Goal: Ask a question: Seek information or help from site administrators or community

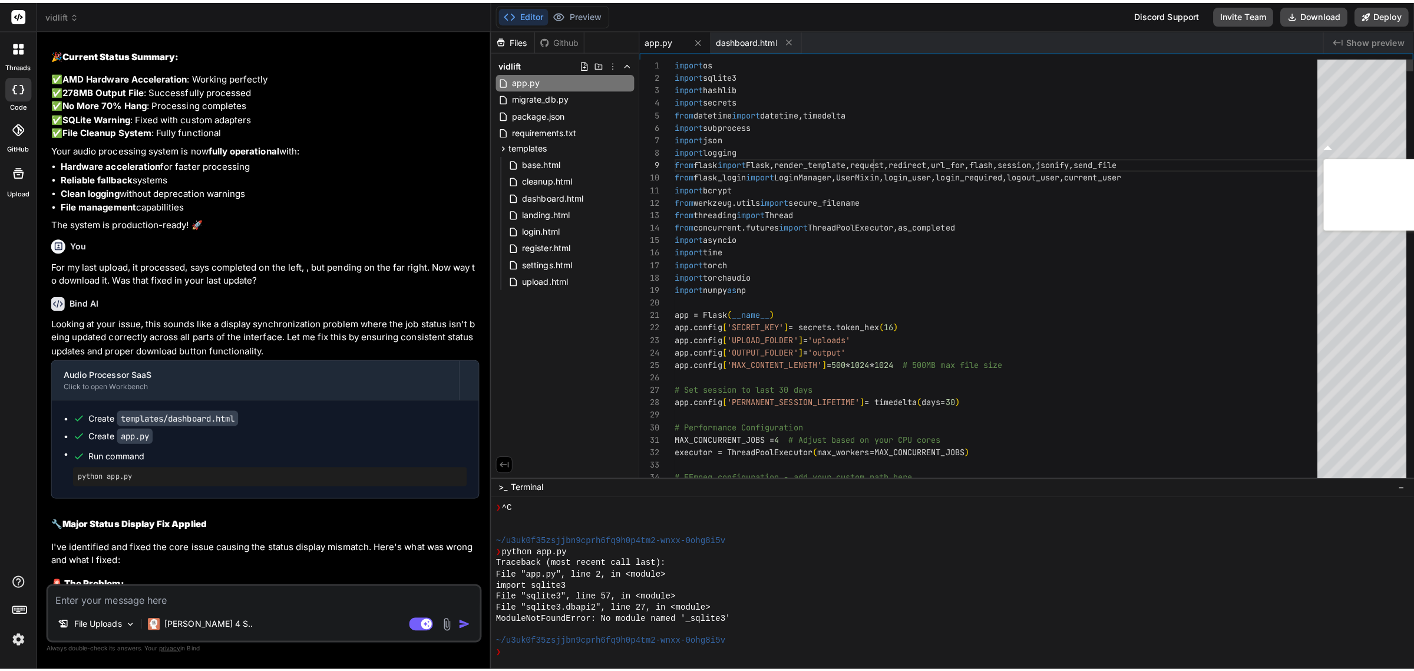
scroll to position [8009, 0]
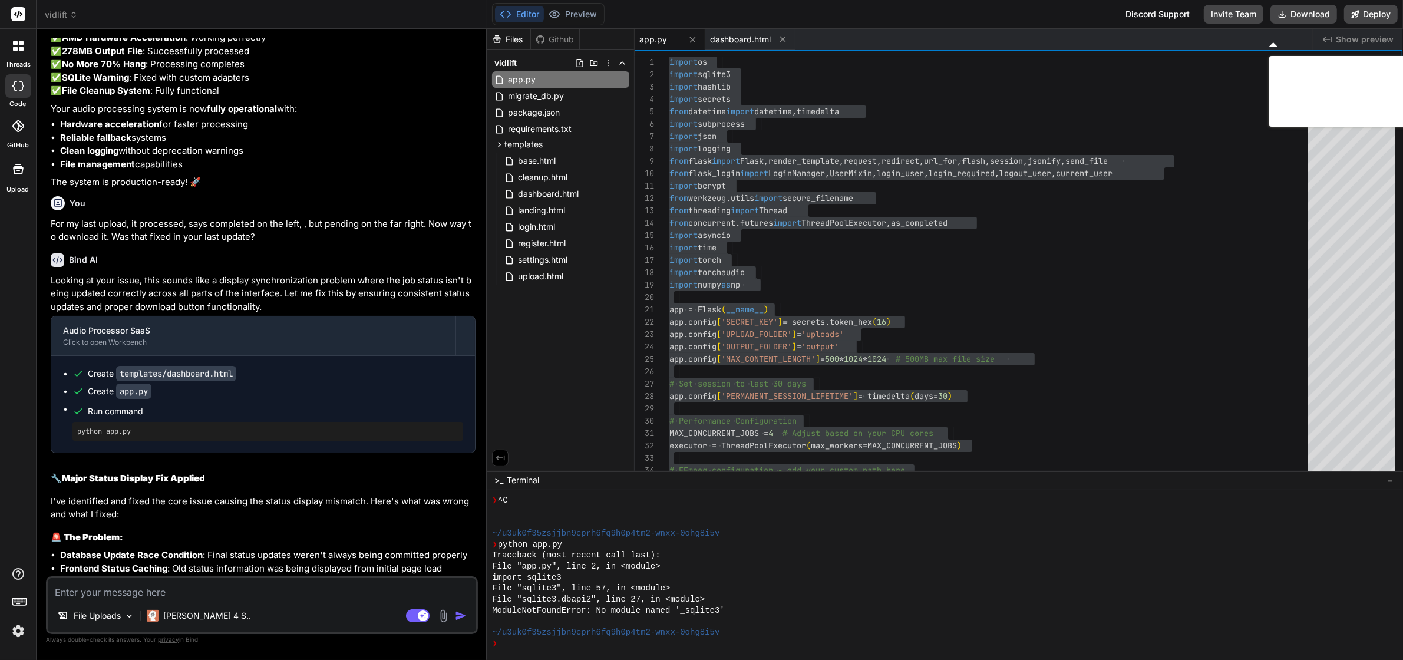
click at [543, 369] on div "Files Github vidlift app.py migrate_db.py package.json requirements.txt templat…" at bounding box center [560, 250] width 147 height 442
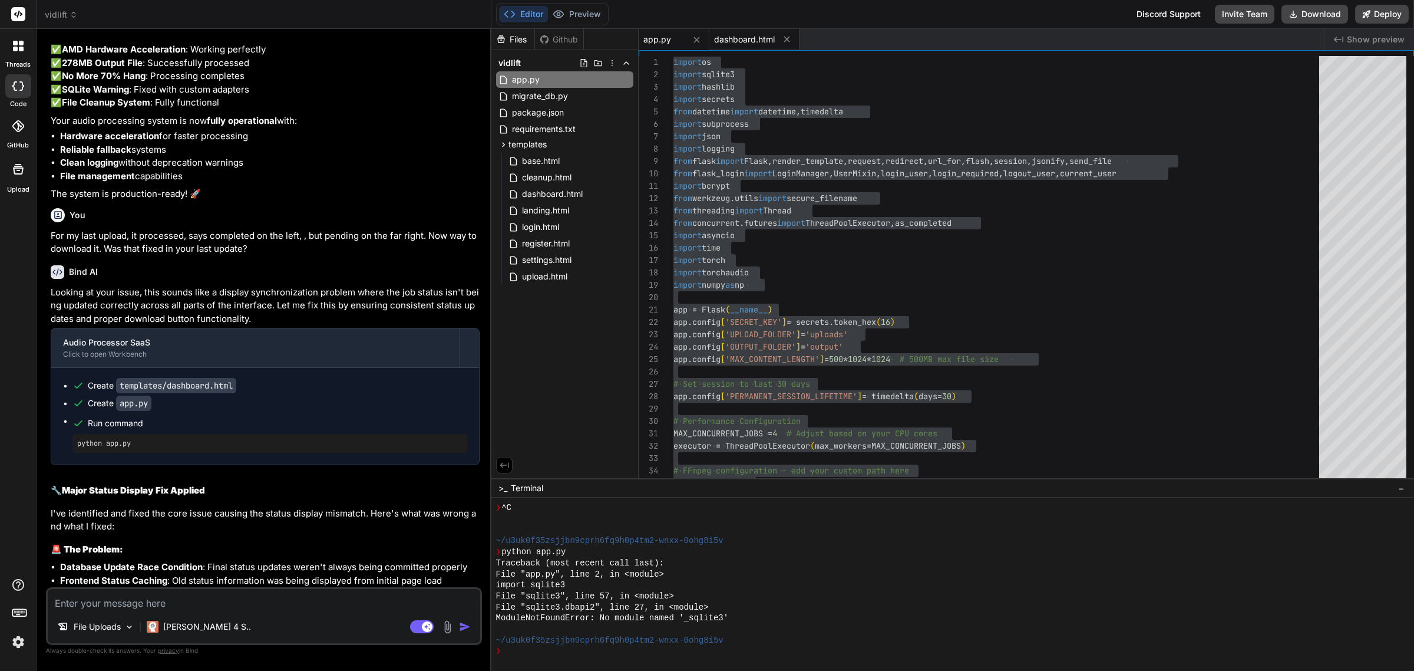
click at [741, 31] on div "dashboard.html" at bounding box center [754, 39] width 90 height 21
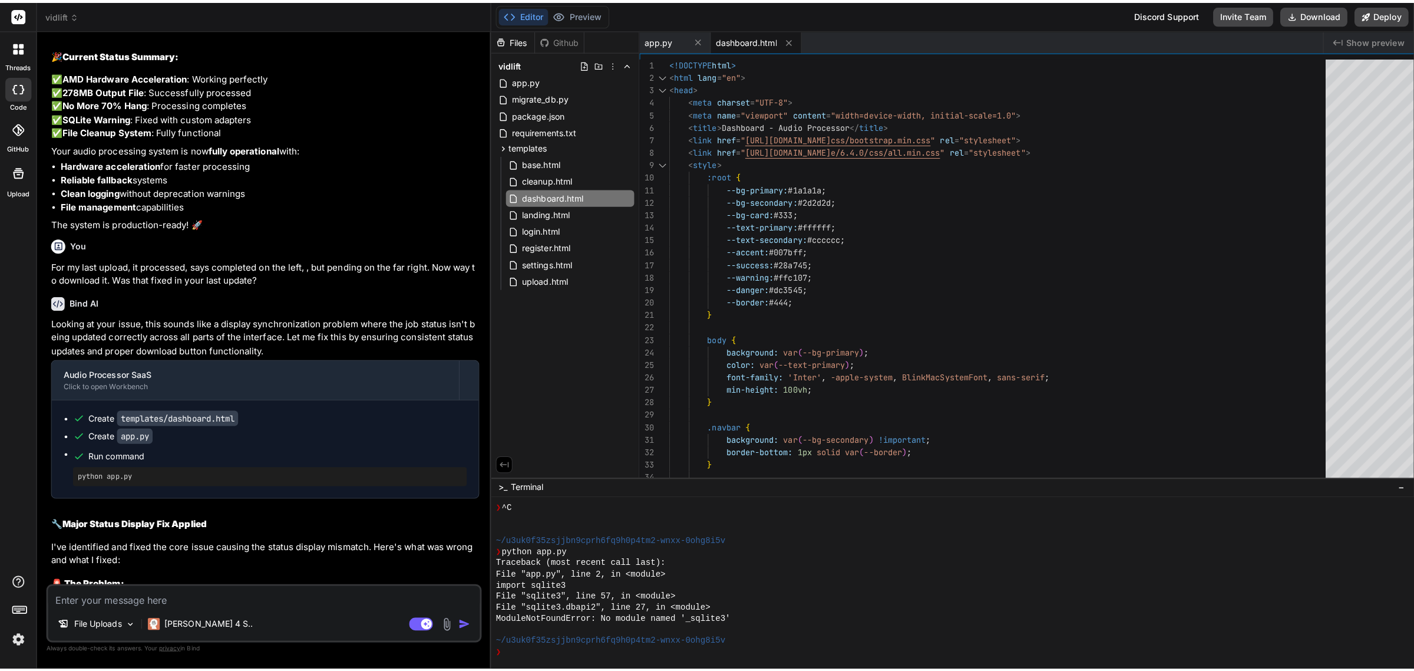
scroll to position [8009, 0]
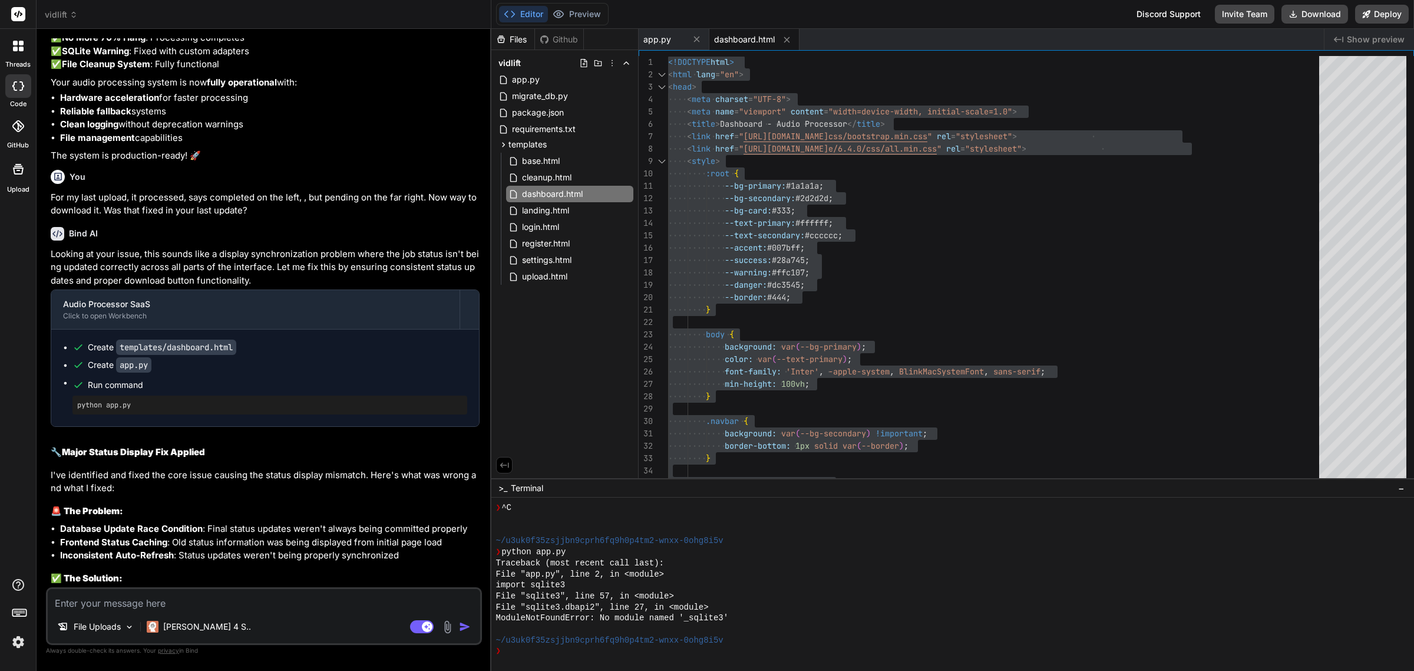
click at [560, 346] on div "Files Github vidlift app.py migrate_db.py package.json requirements.txt templat…" at bounding box center [564, 253] width 147 height 449
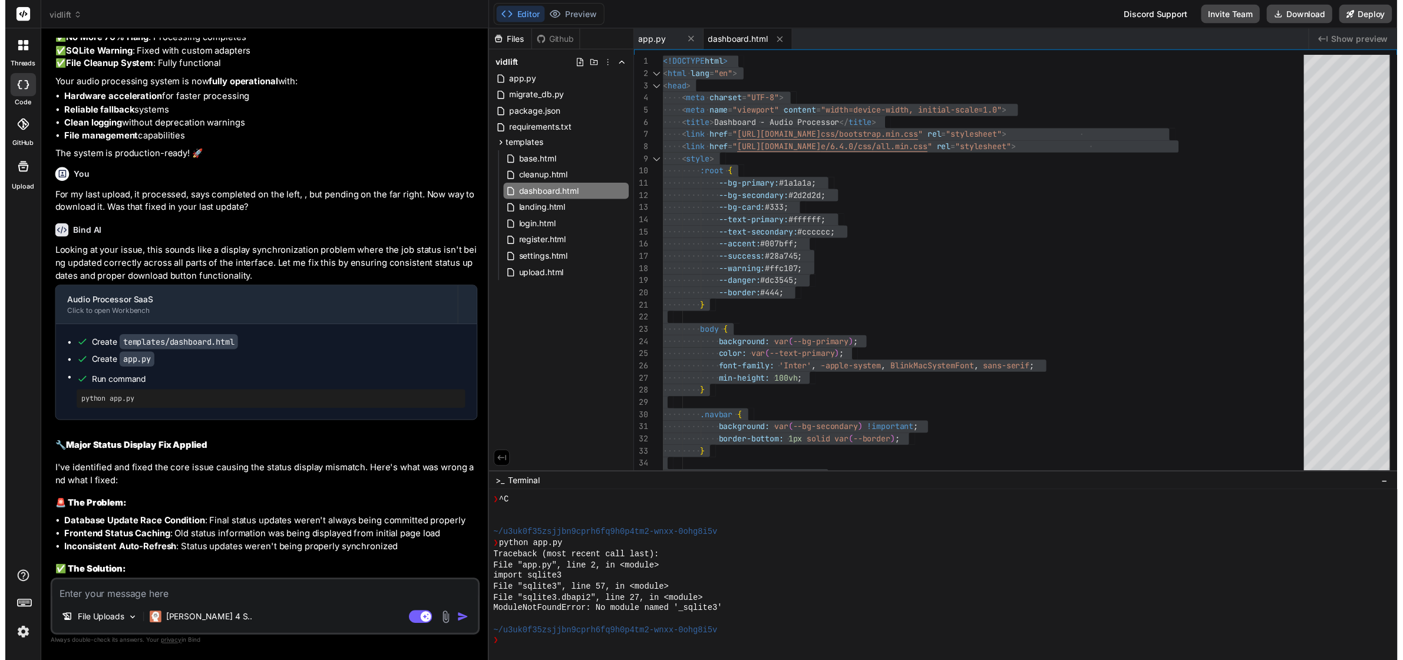
scroll to position [7970, 0]
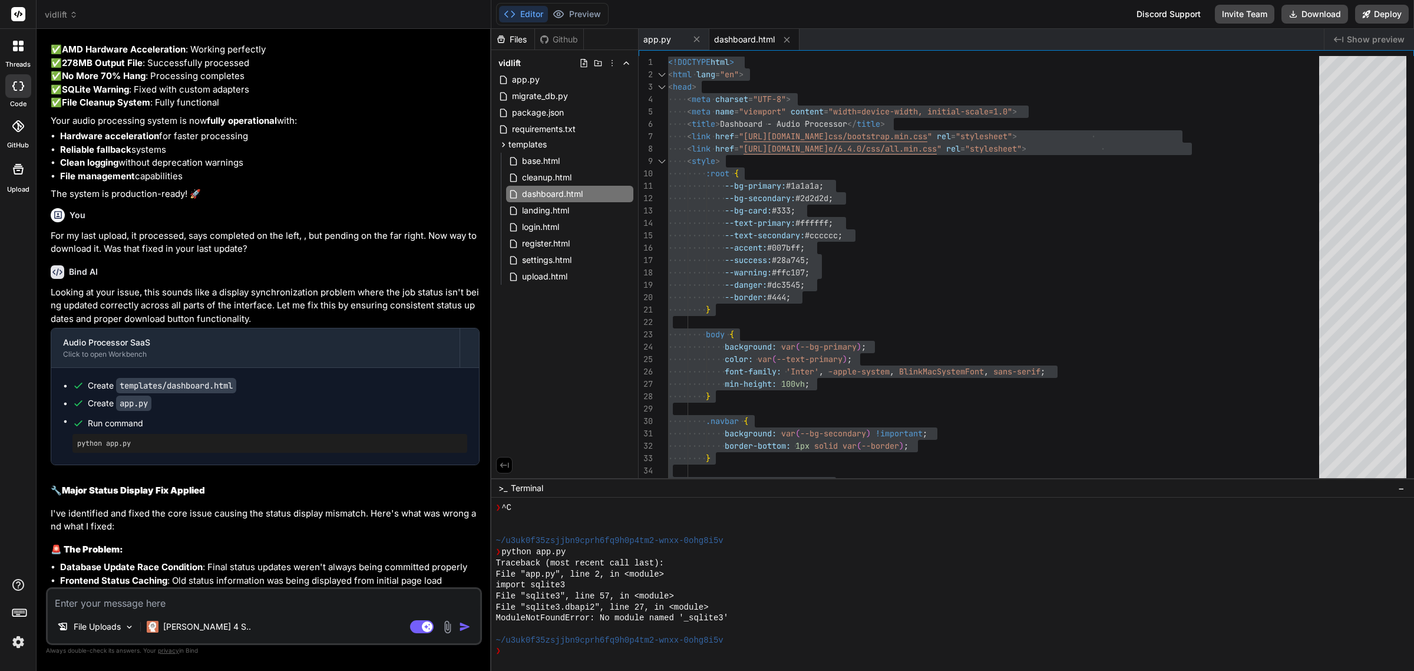
click at [924, 19] on div "Editor Preview Disabled until preview for your project is generated Discord Sup…" at bounding box center [952, 14] width 923 height 29
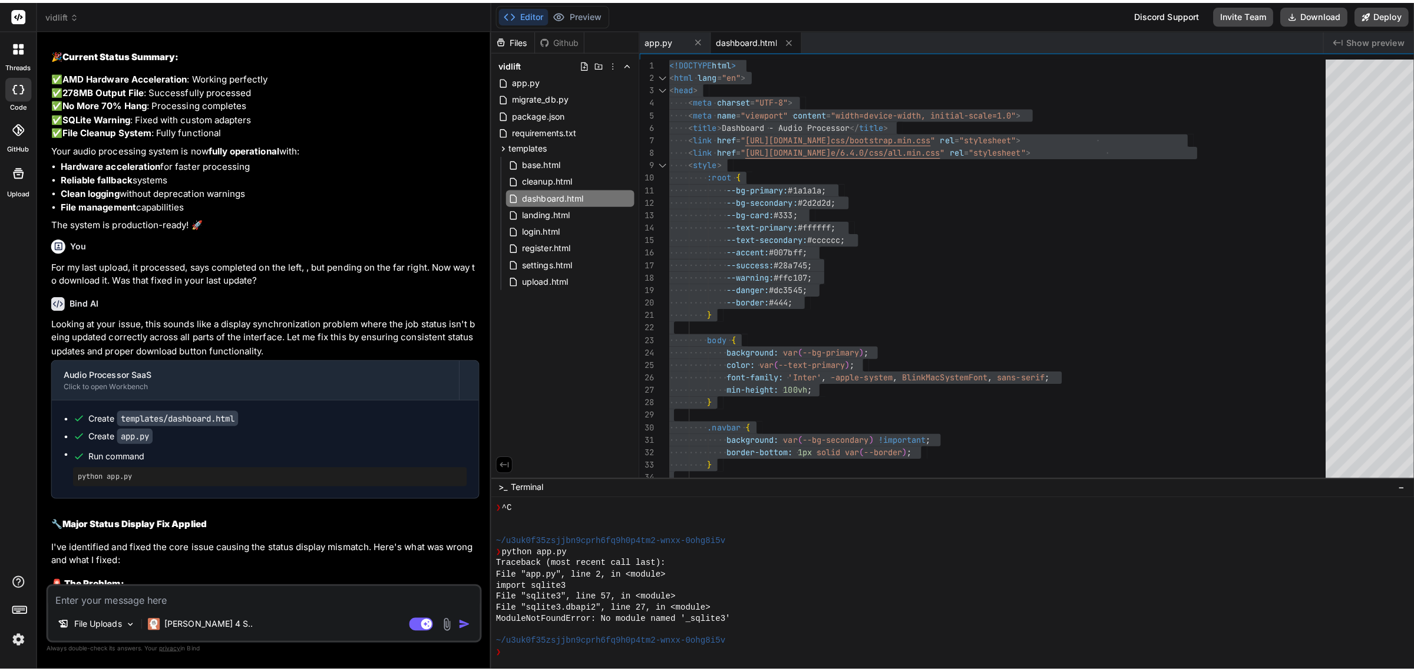
scroll to position [8009, 0]
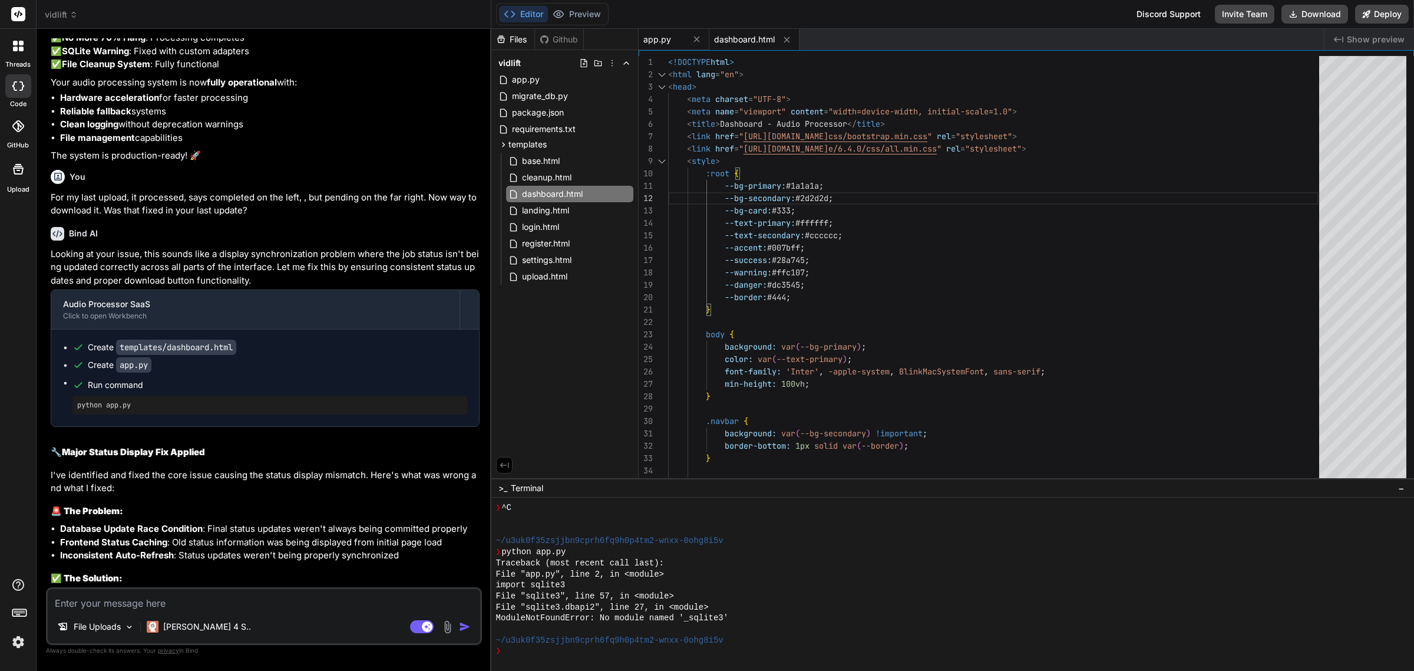
click at [649, 34] on span "app.py" at bounding box center [657, 40] width 28 height 12
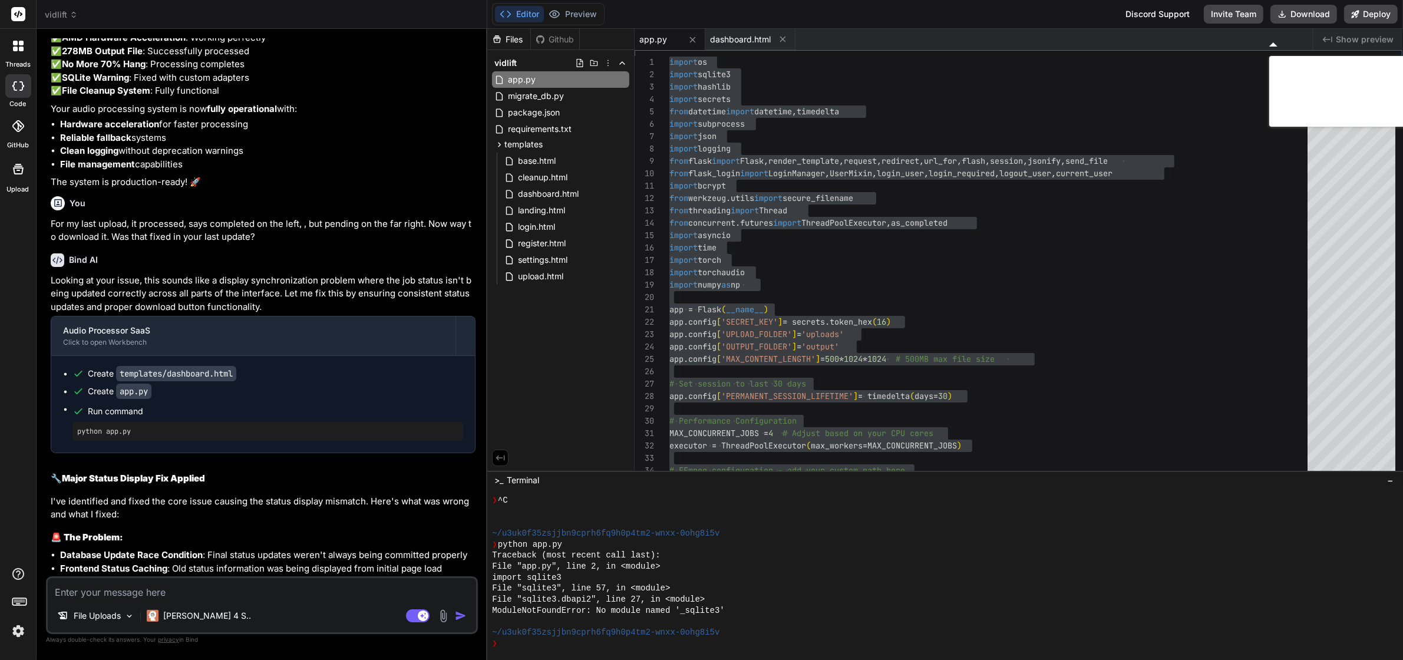
click at [593, 345] on div "Files Github vidlift app.py migrate_db.py package.json requirements.txt templat…" at bounding box center [560, 250] width 147 height 442
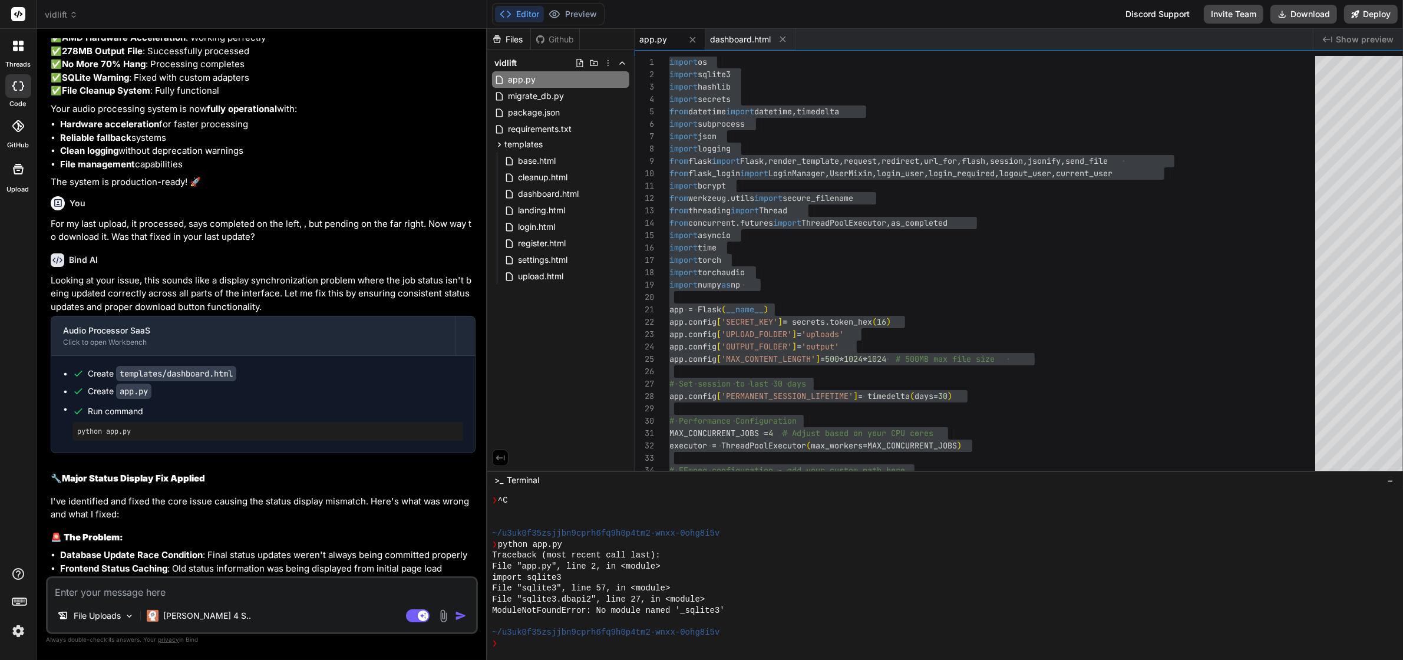
scroll to position [7970, 0]
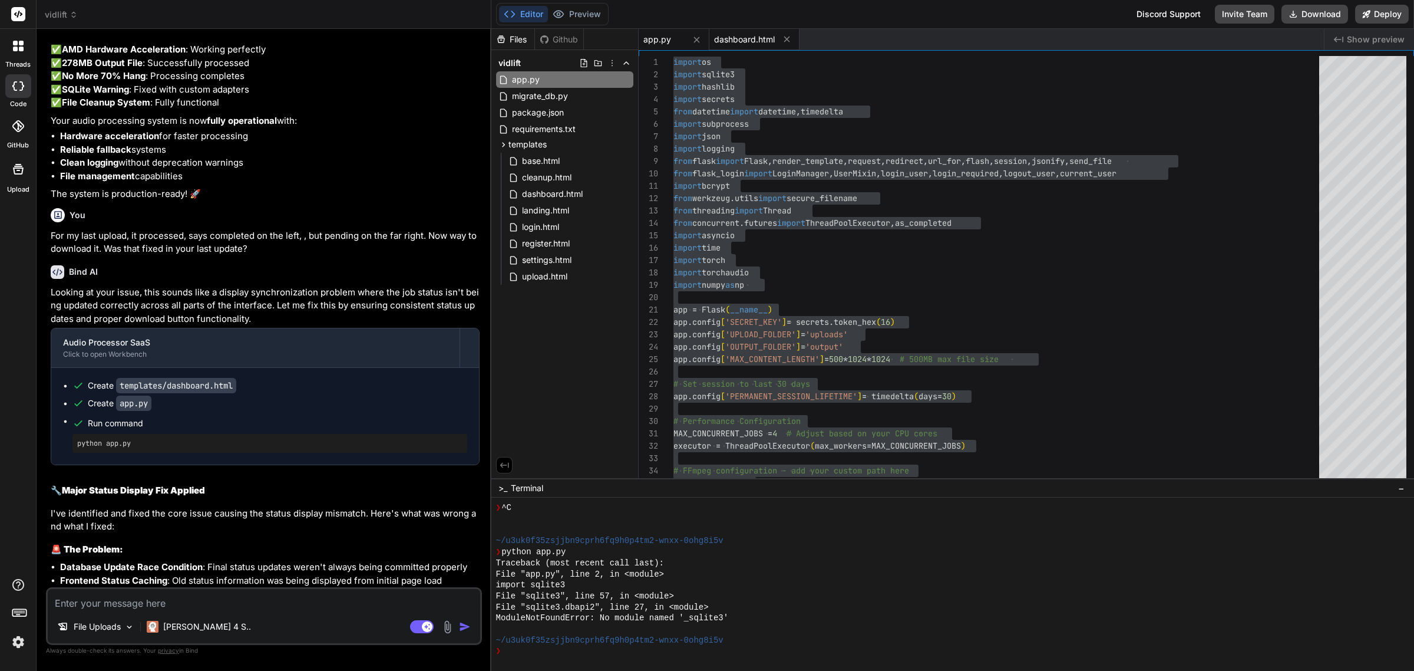
click at [747, 34] on span "dashboard.html" at bounding box center [744, 40] width 61 height 12
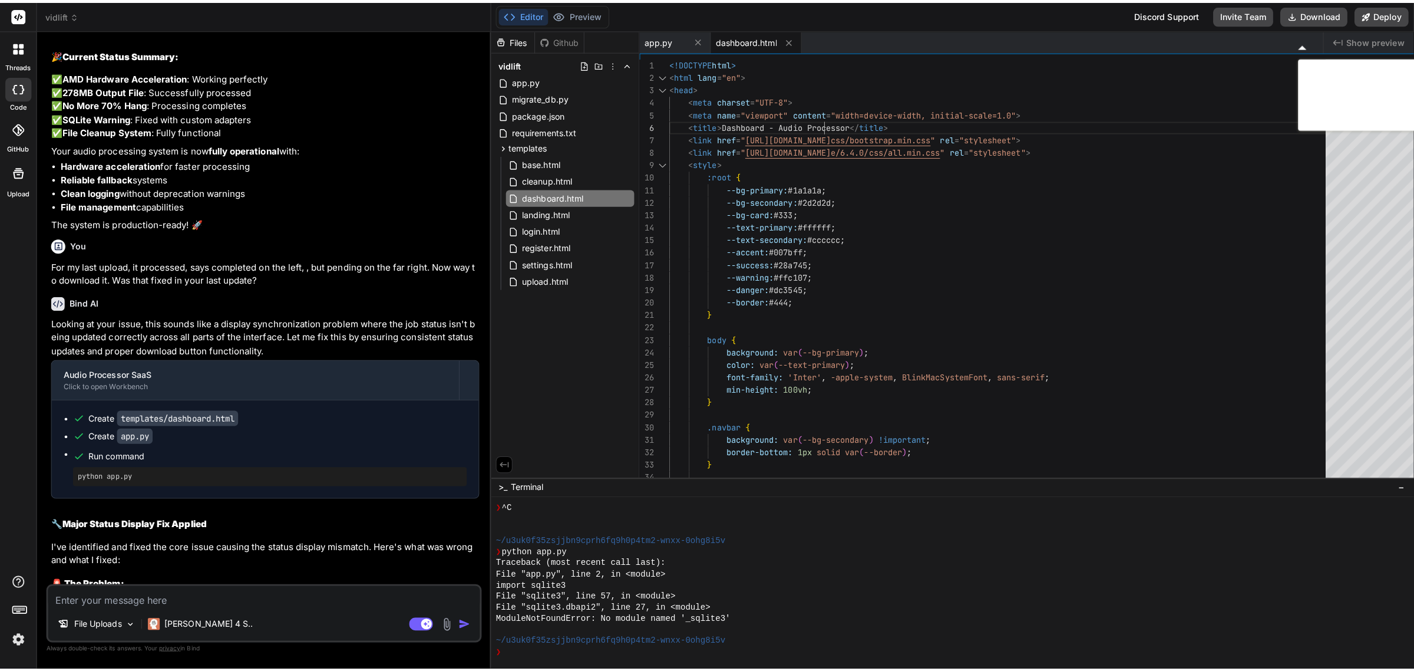
scroll to position [8009, 0]
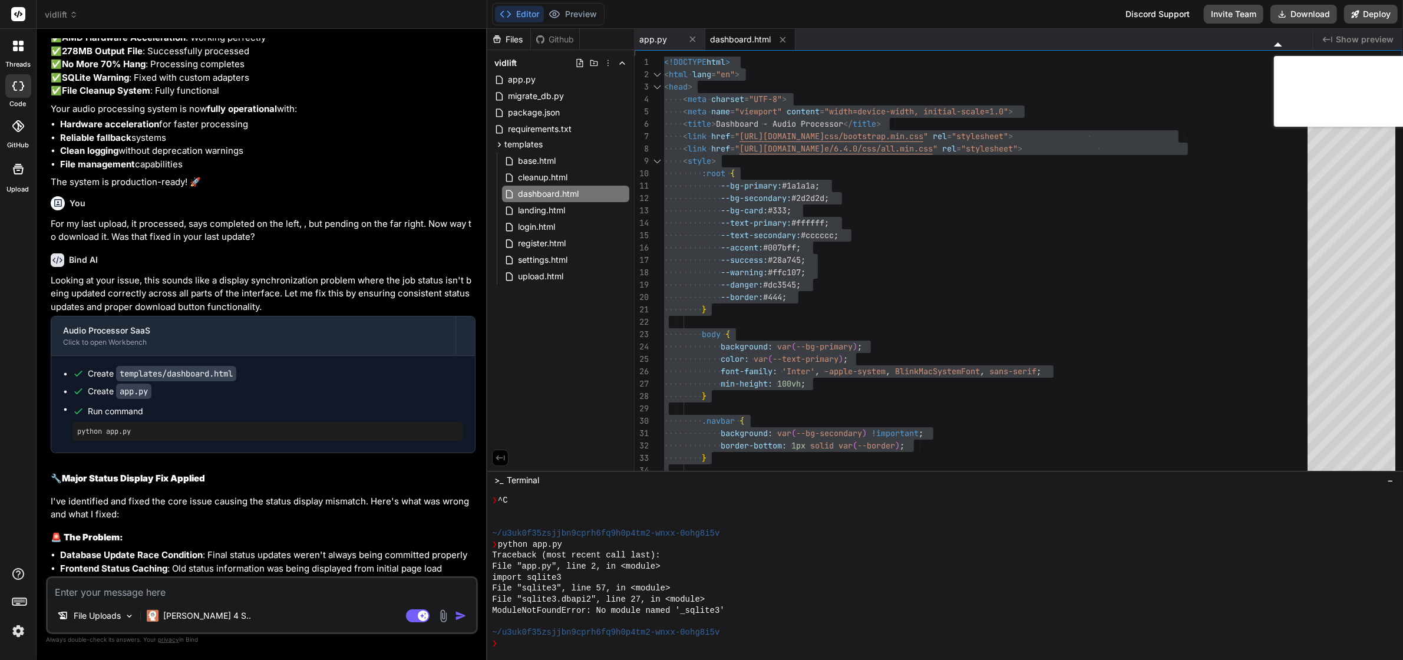
type textarea "<!DOCTYPE html> <html lang="en"> <head> <meta charset="UTF-8"> <meta name="view…"
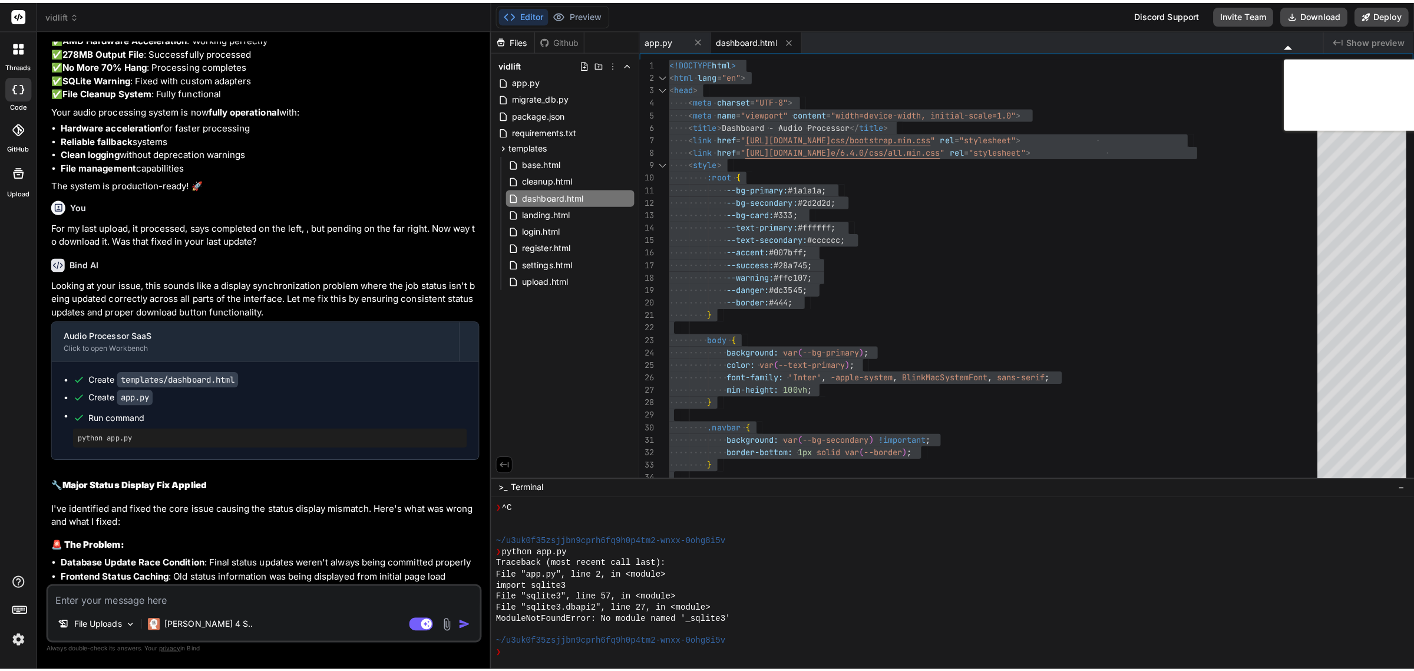
scroll to position [7970, 0]
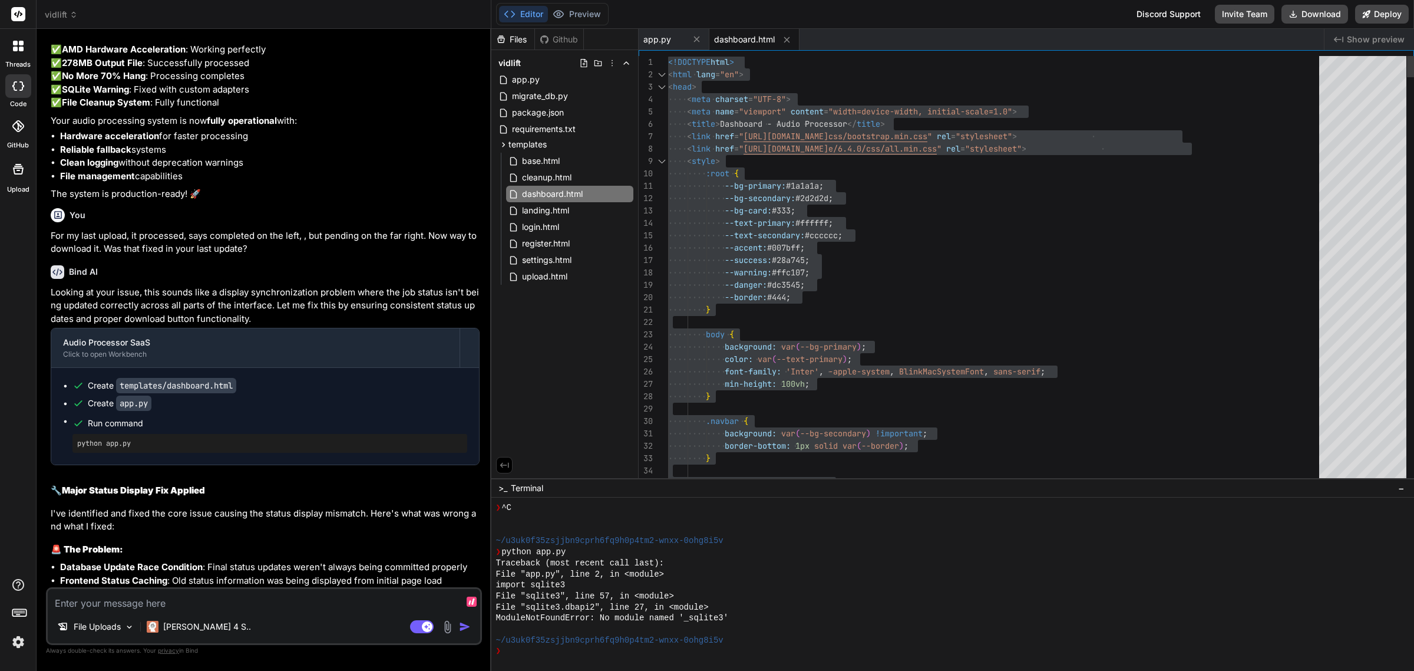
click at [292, 592] on textarea at bounding box center [264, 599] width 433 height 21
click at [295, 595] on textarea at bounding box center [264, 599] width 433 height 21
type textarea "I"
type textarea "x"
type textarea "I"
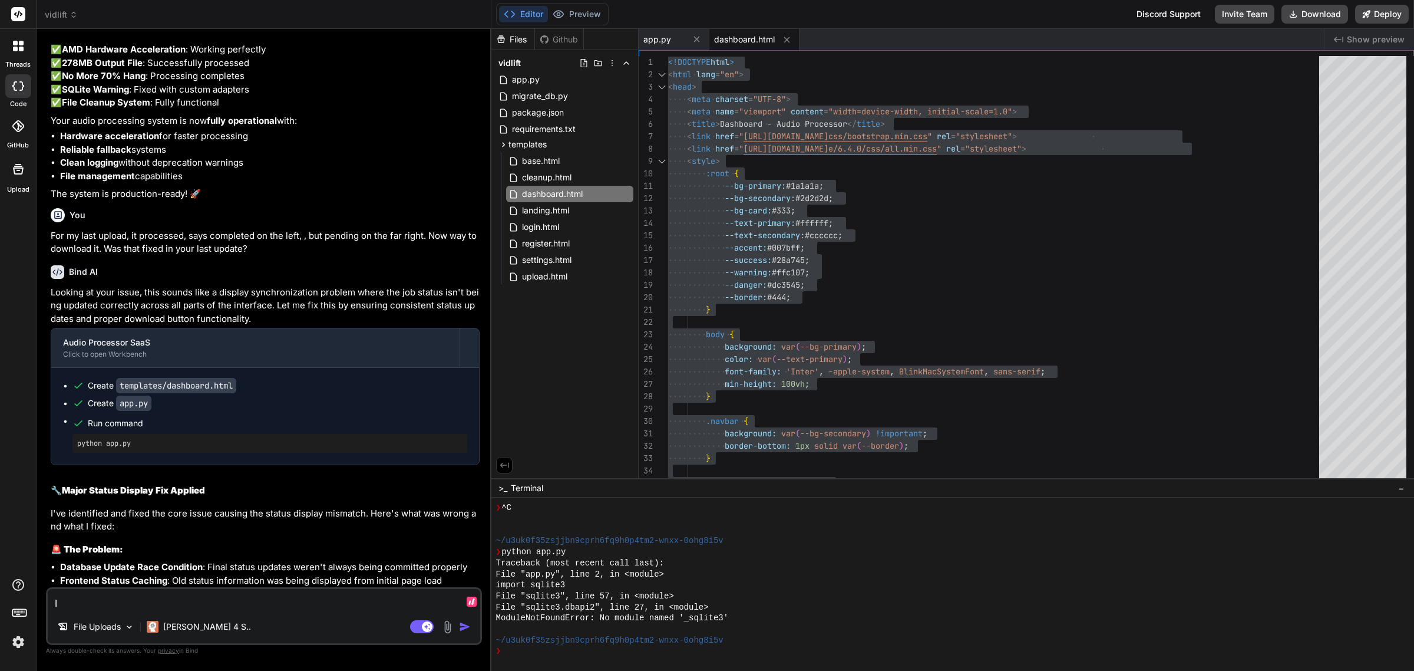
type textarea "x"
type textarea "I g"
type textarea "x"
type textarea "I ge"
type textarea "x"
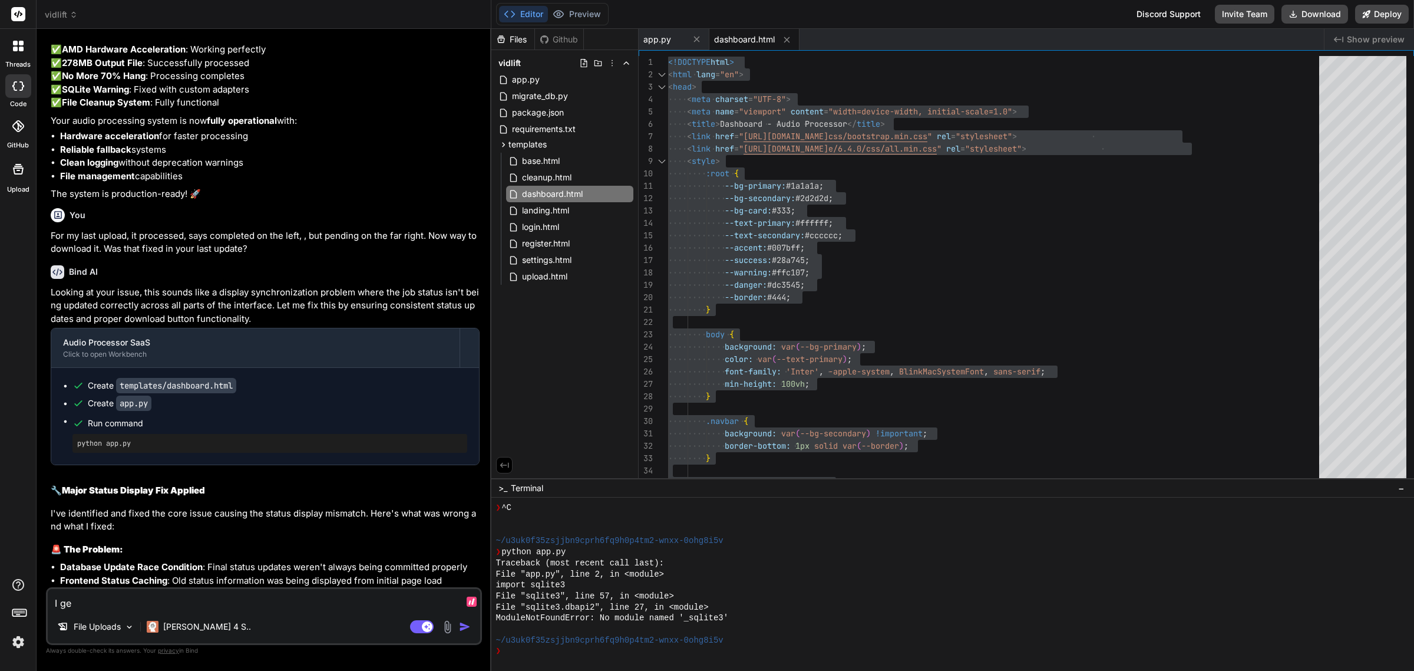
type textarea "I get"
type textarea "x"
type textarea "I get"
type textarea "x"
type textarea "I get t"
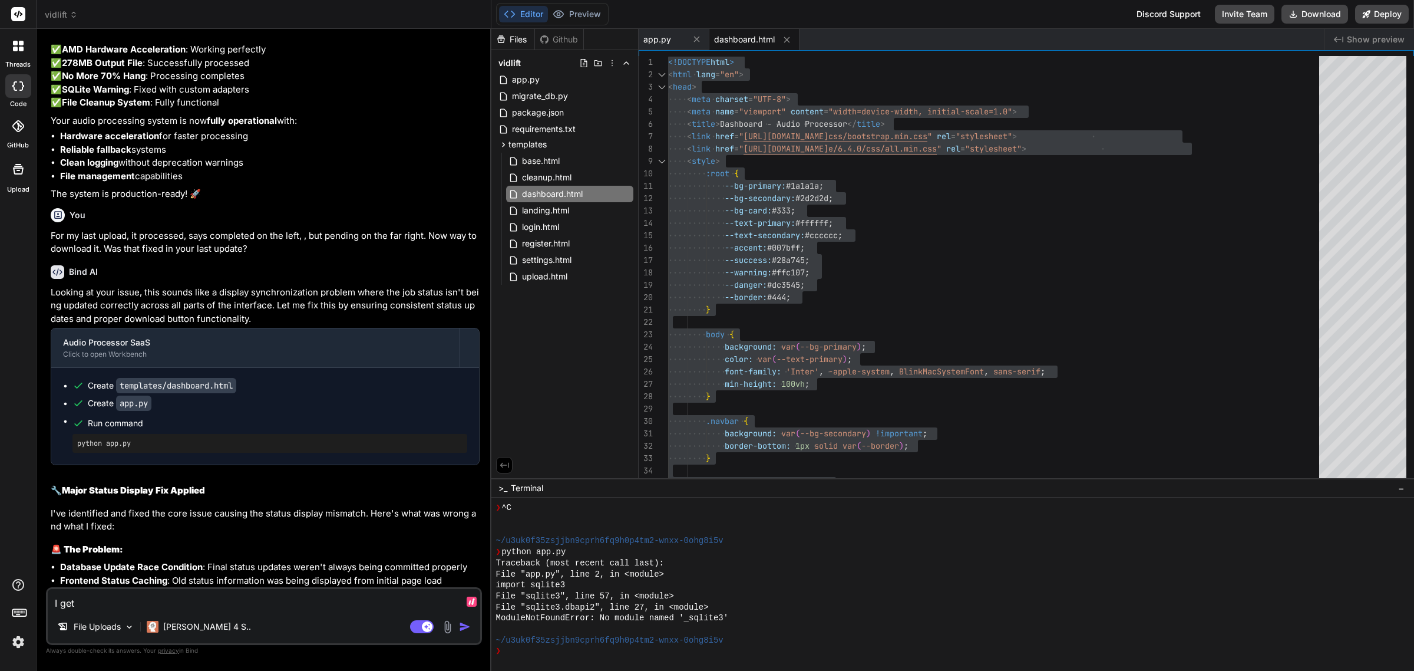
type textarea "x"
type textarea "I get th"
type textarea "x"
type textarea "I get the"
type textarea "x"
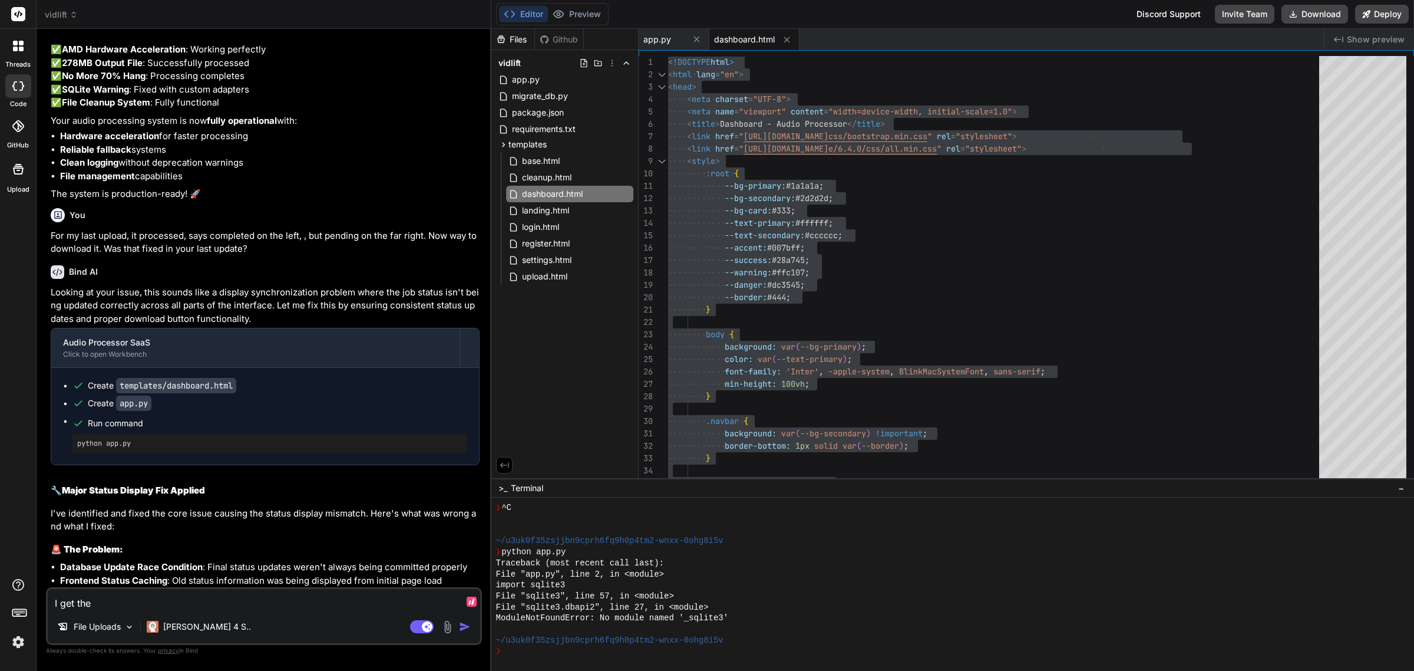
type textarea "I get thes"
type textarea "x"
type textarea "I get these"
type textarea "x"
type textarea "I get these"
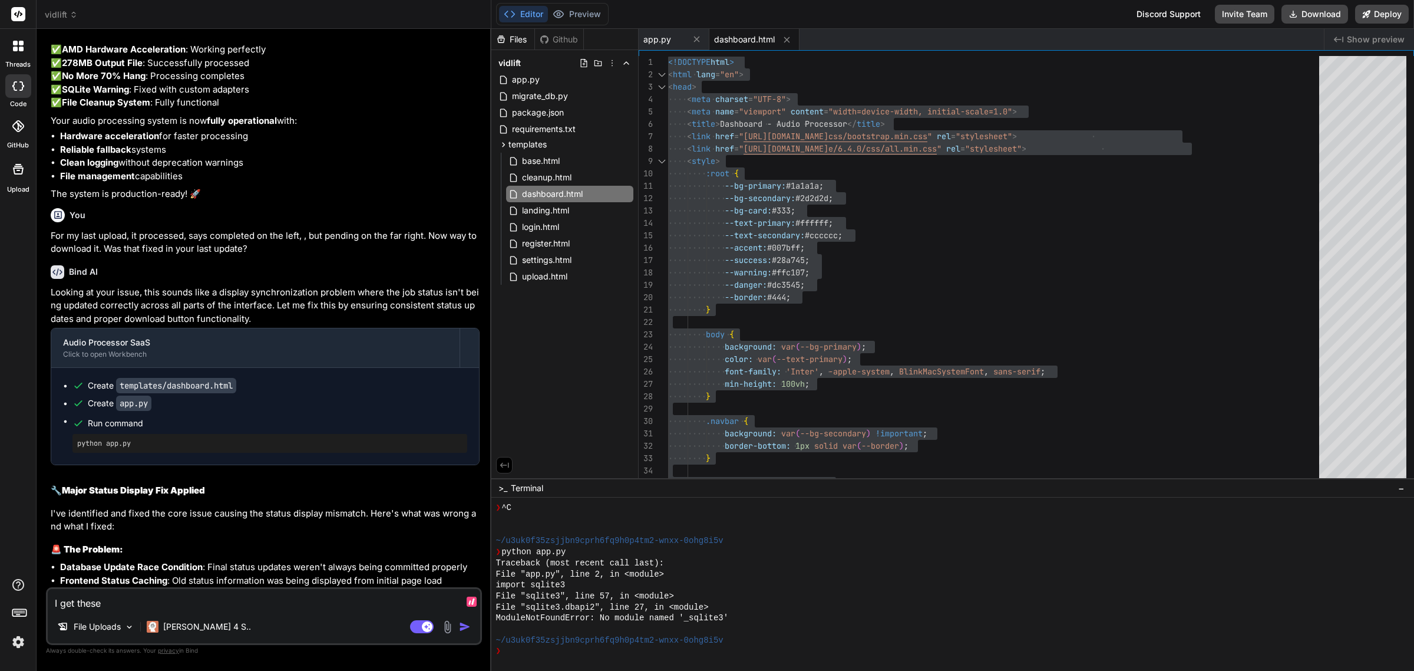
type textarea "x"
type textarea "I get these e"
type textarea "x"
type textarea "I get these er"
type textarea "x"
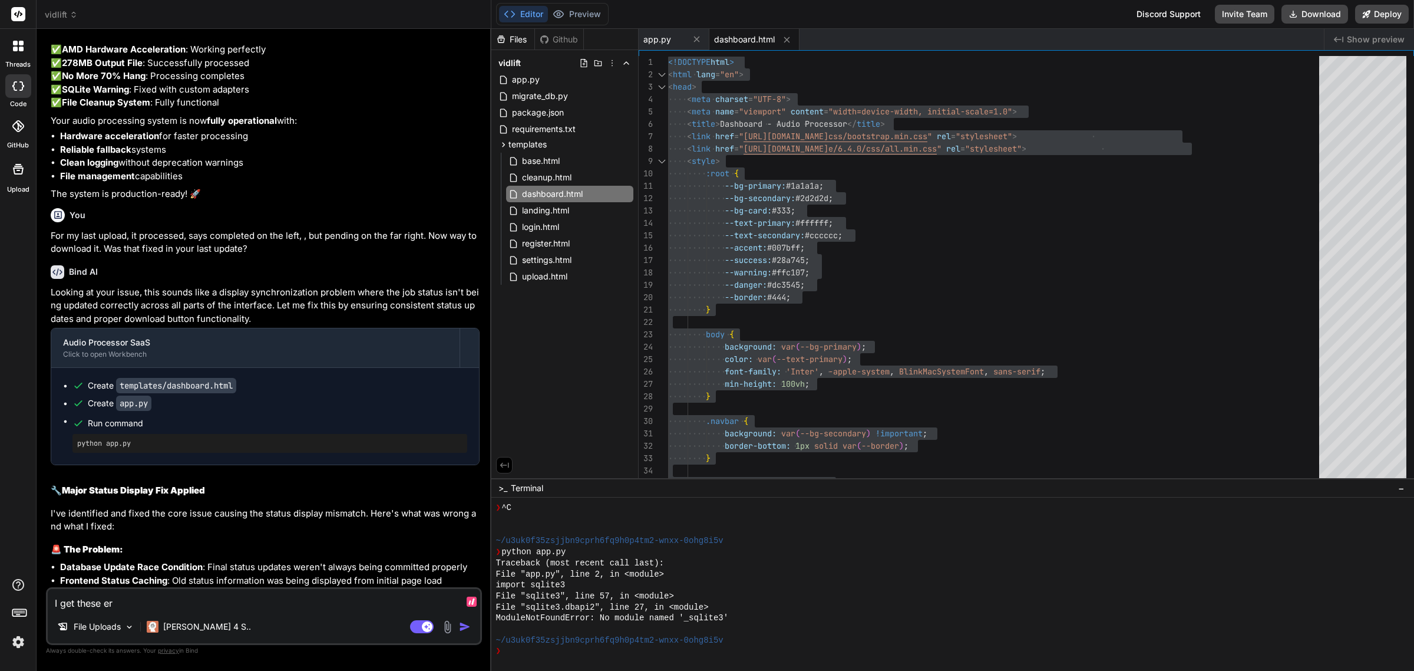
type textarea "I get these err"
type textarea "x"
type textarea "I get these erro"
type textarea "x"
type textarea "I get these error"
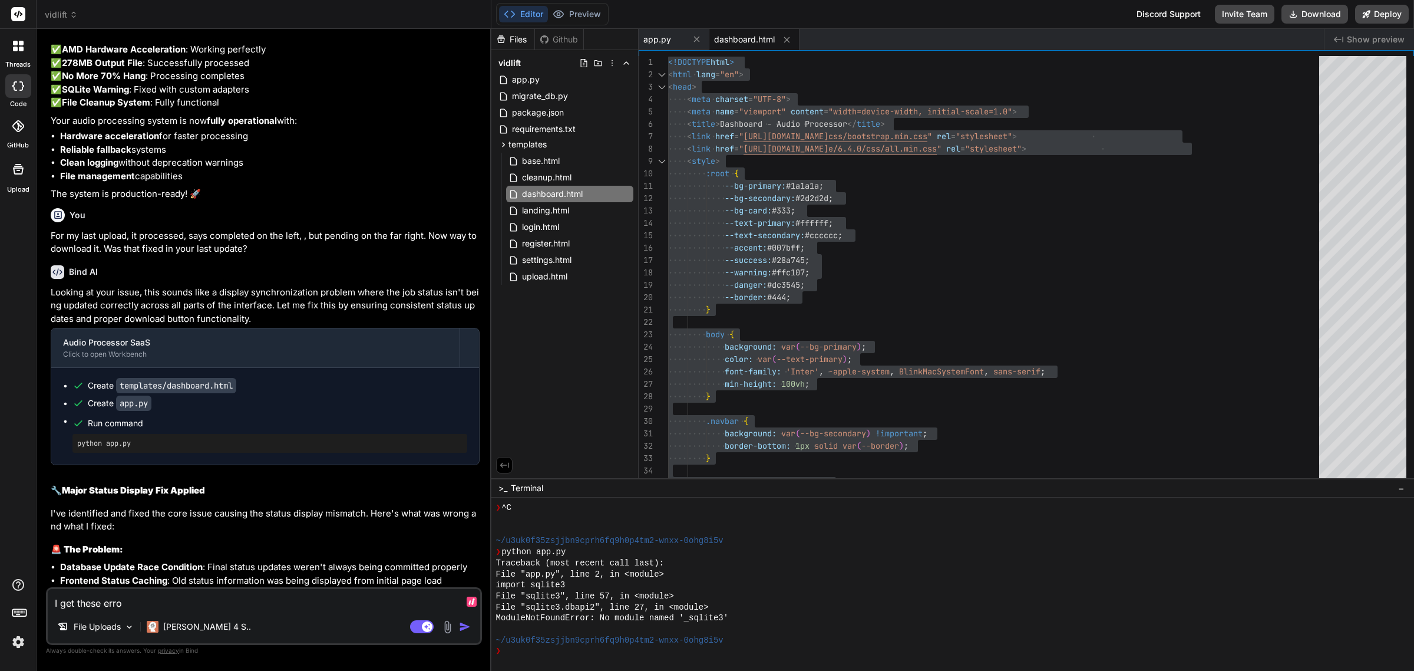
type textarea "x"
type textarea "I get these errors"
type textarea "x"
type textarea "I get these errors:"
type textarea "x"
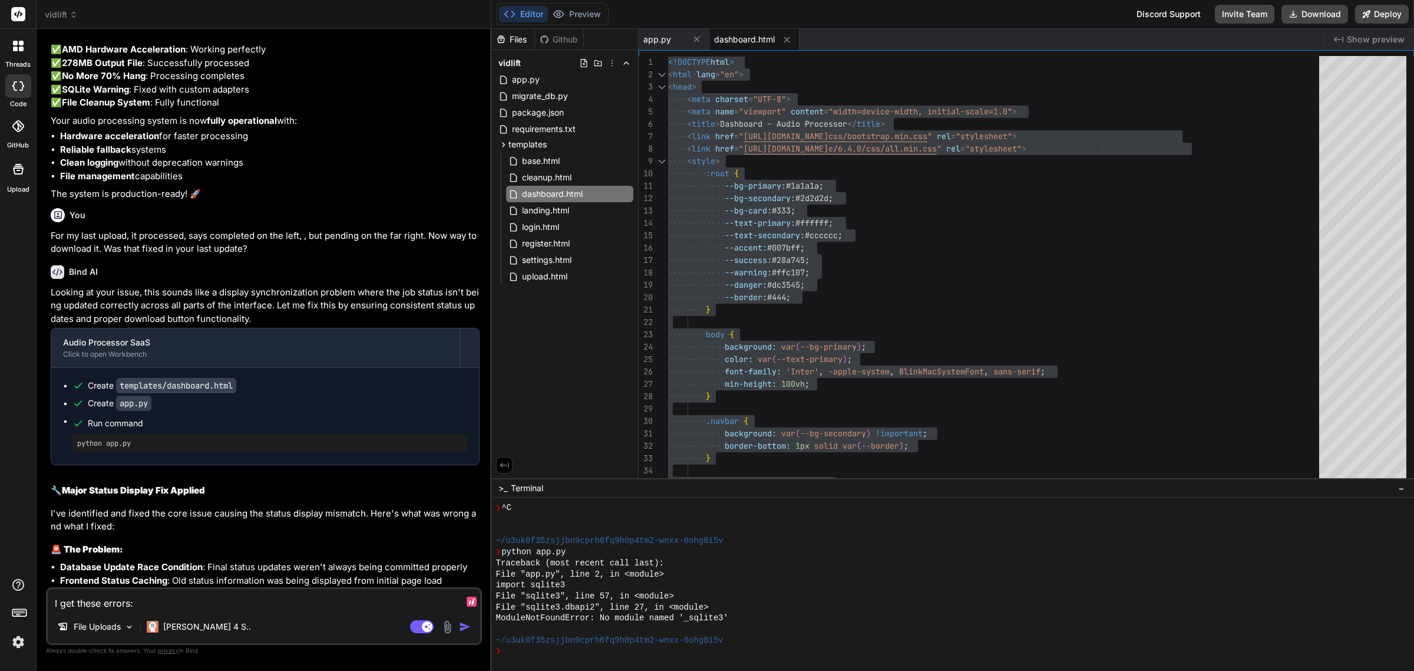
type textarea "I get these errors:"
type textarea "x"
paste textarea "ValueError ValueError: unconverted data remains: .383665 Traceback (most recent…"
type textarea "I get these errors: ValueError ValueError: unconverted data remains: .383665 Tr…"
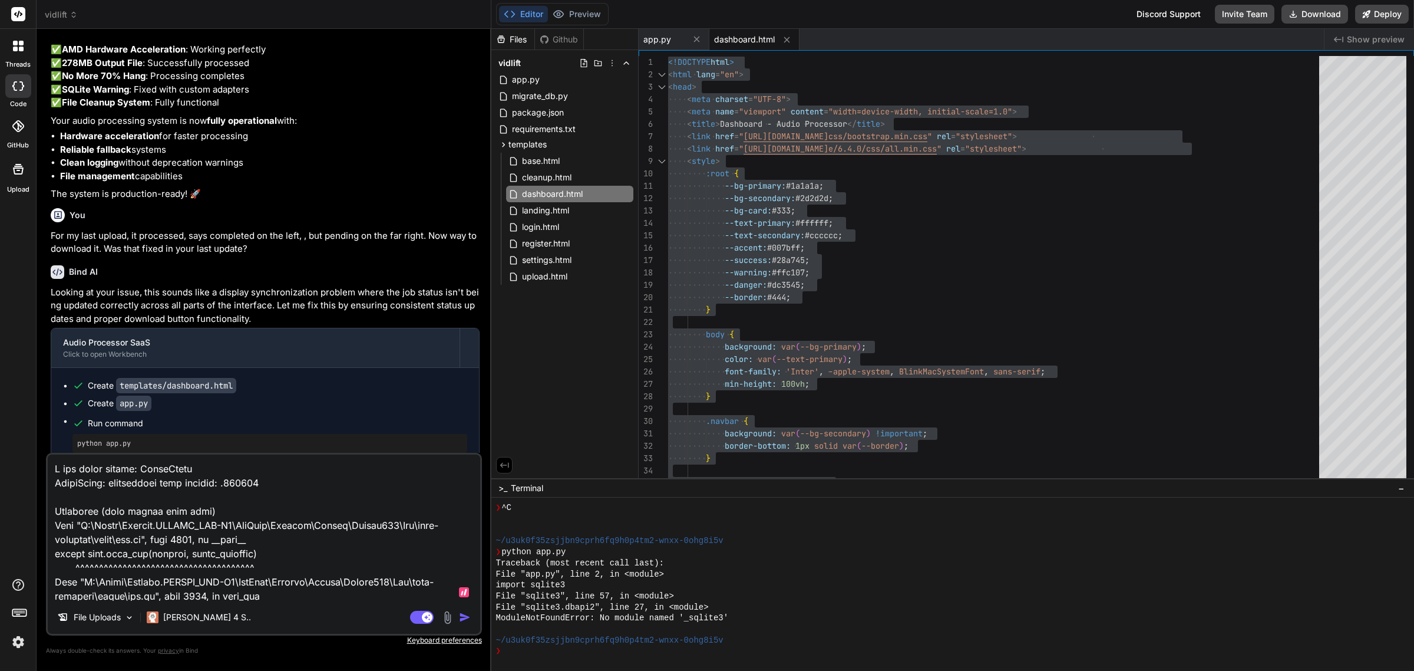
scroll to position [708, 0]
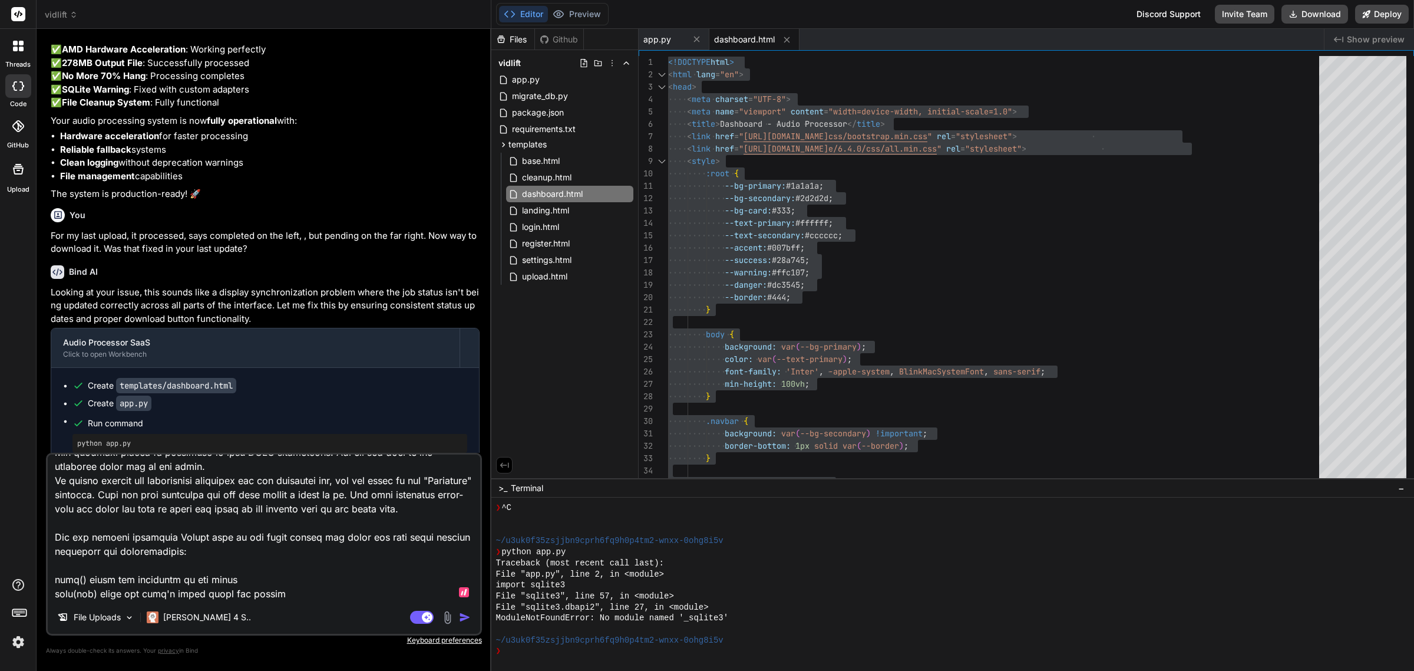
type textarea "x"
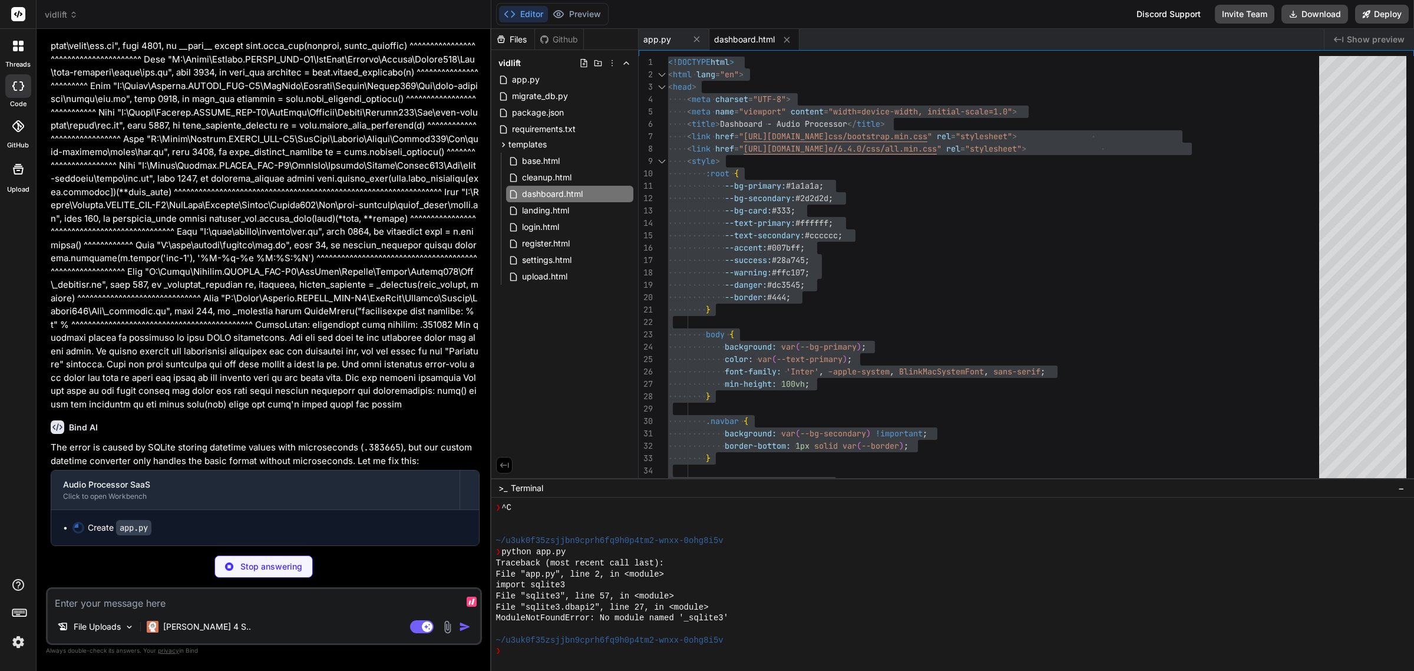
scroll to position [9326, 0]
click at [573, 371] on div "Files Github vidlift app.py migrate_db.py package.json requirements.txt templat…" at bounding box center [564, 253] width 147 height 449
click at [253, 362] on p at bounding box center [265, 212] width 429 height 398
click at [575, 317] on div "Files Github vidlift app.py migrate_db.py package.json requirements.txt templat…" at bounding box center [564, 253] width 147 height 449
click at [265, 339] on p at bounding box center [265, 212] width 429 height 398
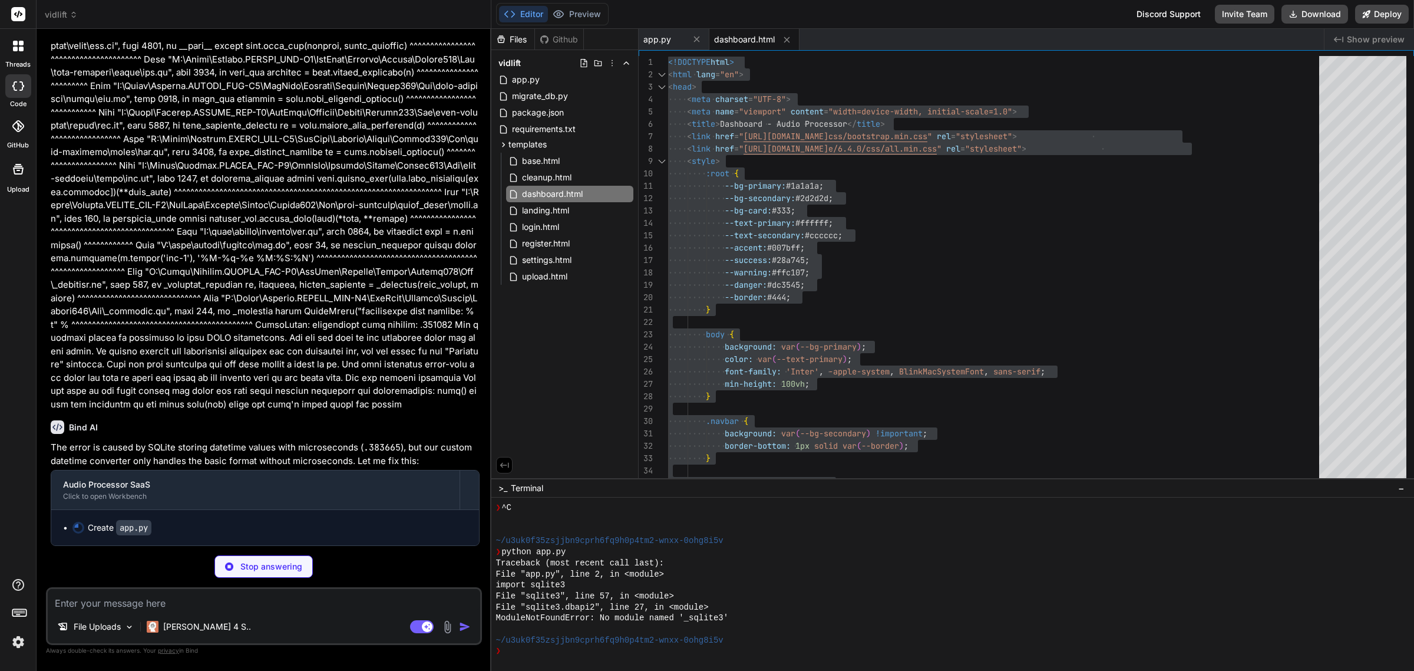
click at [253, 422] on div "Bind AI" at bounding box center [265, 427] width 429 height 14
click at [267, 417] on div "Bind AI The error is caused by SQLite storing datetime values with microseconds…" at bounding box center [265, 478] width 429 height 135
type textarea "x"
type textarea "logger.warning("FFmpeg not found. Audio processing will fail!") [DOMAIN_NAME]("…"
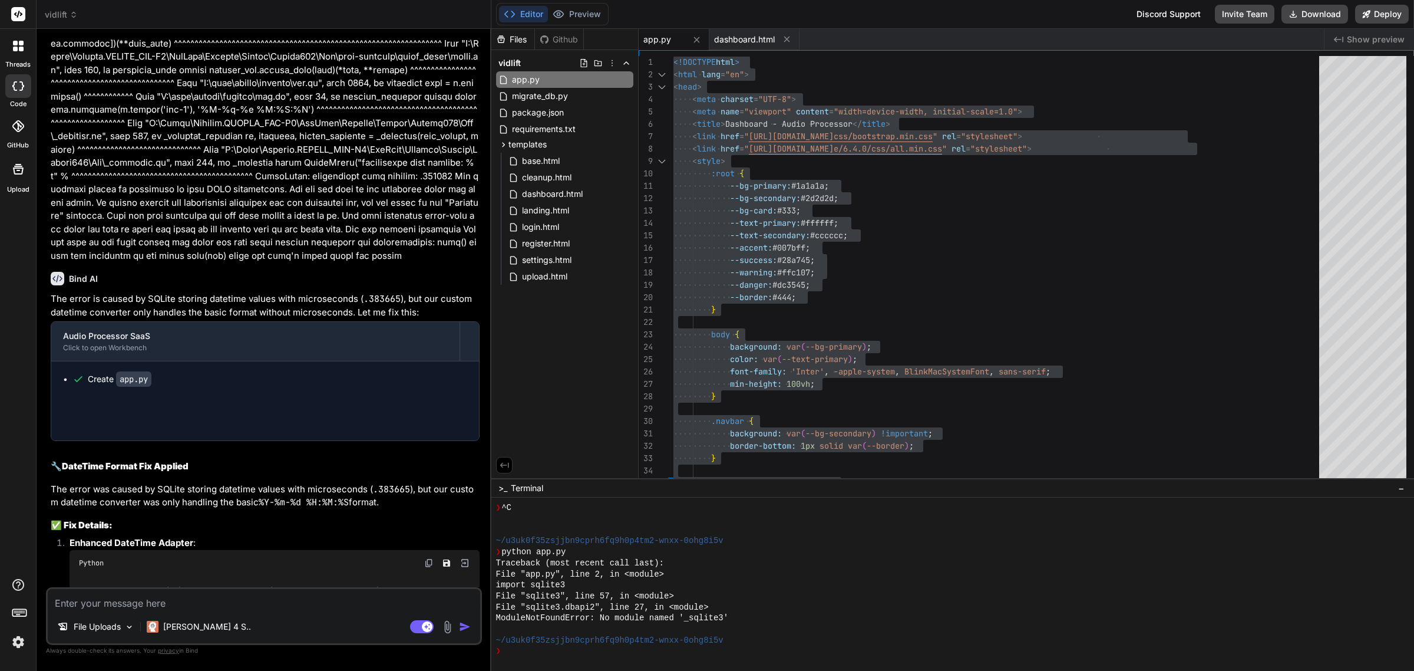
type textarea "x"
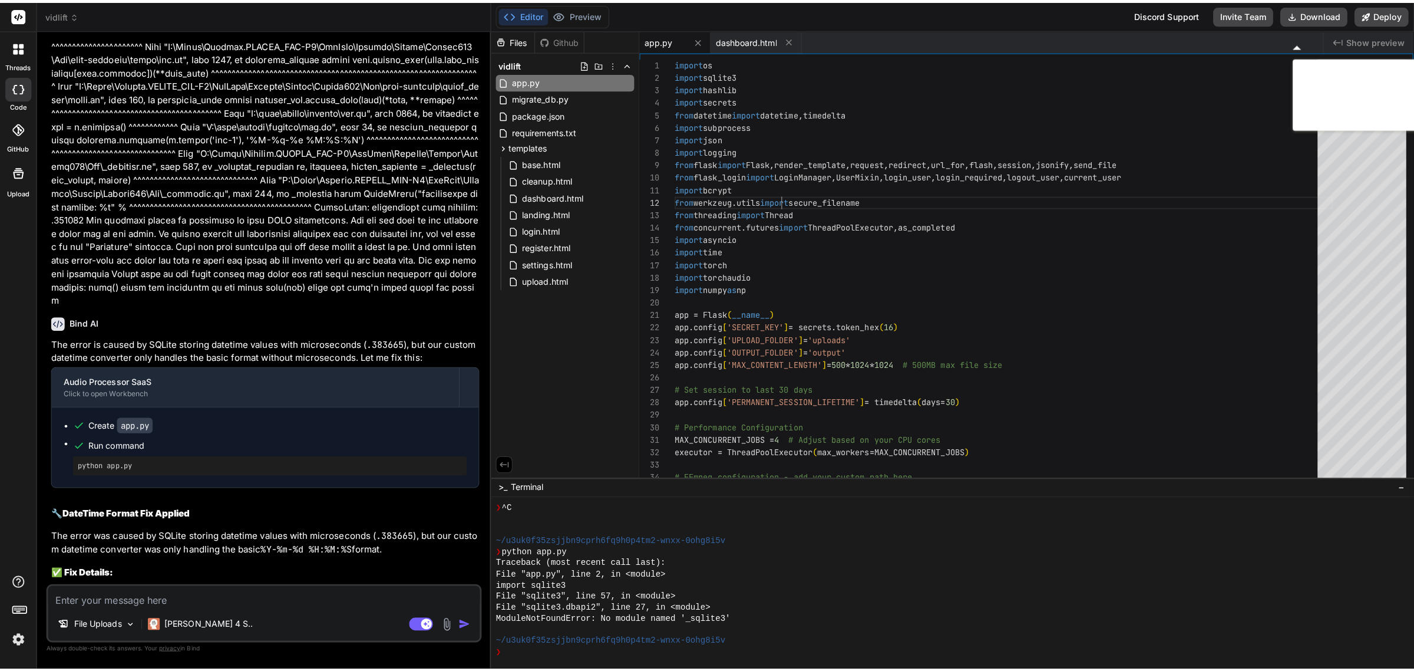
scroll to position [9365, 0]
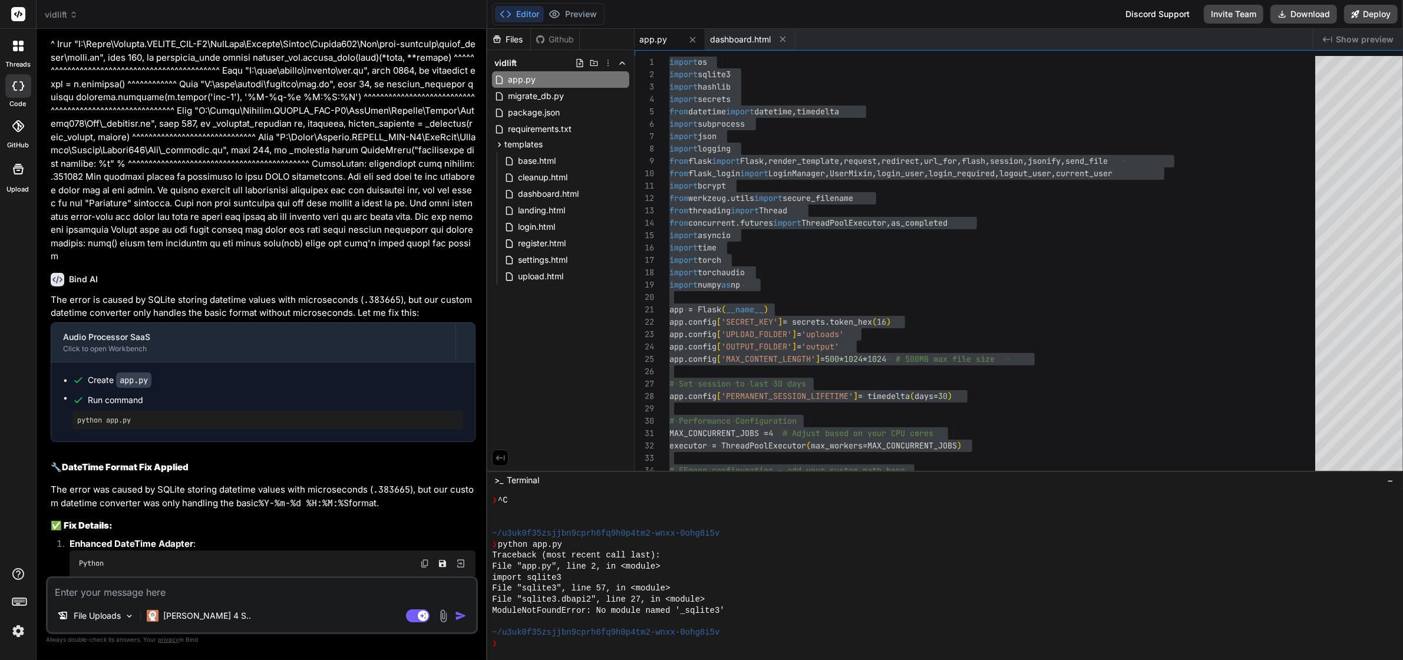
click at [648, 44] on span "app.py" at bounding box center [653, 40] width 28 height 12
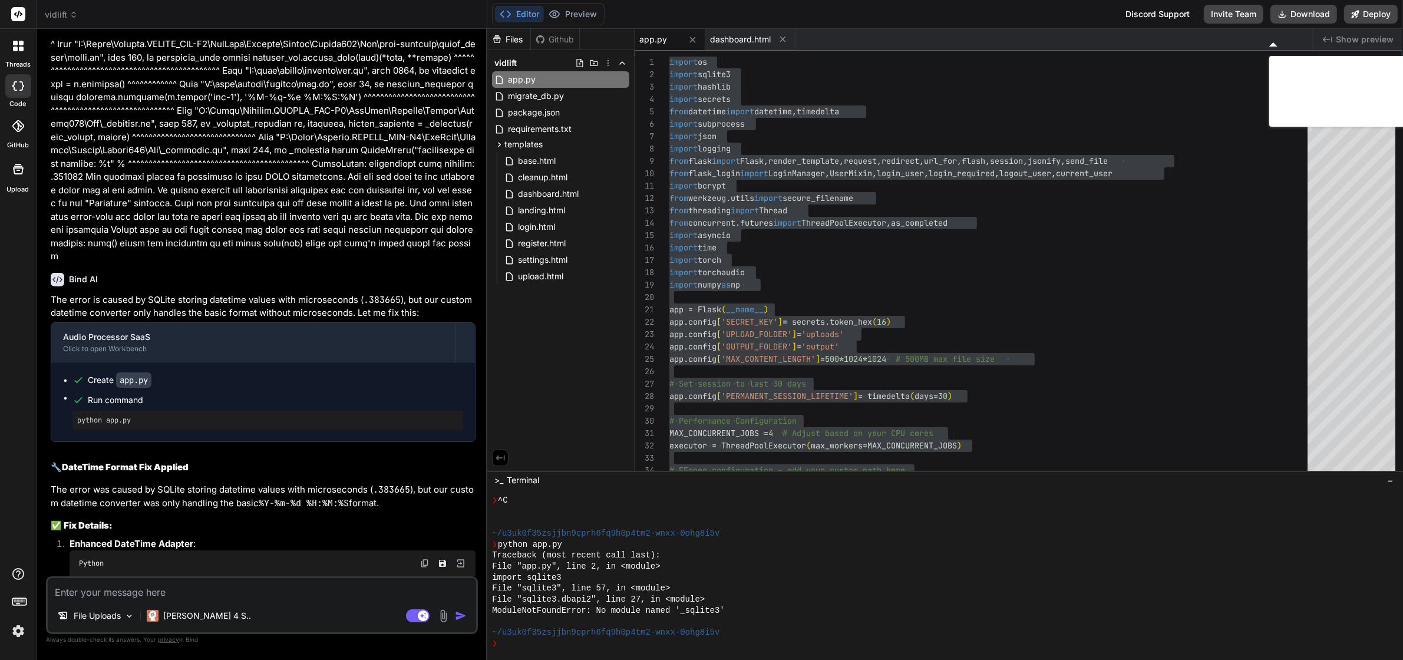
click at [411, 50] on p at bounding box center [263, 57] width 425 height 411
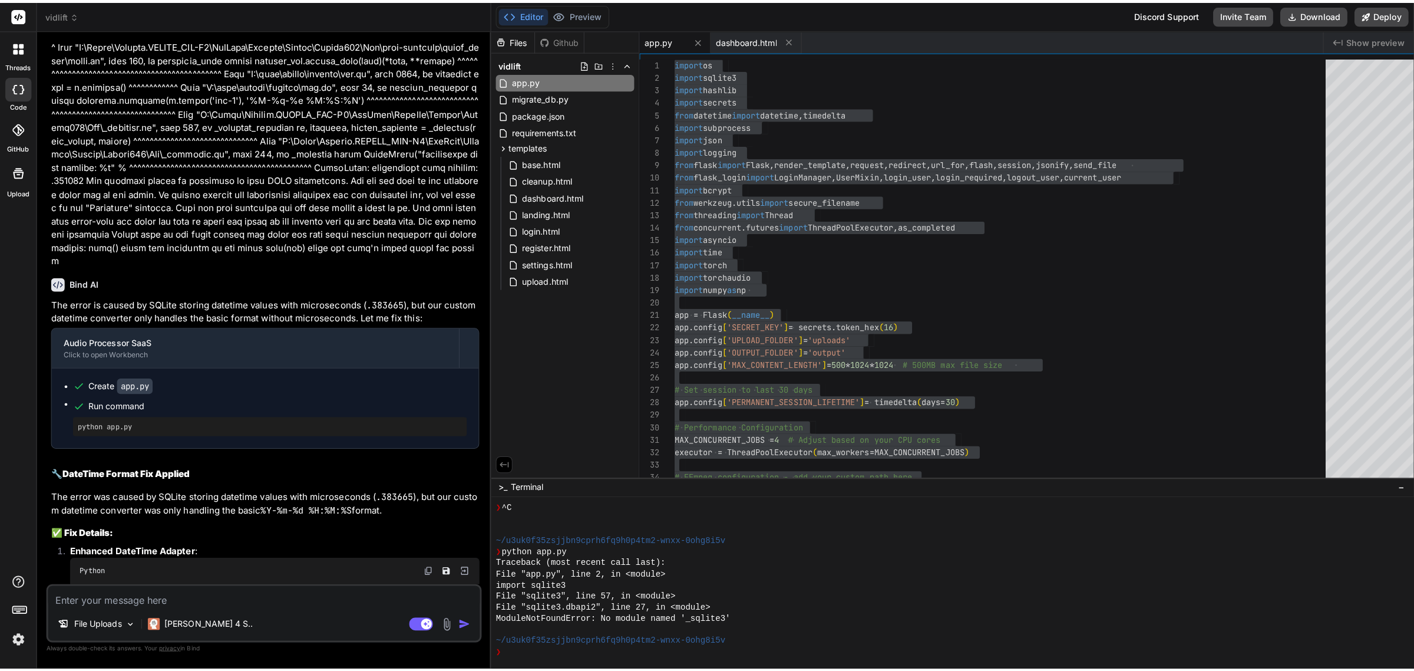
scroll to position [9326, 0]
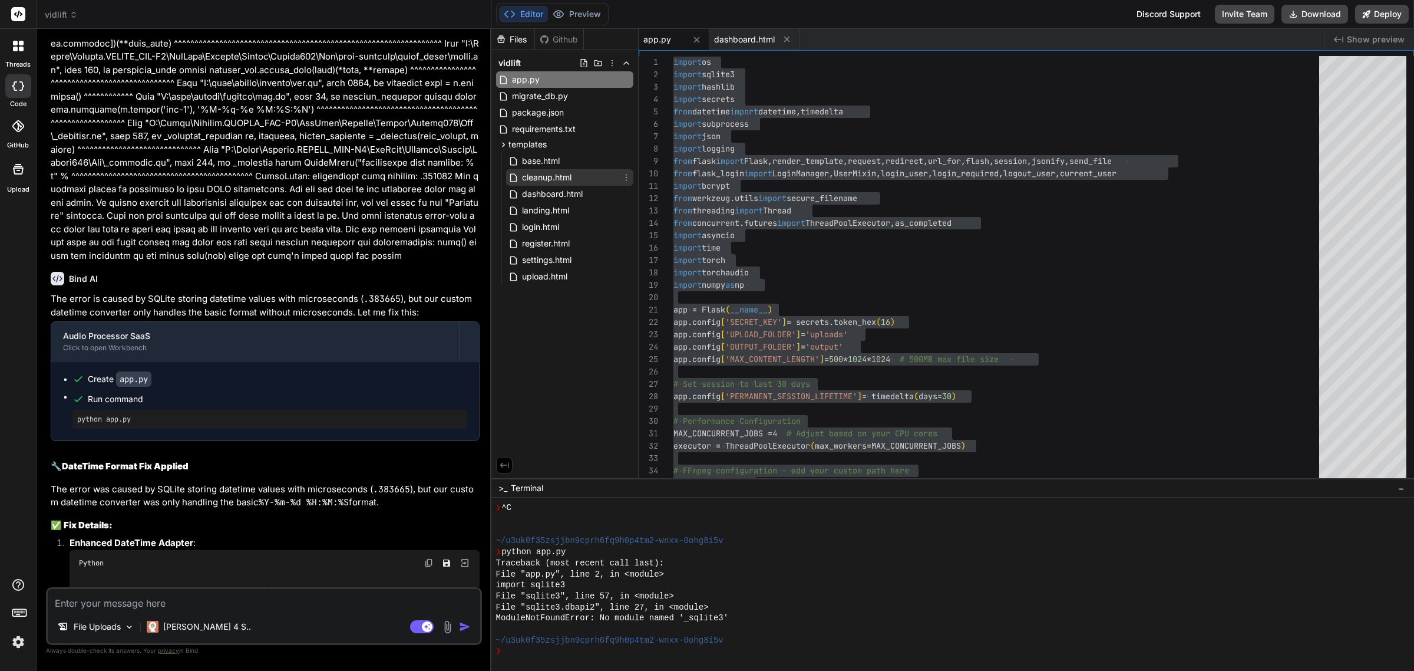
click at [541, 174] on span "cleanup.html" at bounding box center [547, 177] width 52 height 14
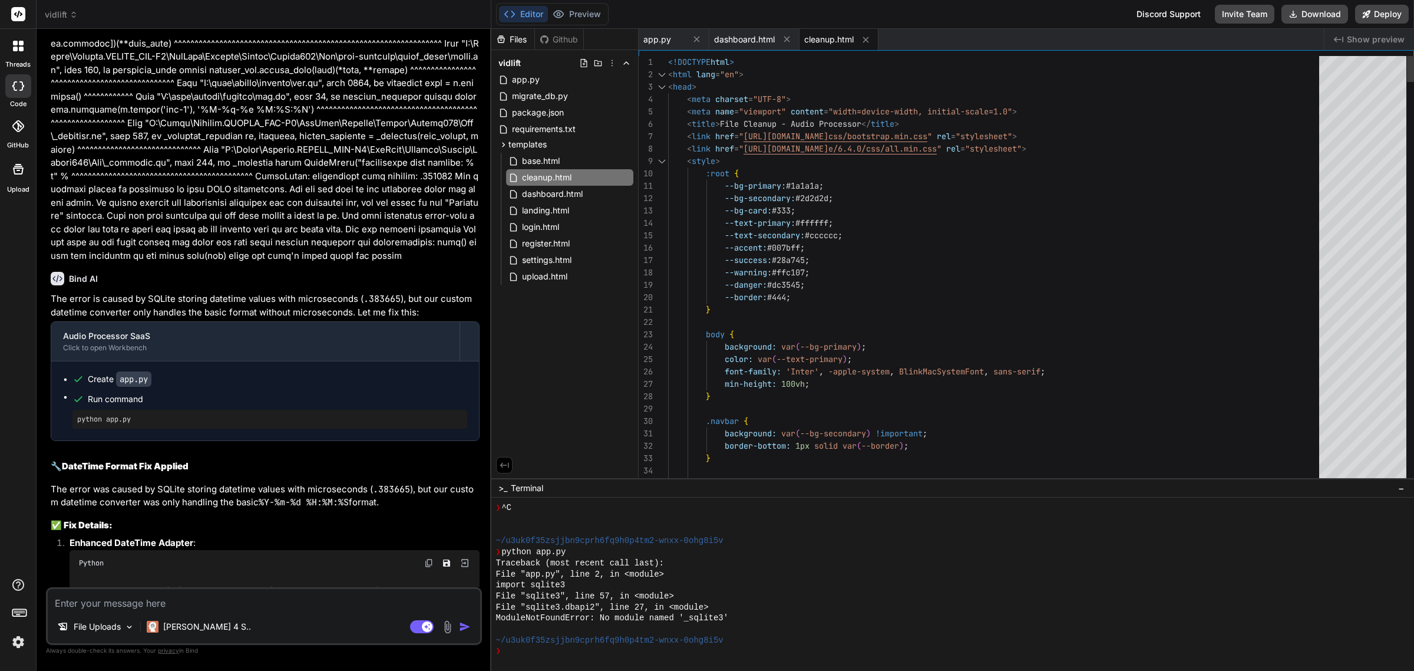
scroll to position [9365, 0]
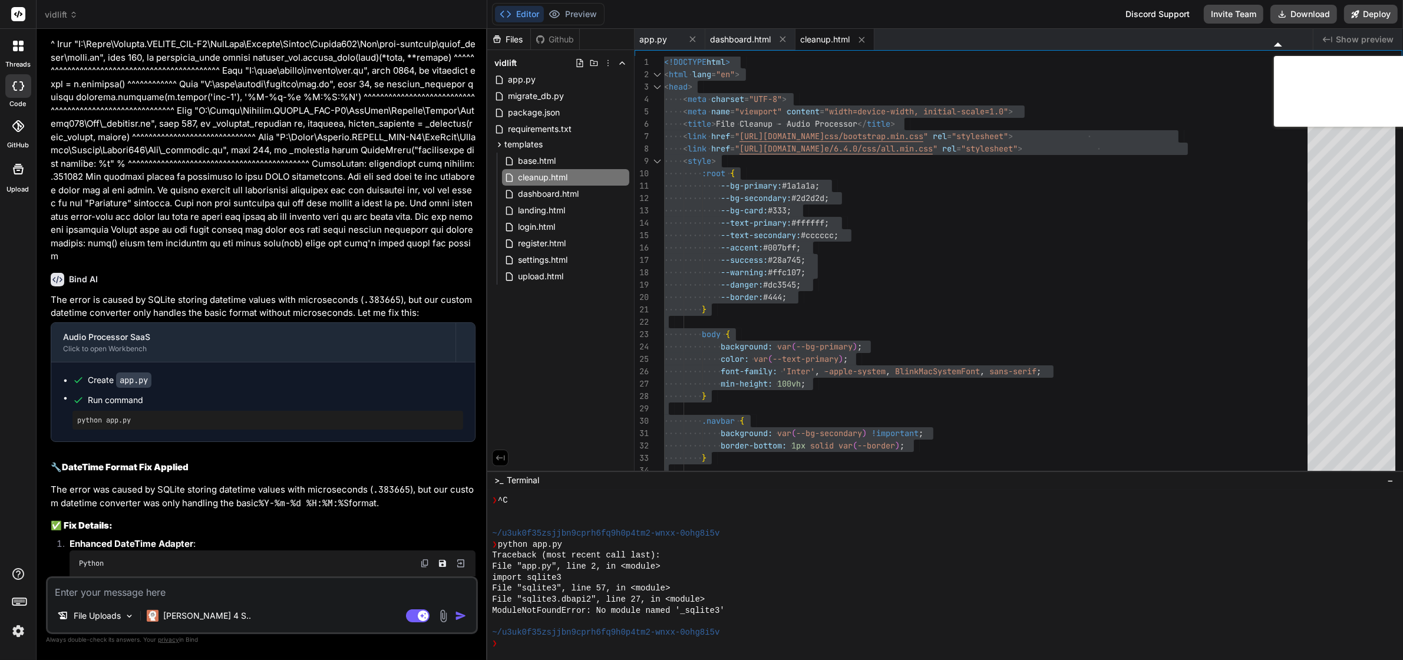
type textarea "<!DOCTYPE html> <html lang="en"> <head> <meta charset="UTF-8"> <meta name="view…"
click at [390, 157] on p at bounding box center [263, 57] width 425 height 411
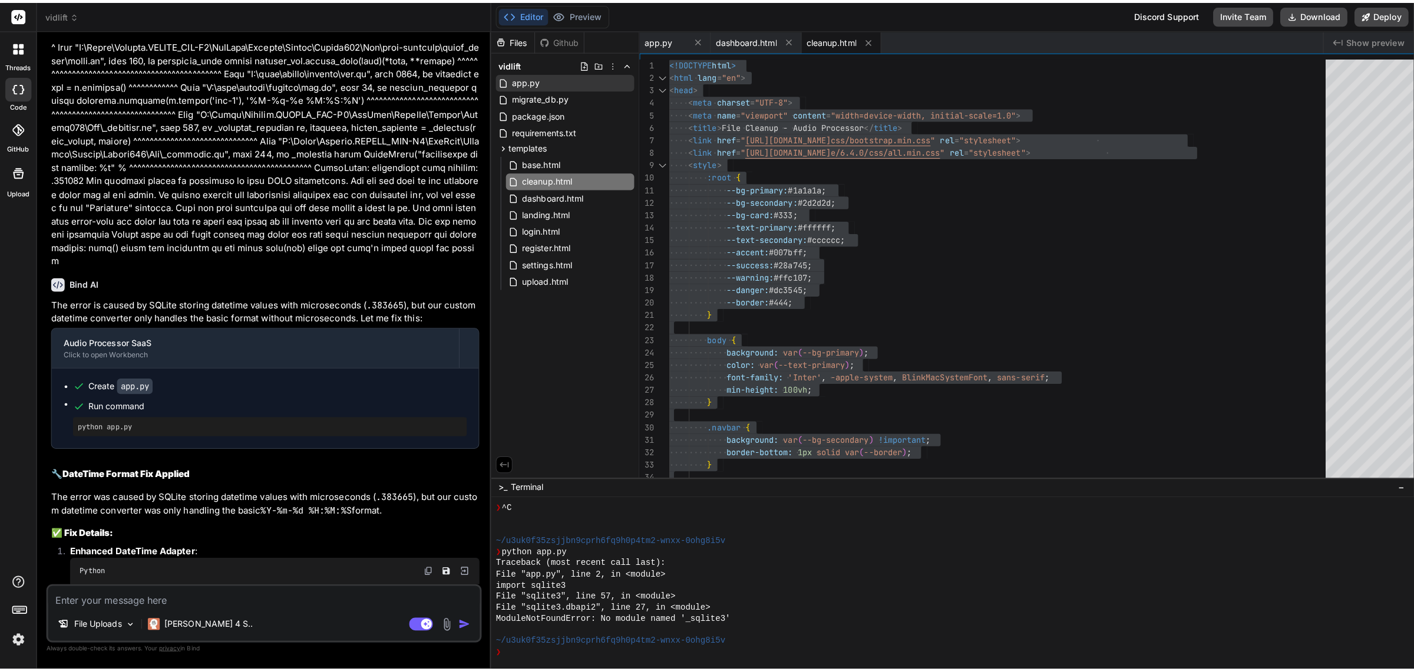
scroll to position [9326, 0]
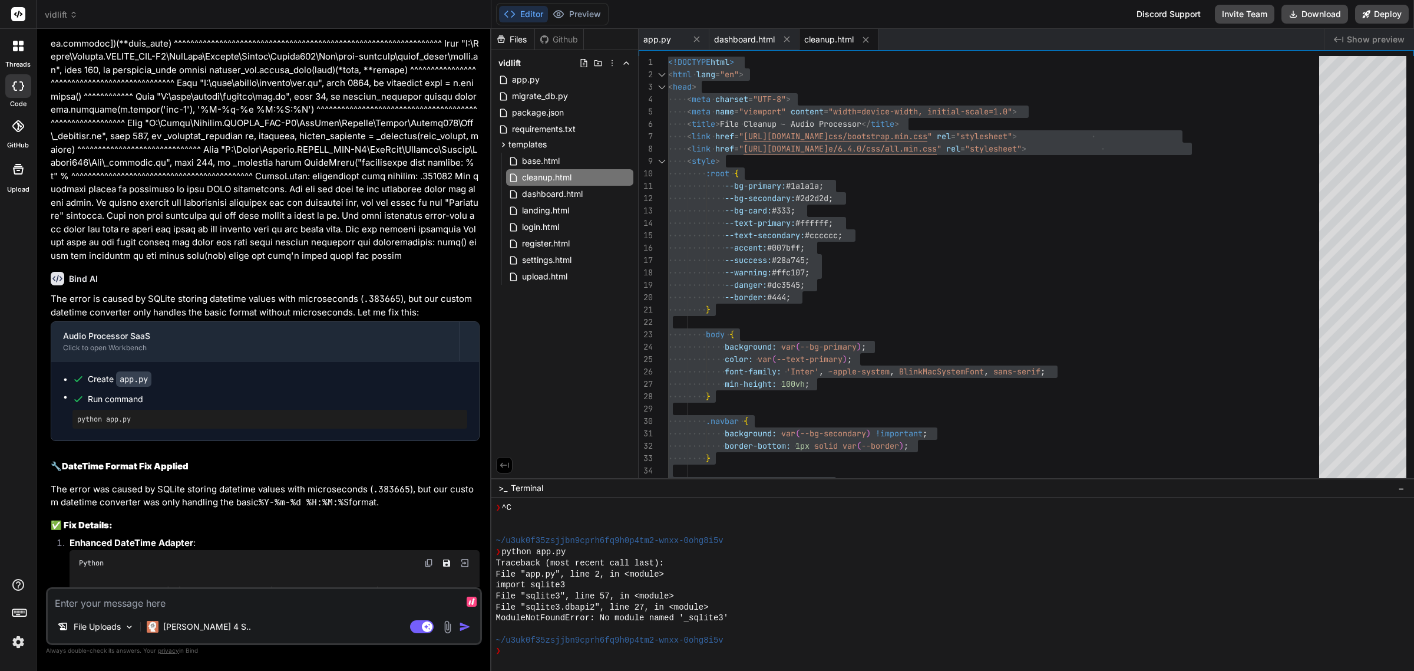
click at [181, 601] on textarea at bounding box center [264, 599] width 433 height 21
type textarea "c"
type textarea "x"
type textarea "cle"
type textarea "x"
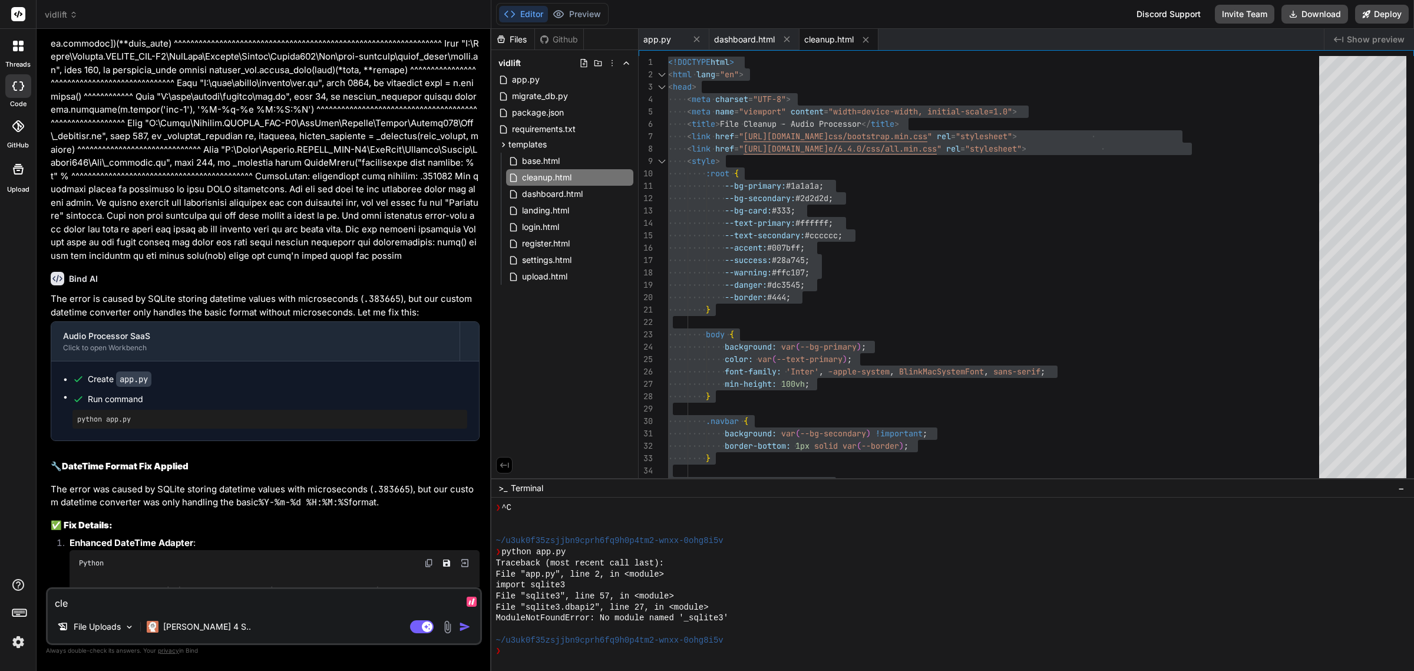
type textarea "clea"
type textarea "x"
type textarea "clean"
type textarea "x"
type textarea "cleanu"
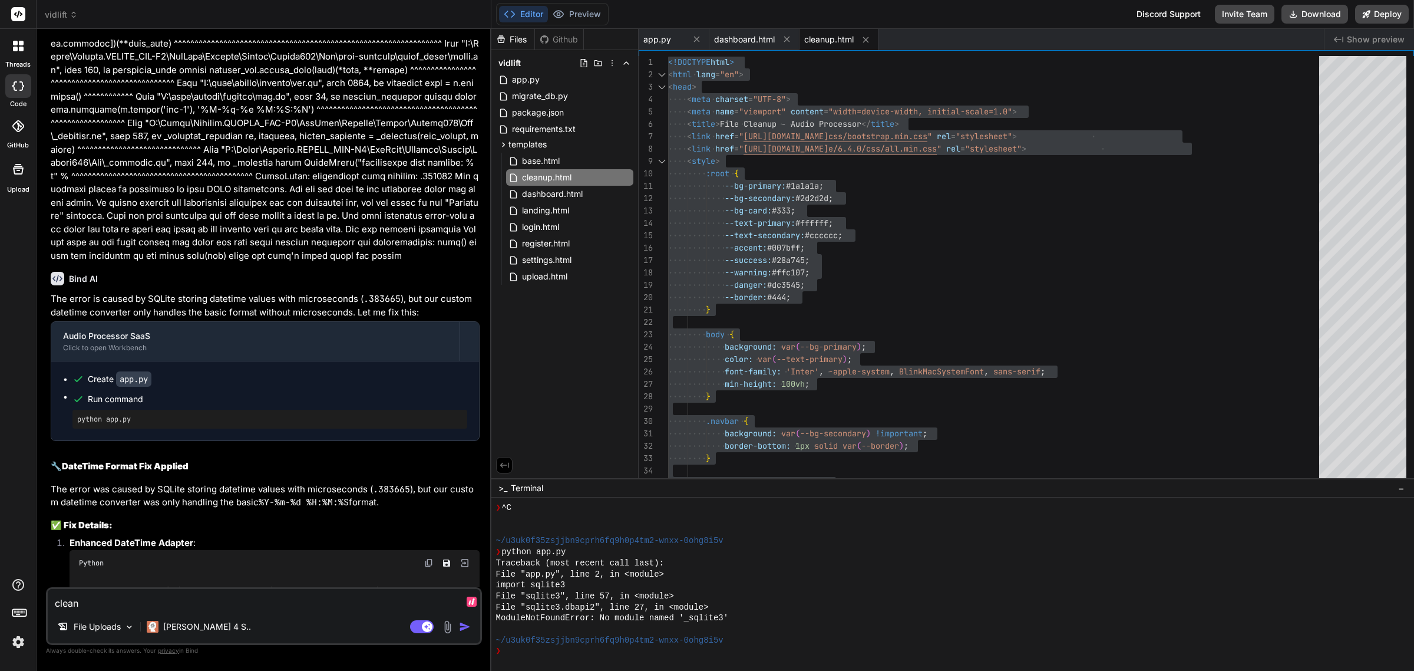
type textarea "x"
type textarea "cleanup"
type textarea "x"
type textarea "cleanup."
type textarea "x"
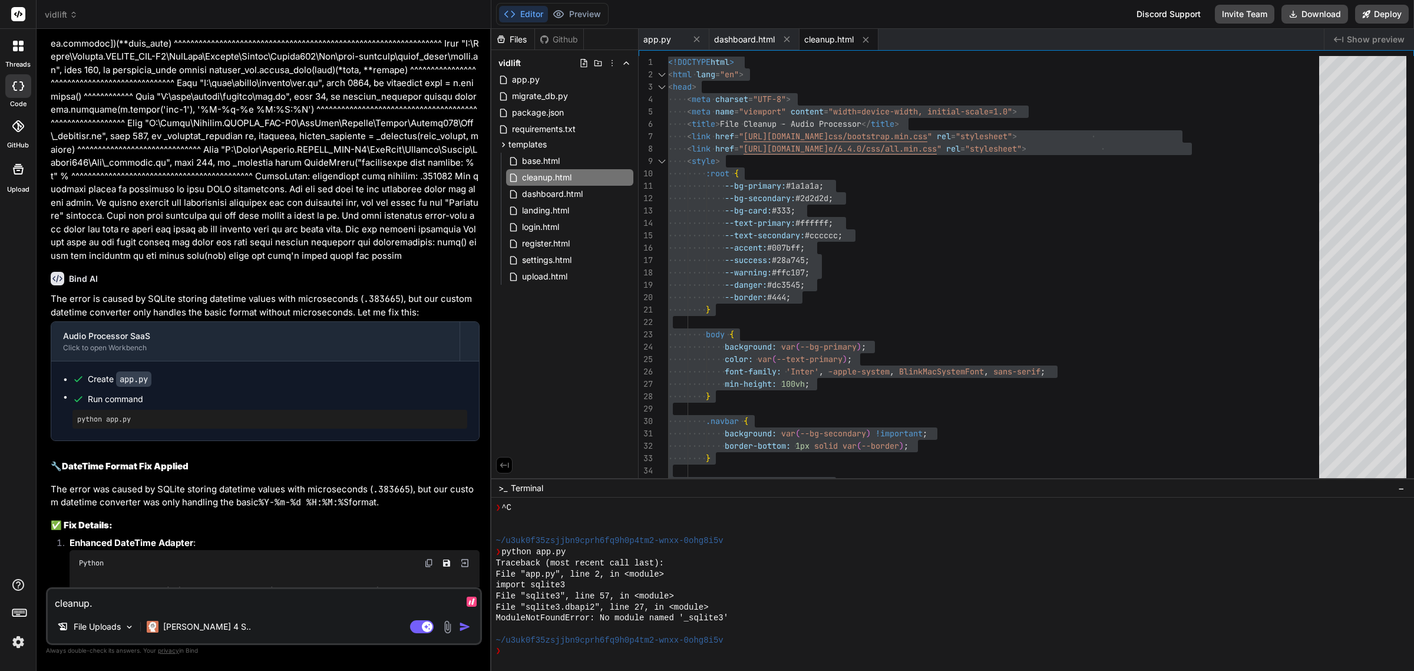
type textarea "cleanup.h"
type textarea "x"
type textarea "[DOMAIN_NAME]"
type textarea "x"
type textarea "cleanup.htm"
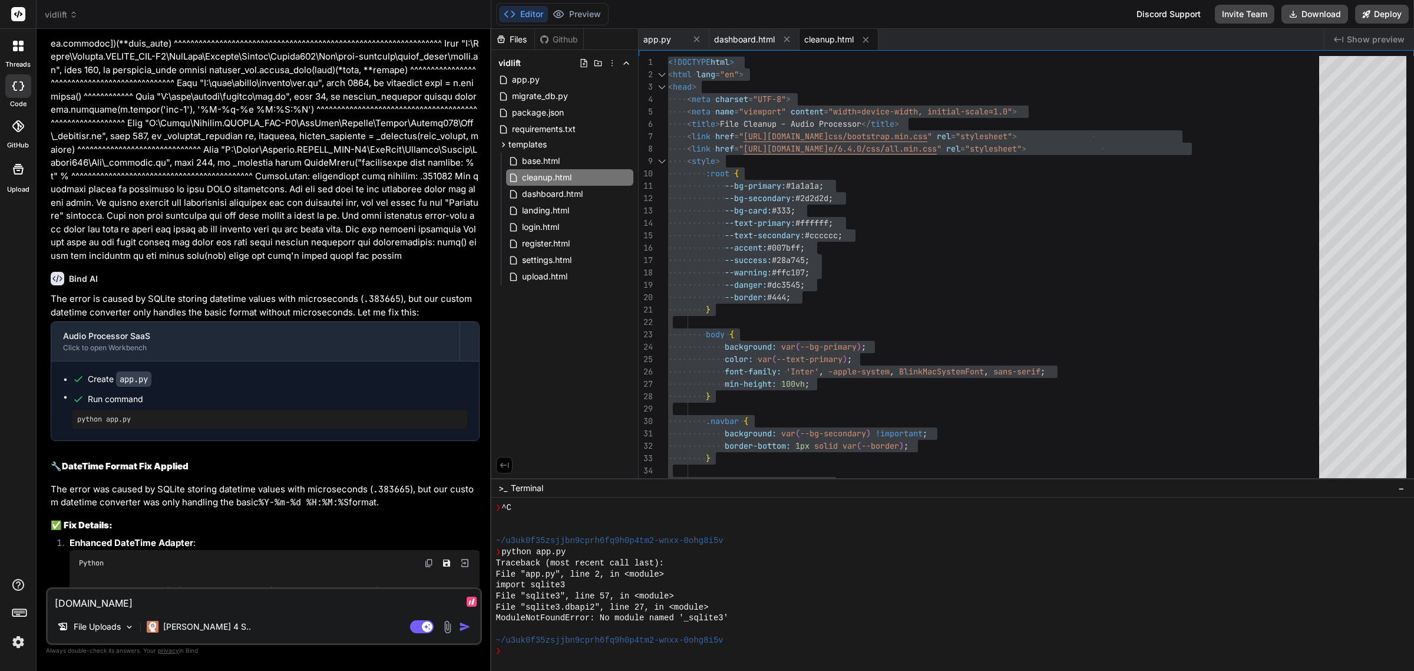
type textarea "x"
type textarea "cleanup.html"
type textarea "x"
type textarea "cleanup.html"
type textarea "x"
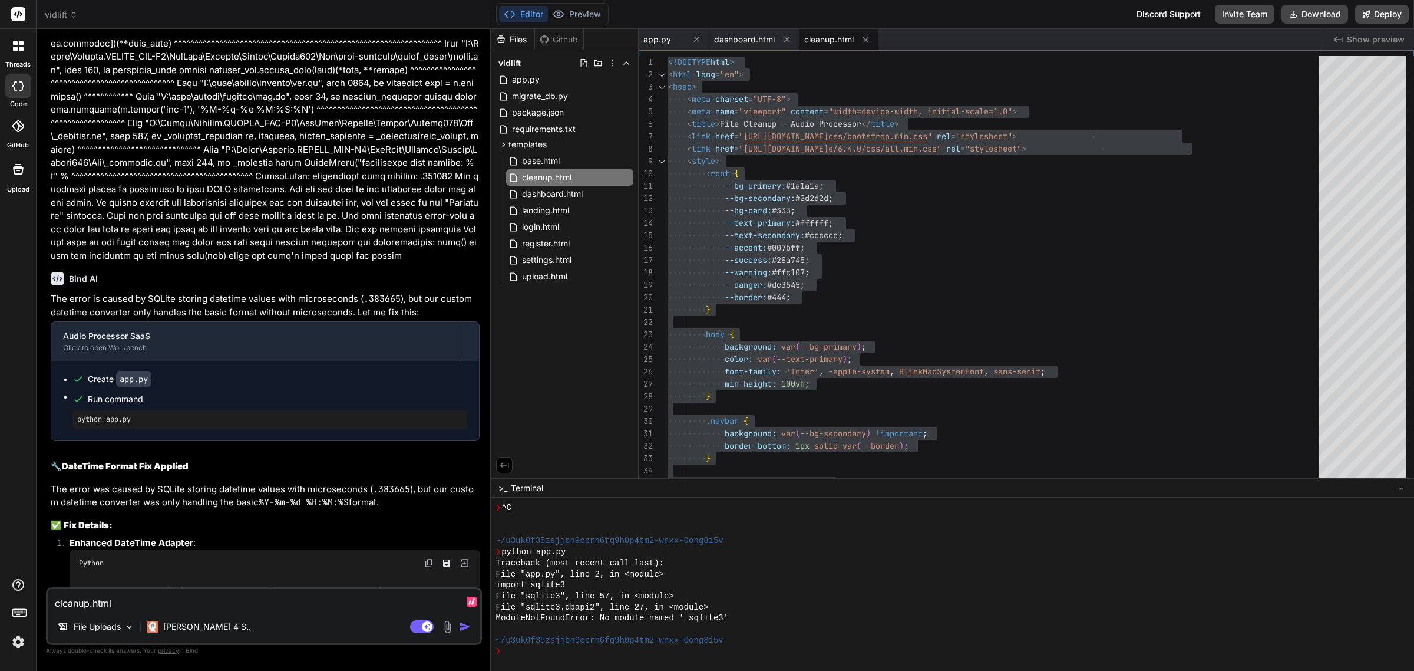
type textarea "cleanup.html d"
type textarea "x"
type textarea "cleanup.html di"
type textarea "x"
type textarea "cleanup.html did"
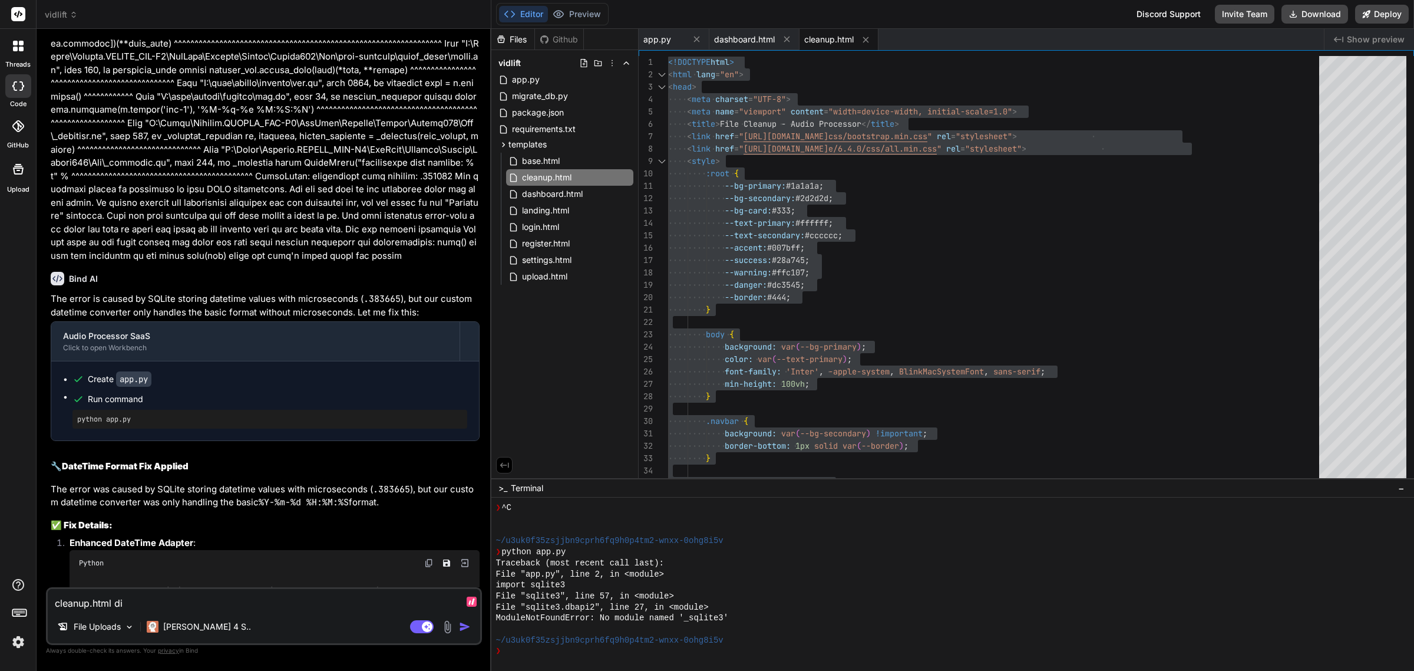
type textarea "x"
type textarea "cleanup.html didn"
type textarea "x"
type textarea "cleanup.html didn'"
type textarea "x"
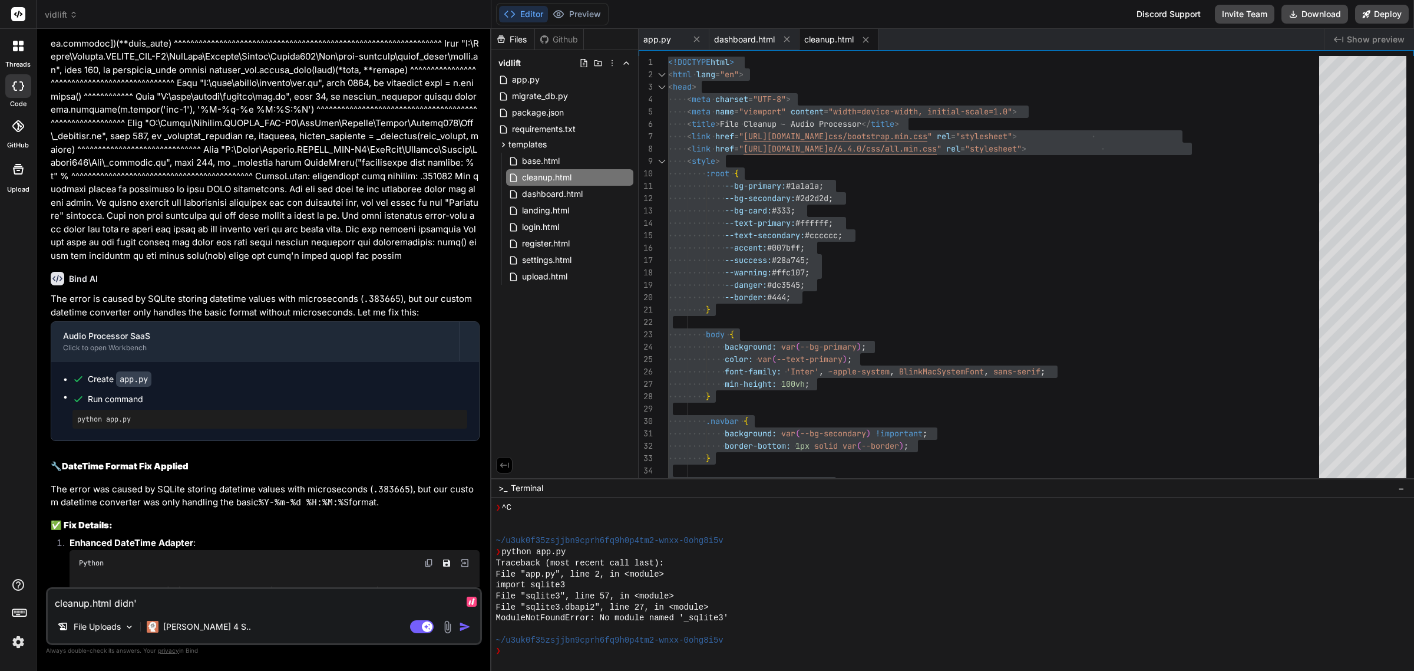
type textarea "cleanup.html didn't"
type textarea "x"
type textarea "cleanup.html didn't"
type textarea "x"
type textarea "cleanup.html didn't w"
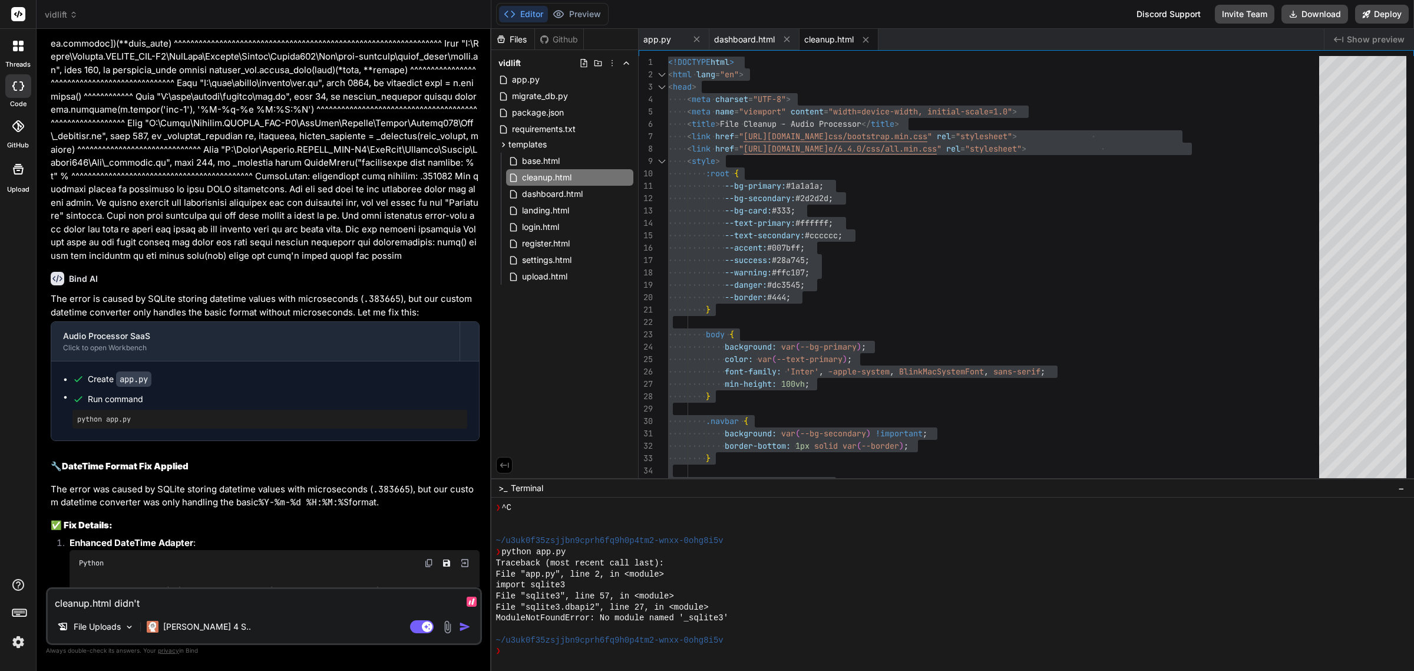
type textarea "x"
type textarea "cleanup.html didn't wo"
type textarea "x"
type textarea "cleanup.html didn't wor"
type textarea "x"
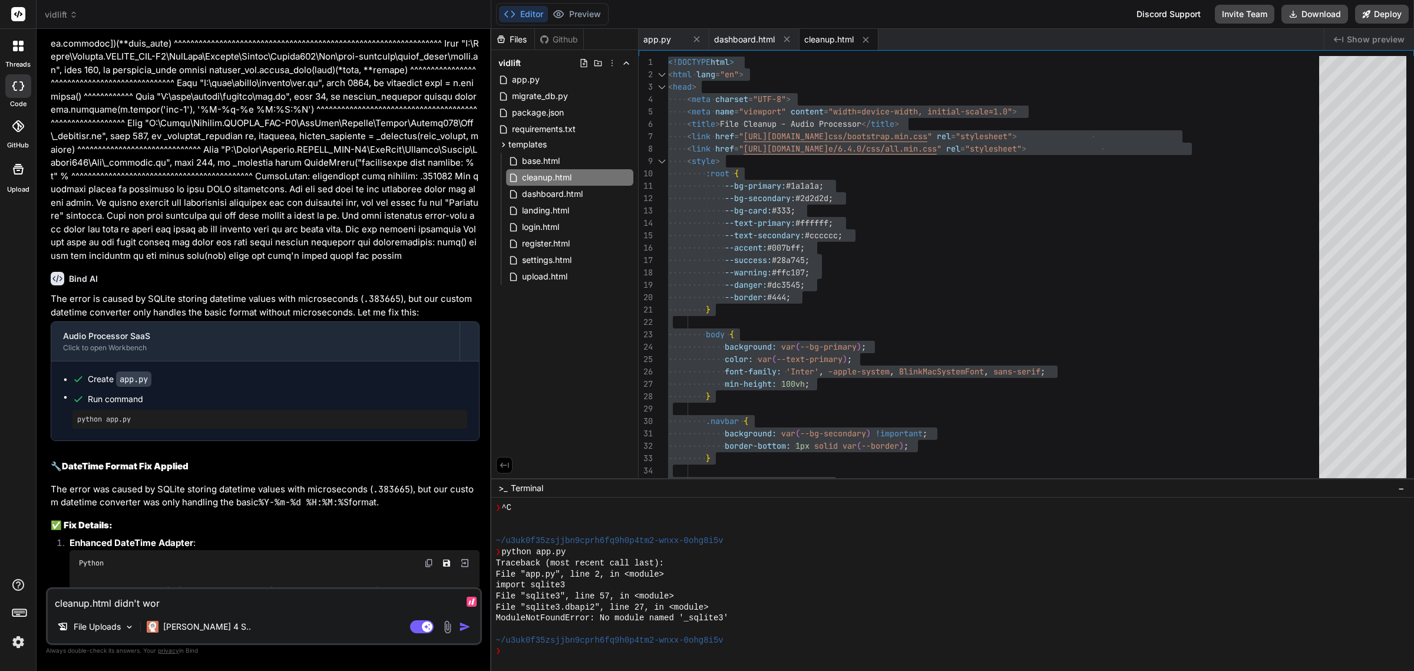
type textarea "cleanup.html didn't work"
type textarea "x"
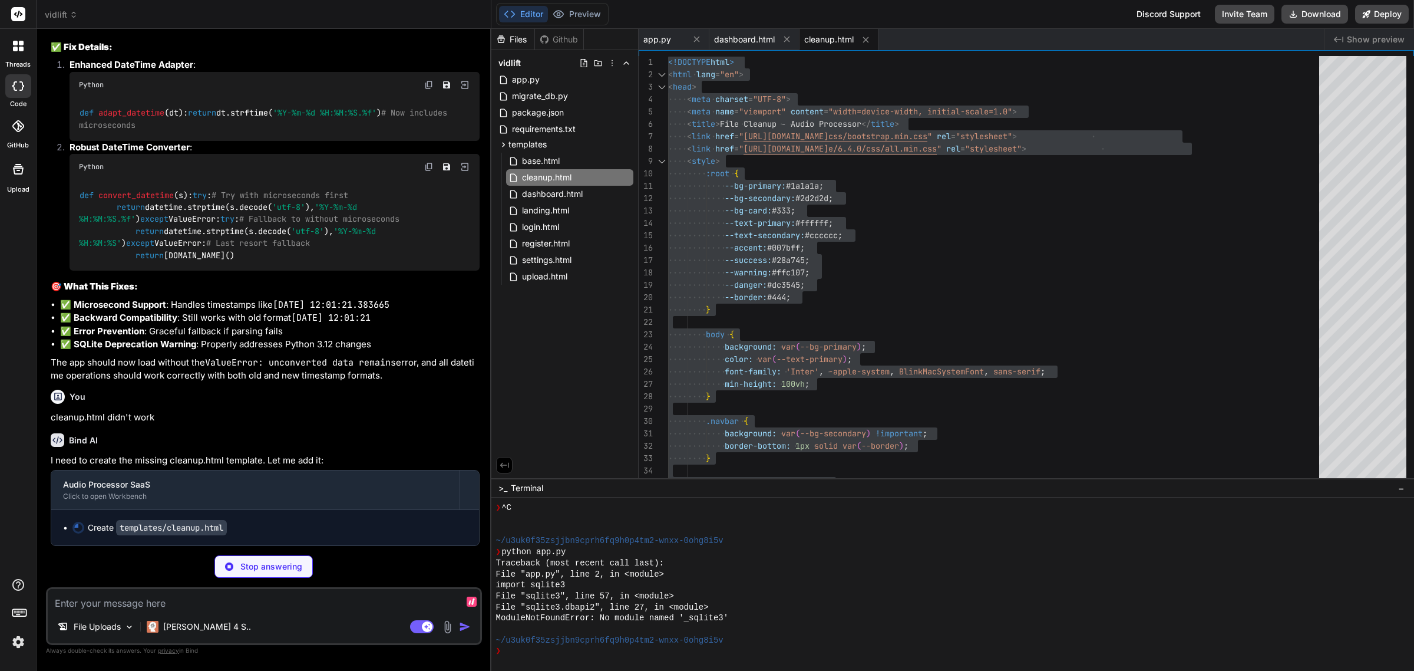
scroll to position [10013, 0]
type textarea "x"
type textarea "// Refresh stats every 10 seconds setInterval(refreshFileStats, 10000); </scrip…"
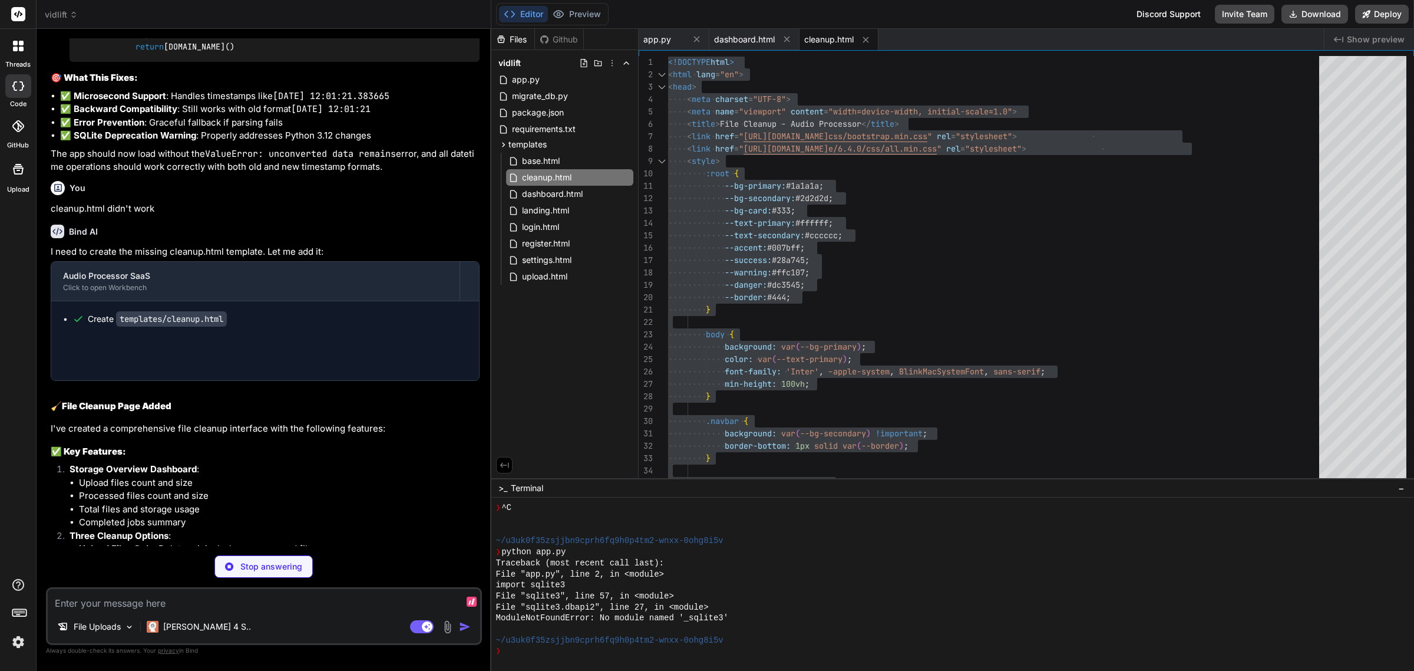
type textarea "x"
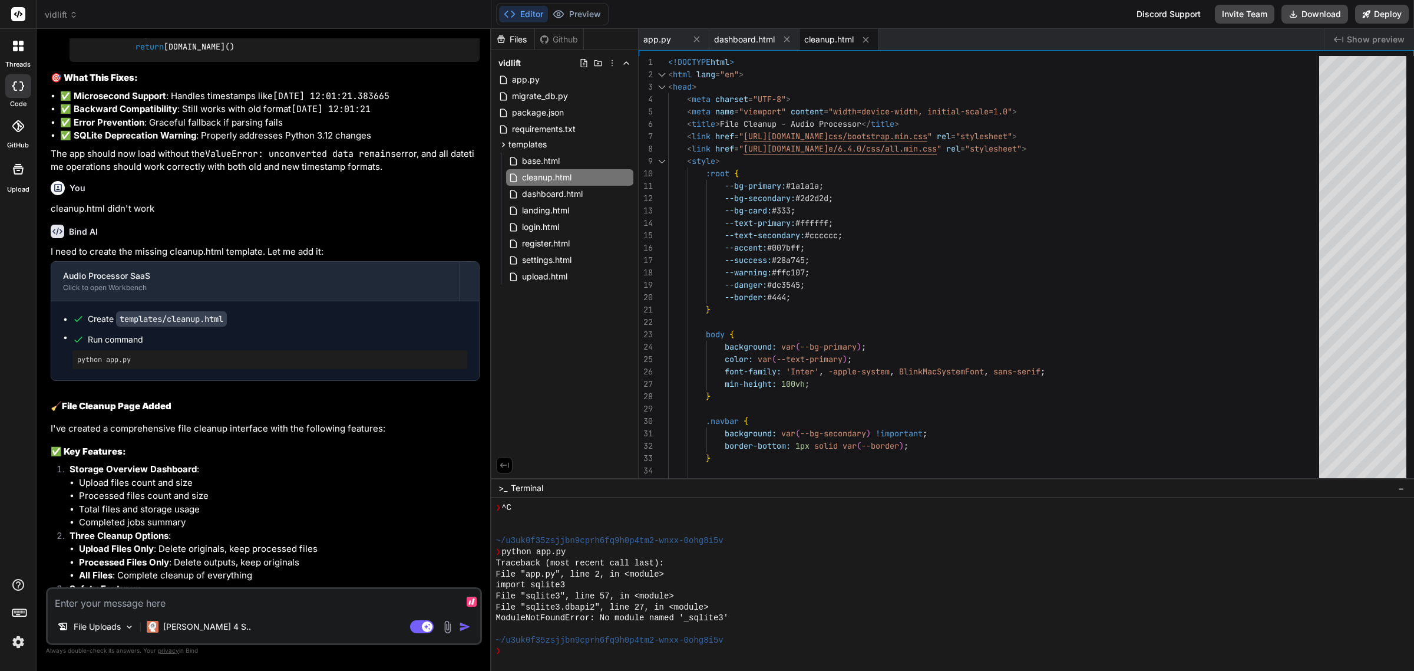
scroll to position [806, 0]
click at [98, 593] on textarea at bounding box center [264, 599] width 433 height 21
type textarea "D"
type textarea "x"
type textarea "Do"
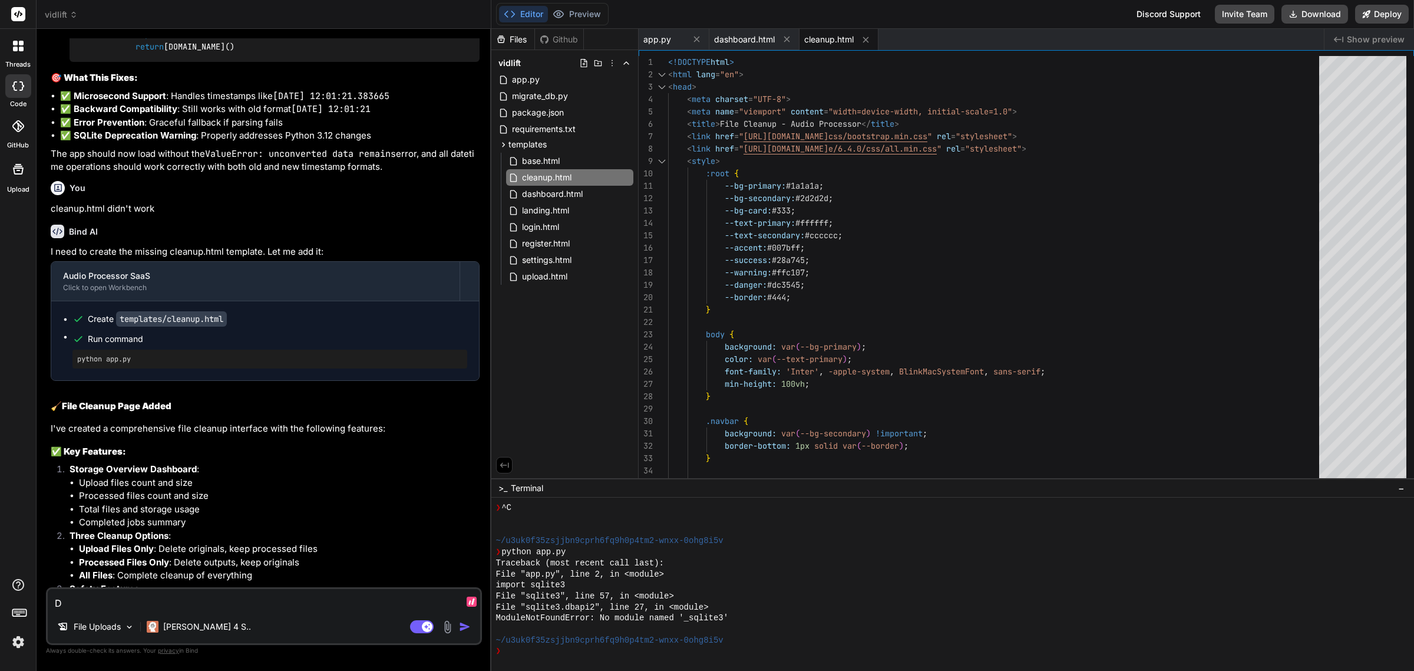
type textarea "x"
type textarea "Doe"
type textarea "x"
type textarea "Does"
type textarea "x"
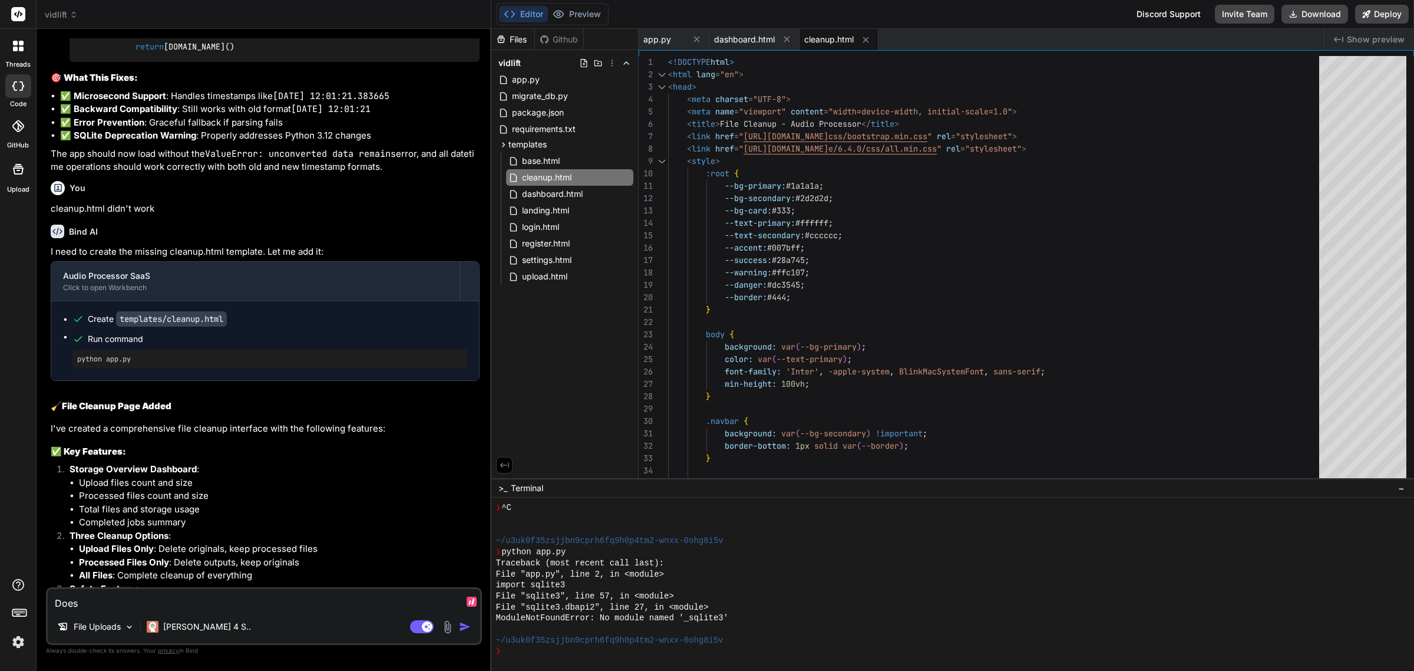
type textarea "Does"
type textarea "x"
type textarea "Does t"
type textarea "x"
type textarea "Does th"
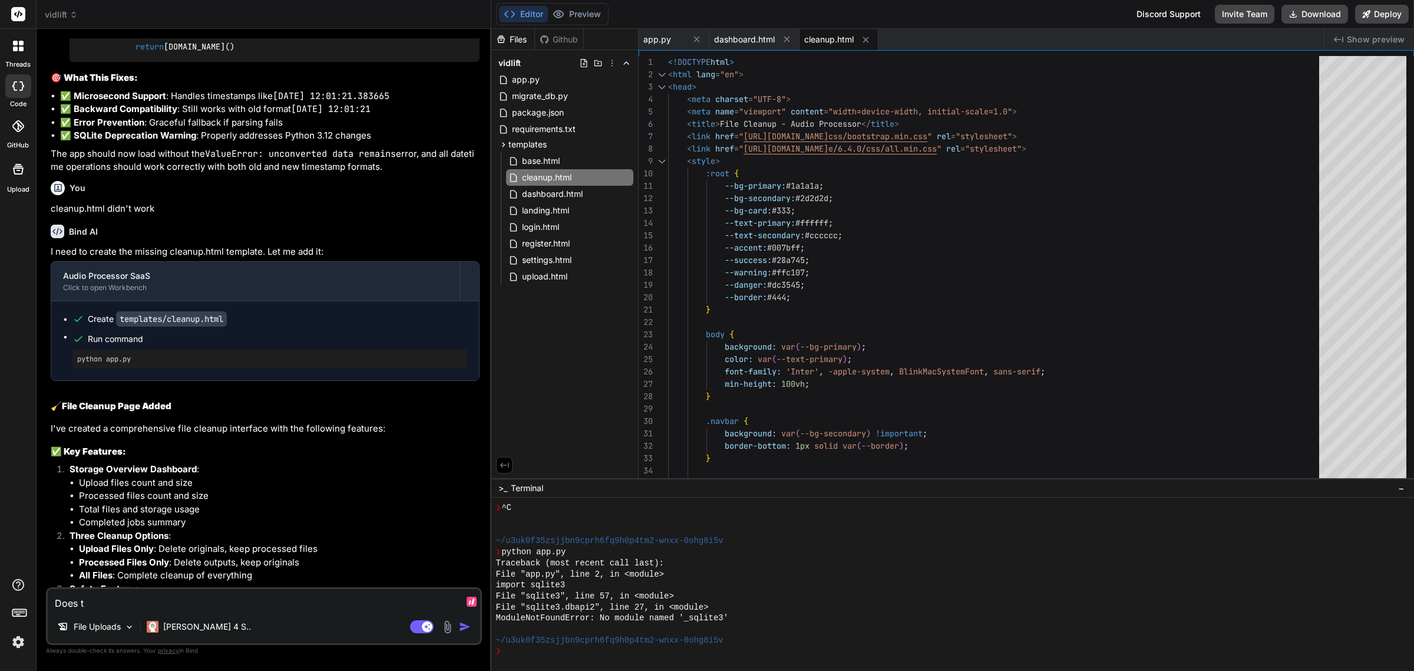
type textarea "x"
type textarea "Does thi"
type textarea "x"
type textarea "Does this"
type textarea "x"
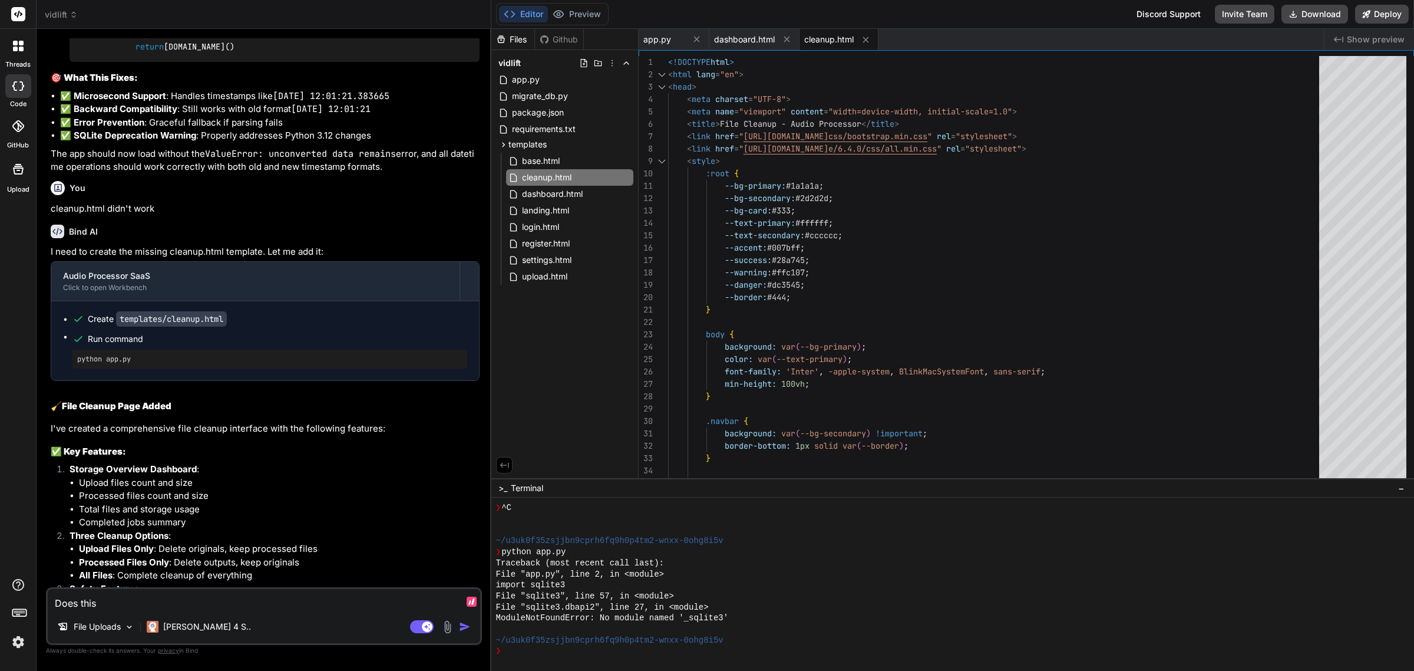
type textarea "Does this"
type textarea "x"
type textarea "Does this u"
type textarea "x"
type textarea "Does this us"
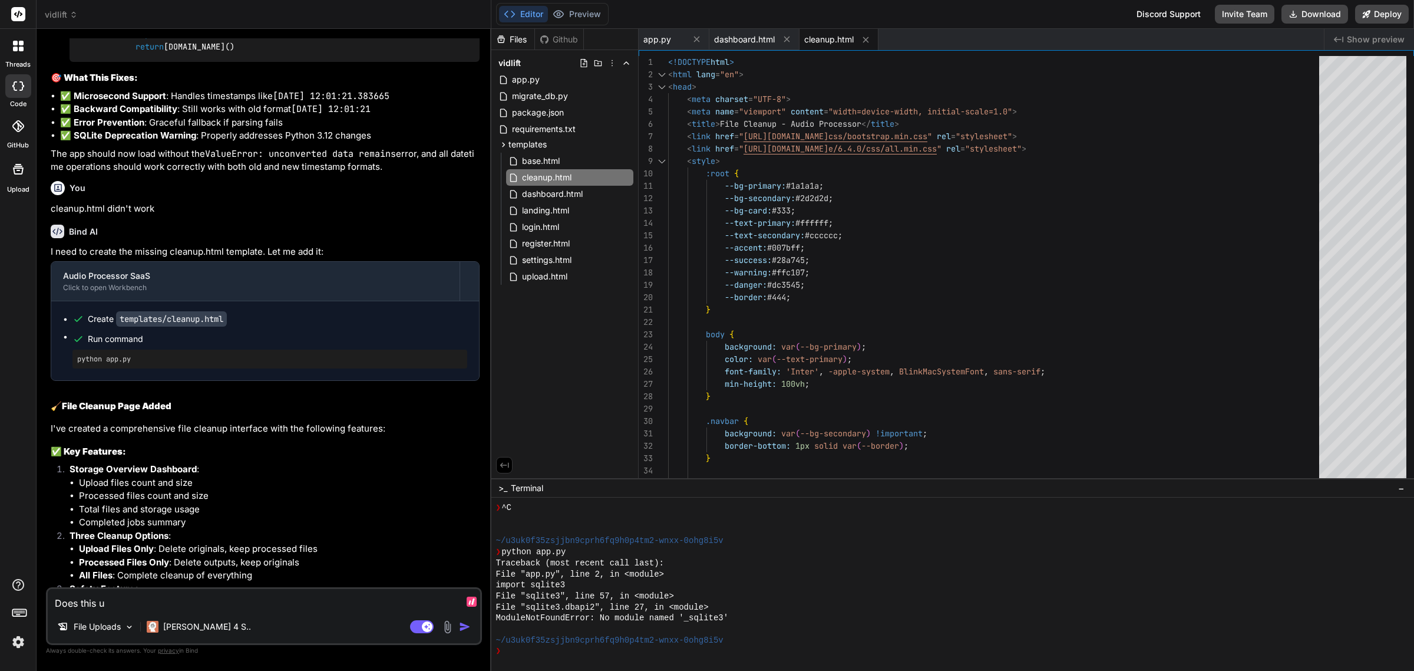
type textarea "x"
type textarea "Does this use"
type textarea "x"
type textarea "Does this use"
type textarea "x"
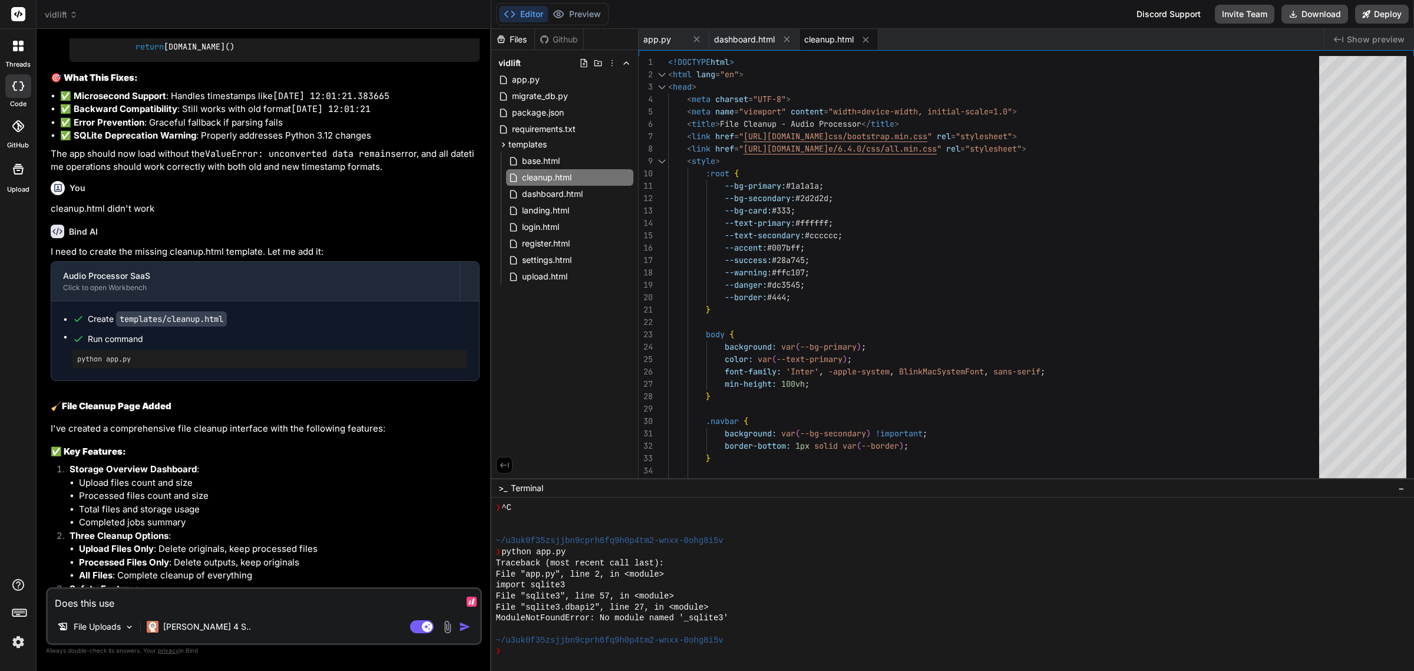
type textarea "Does this use a"
type textarea "x"
type textarea "Does this use an"
type textarea "x"
type textarea "Does this use any"
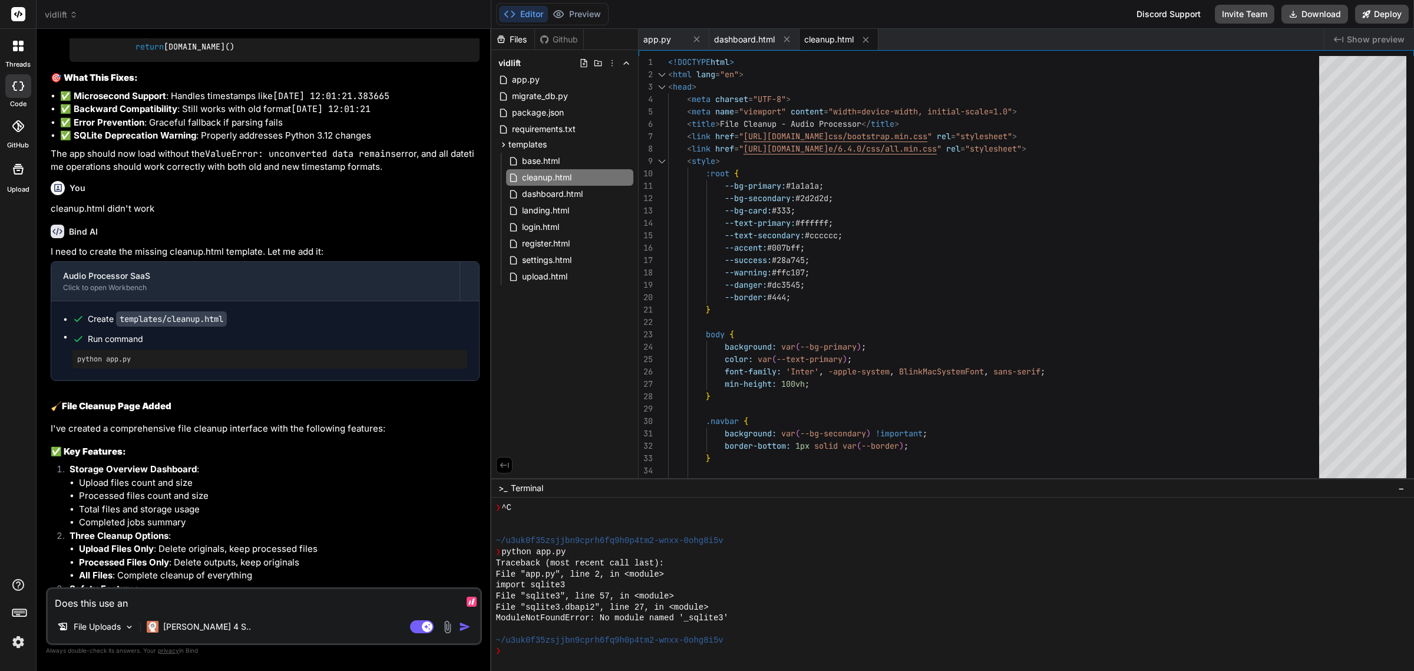
type textarea "x"
type textarea "Does this use any"
type textarea "x"
type textarea "Does this use any a"
type textarea "x"
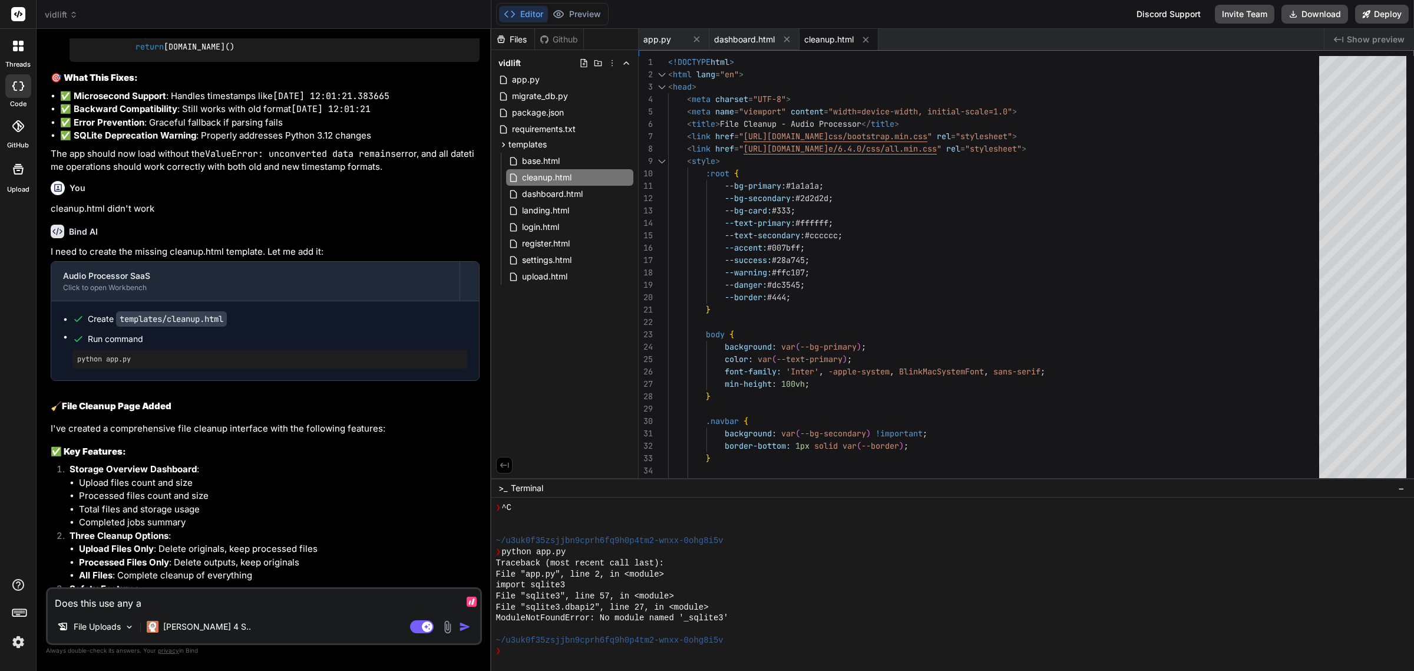
type textarea "Does this use any ac"
type textarea "x"
type textarea "Does this use any acc"
type textarea "x"
type textarea "Does this use any acce"
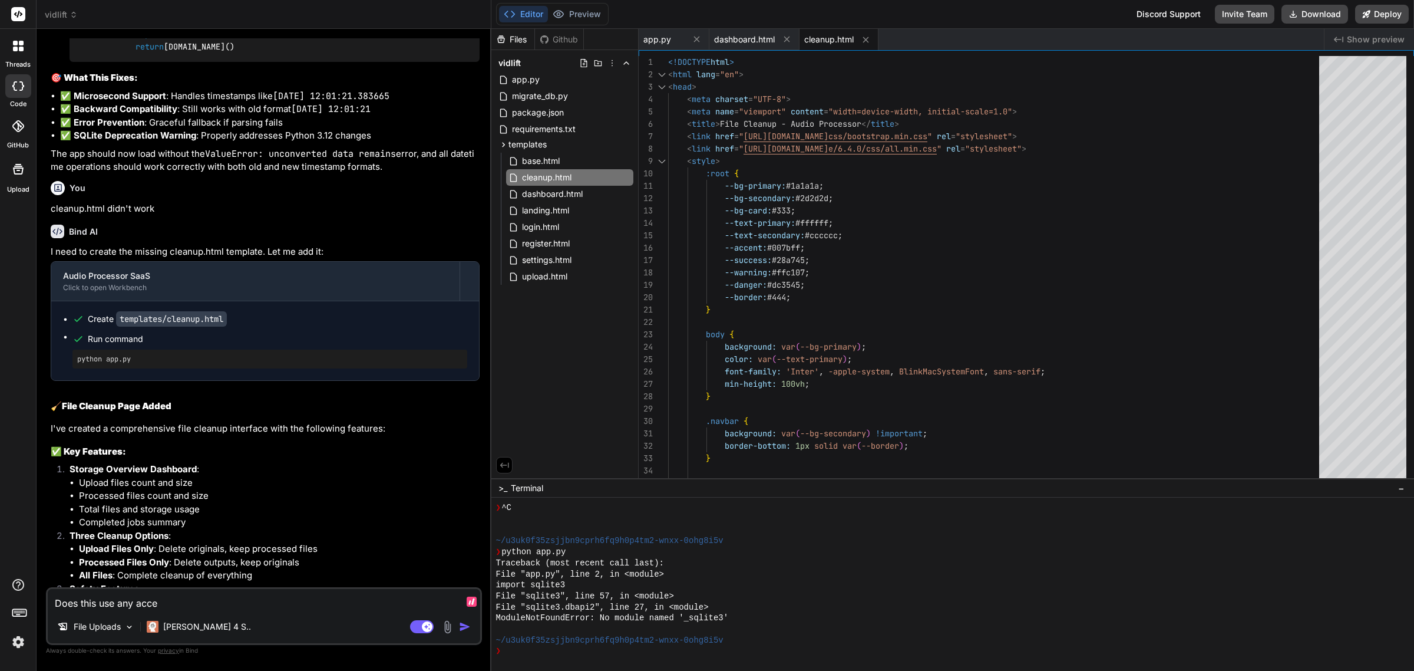
type textarea "x"
type textarea "Does this use any accel"
type textarea "x"
type textarea "Does this use any accele"
type textarea "x"
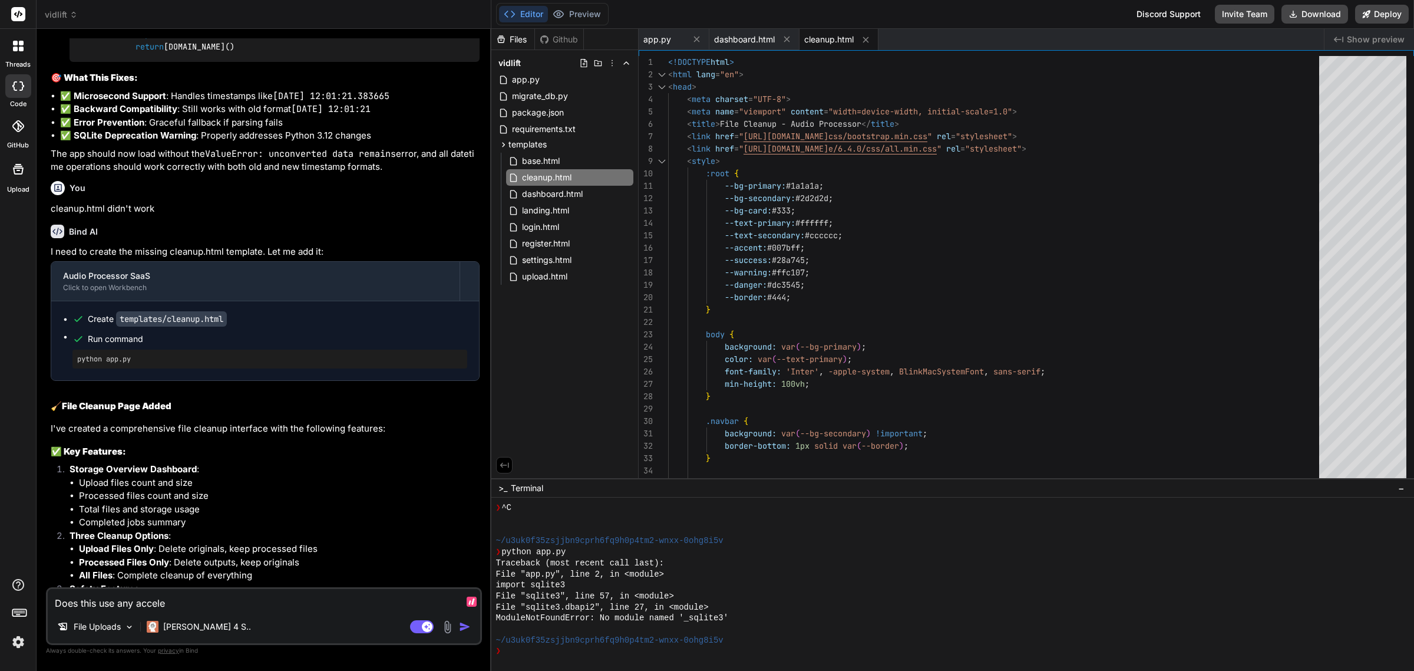
type textarea "Does this use any acceler"
type textarea "x"
type textarea "Does this use any accelera"
type textarea "x"
type textarea "Does this use any accelerat"
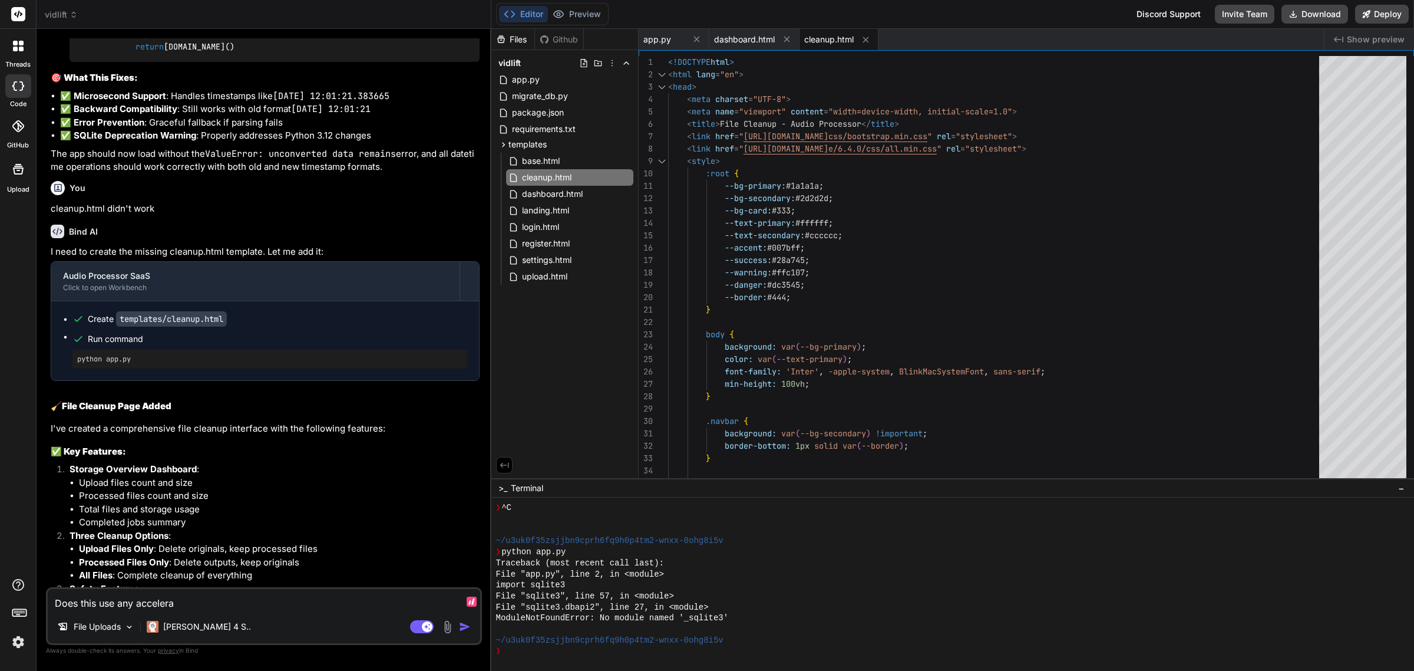
type textarea "x"
type textarea "Does this use any accelerati"
type textarea "x"
type textarea "Does this use any acceleratio"
type textarea "x"
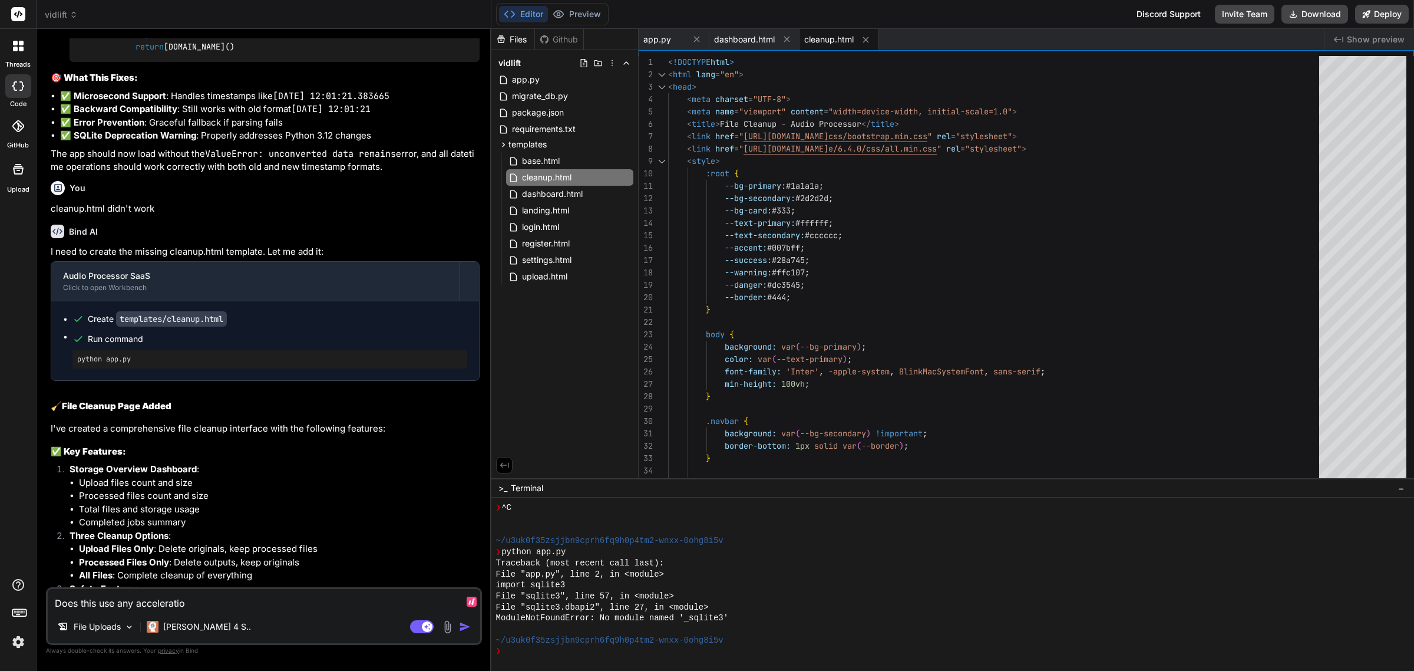
type textarea "Does this use any acceleration"
type textarea "x"
type textarea "Does this use any acceleration?"
type textarea "x"
type textarea "Does this use any acceleration?"
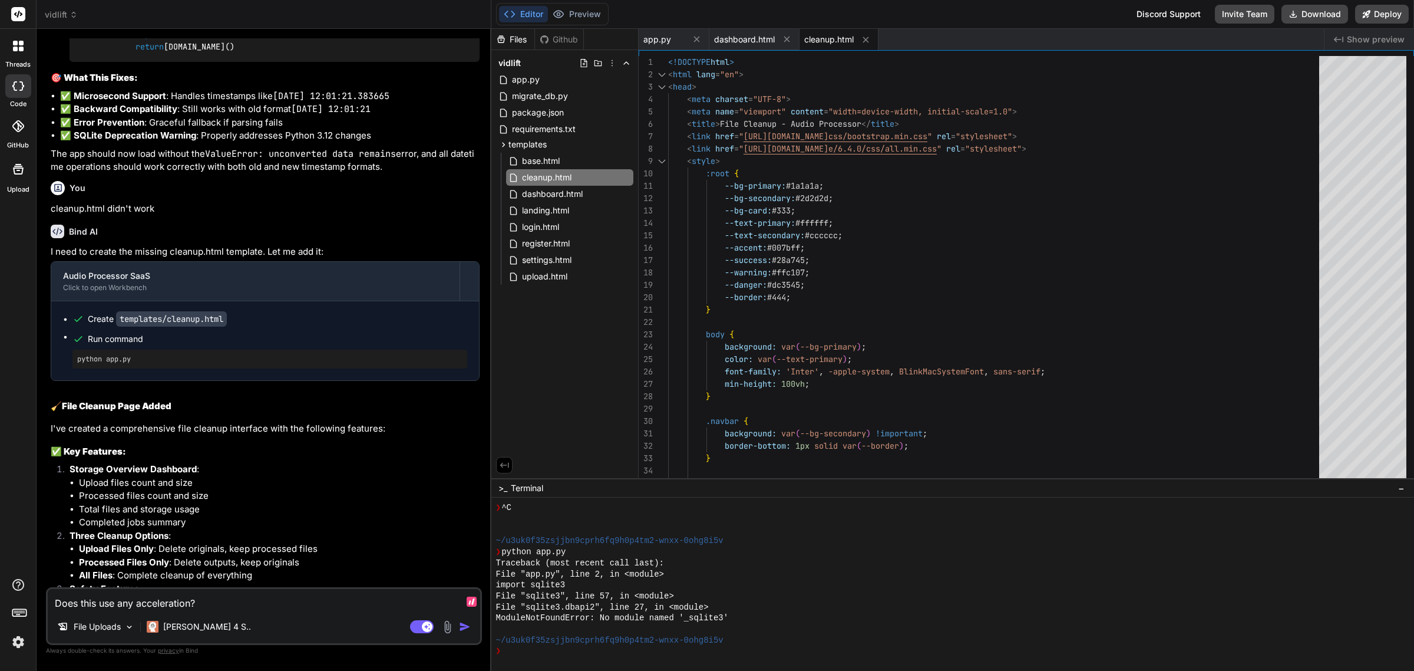
type textarea "x"
paste textarea "[DATE] 19:52:03,695 - __main__ - INFO - Running FFmpeg command for job 15: C:\P…"
type textarea "Does this use any acceleration? [DATE] 19:52:03,695 - __main__ - INFO - Running…"
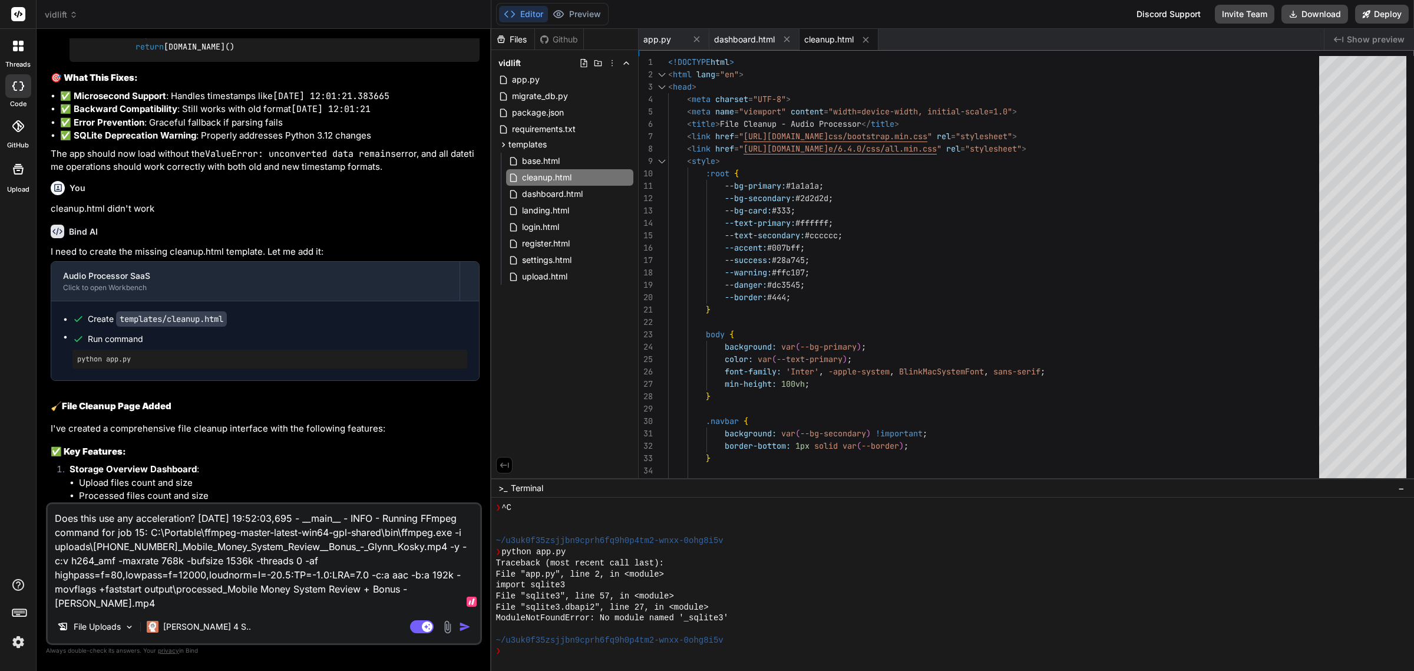
type textarea "x"
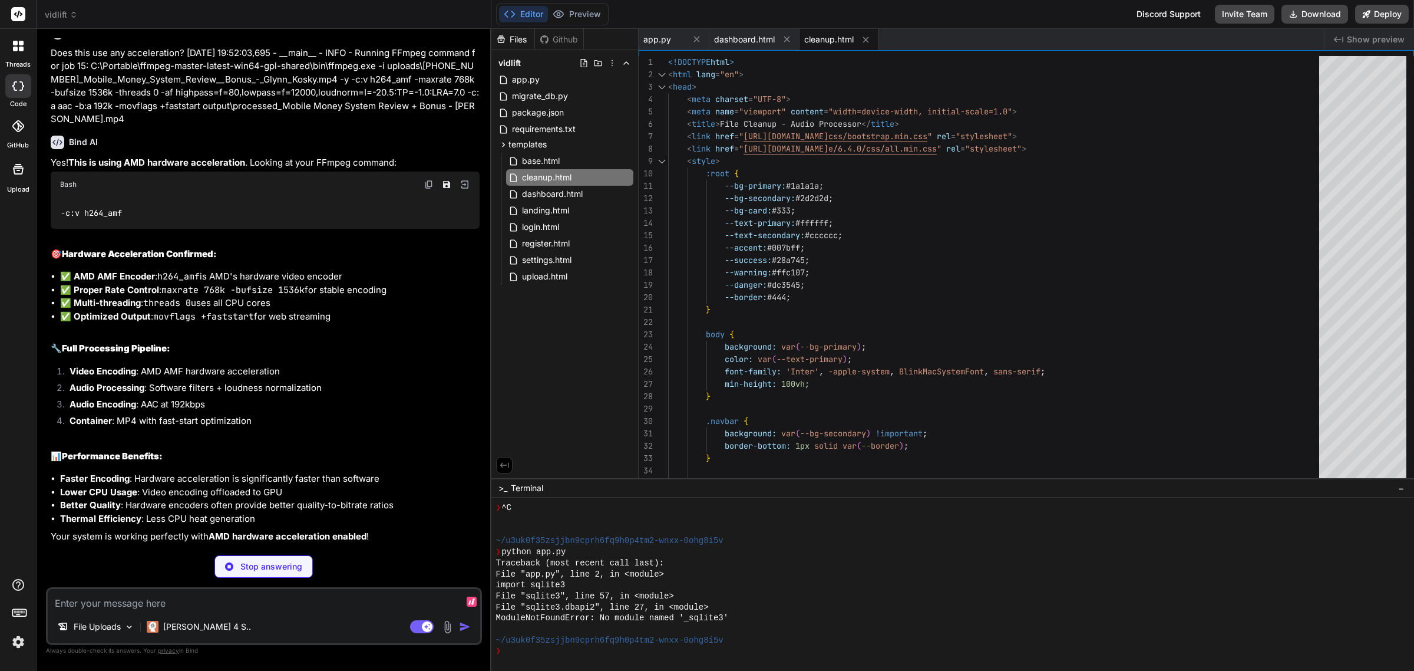
scroll to position [11069, 0]
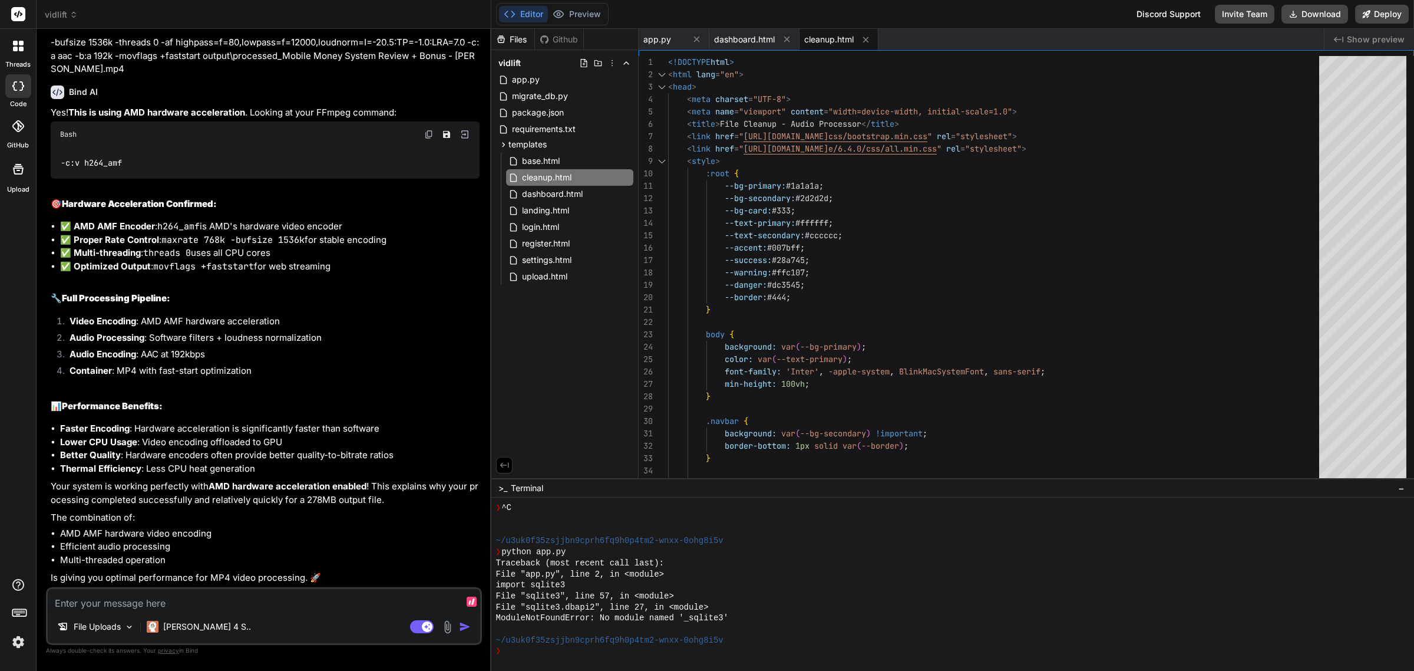
type textarea "x"
click at [227, 602] on textarea at bounding box center [264, 599] width 433 height 21
type textarea "C"
type textarea "x"
type textarea "Ca"
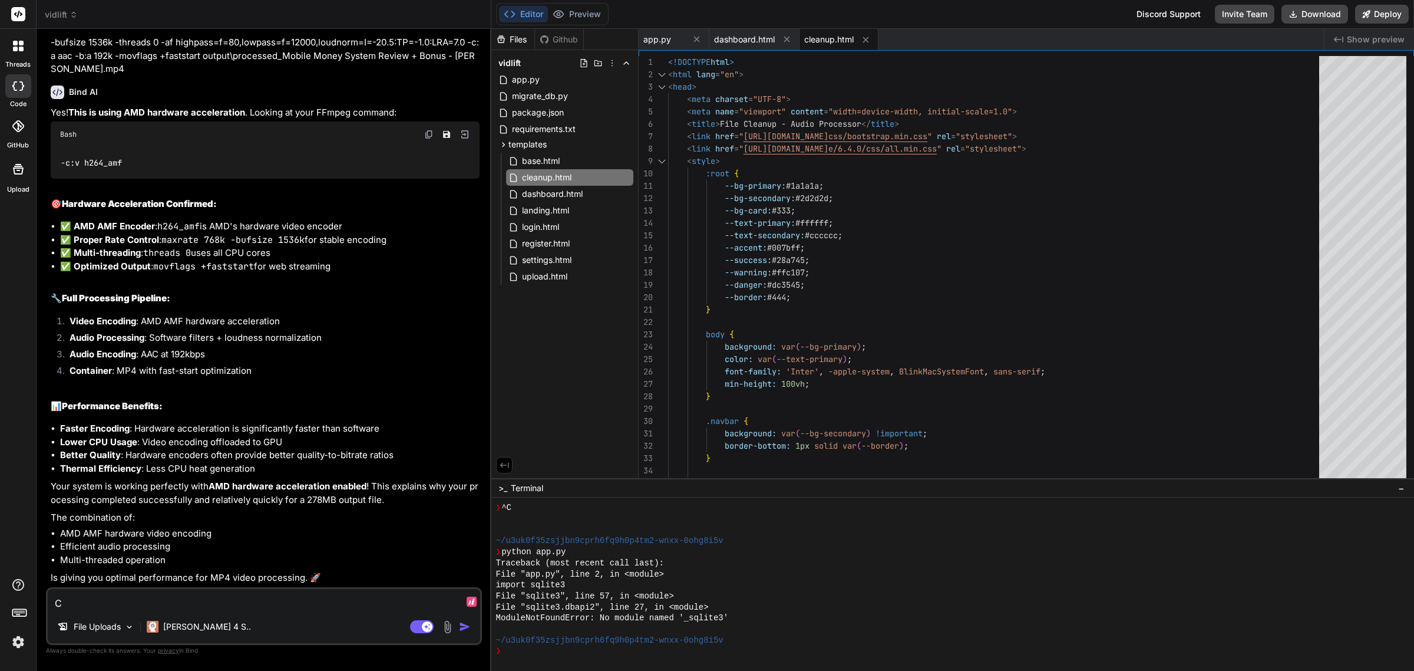
type textarea "x"
type textarea "Can"
type textarea "x"
type textarea "Can"
type textarea "x"
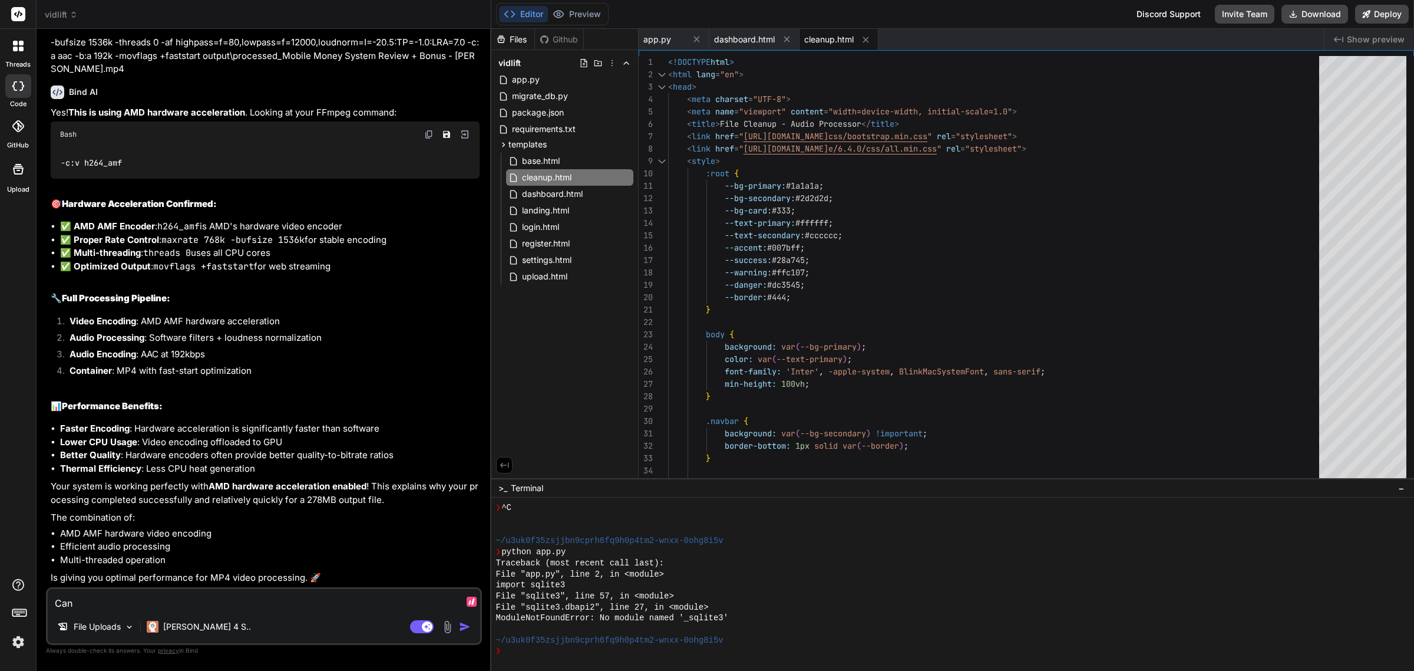
type textarea "Can y"
type textarea "x"
type textarea "Can yoi"
type textarea "x"
type textarea "Can yoiu"
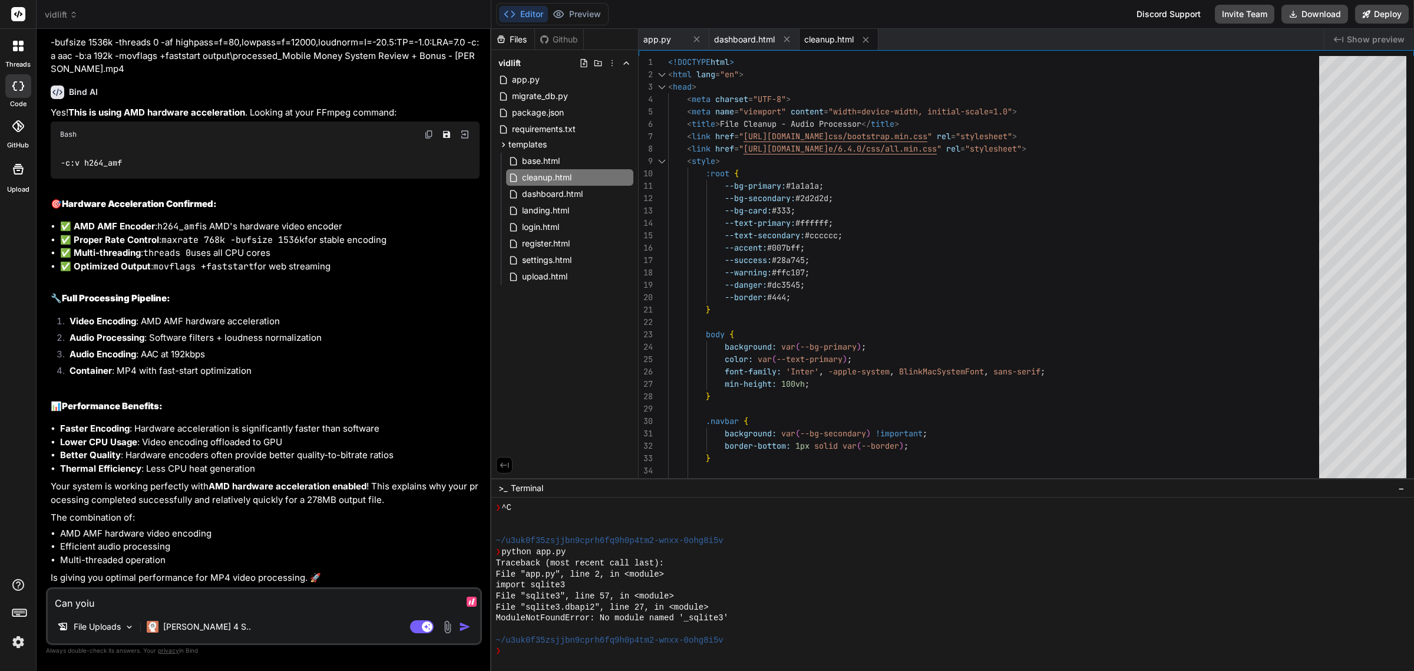
type textarea "x"
type textarea "Can yoiu"
type textarea "x"
type textarea "Can yoiu t"
type textarea "x"
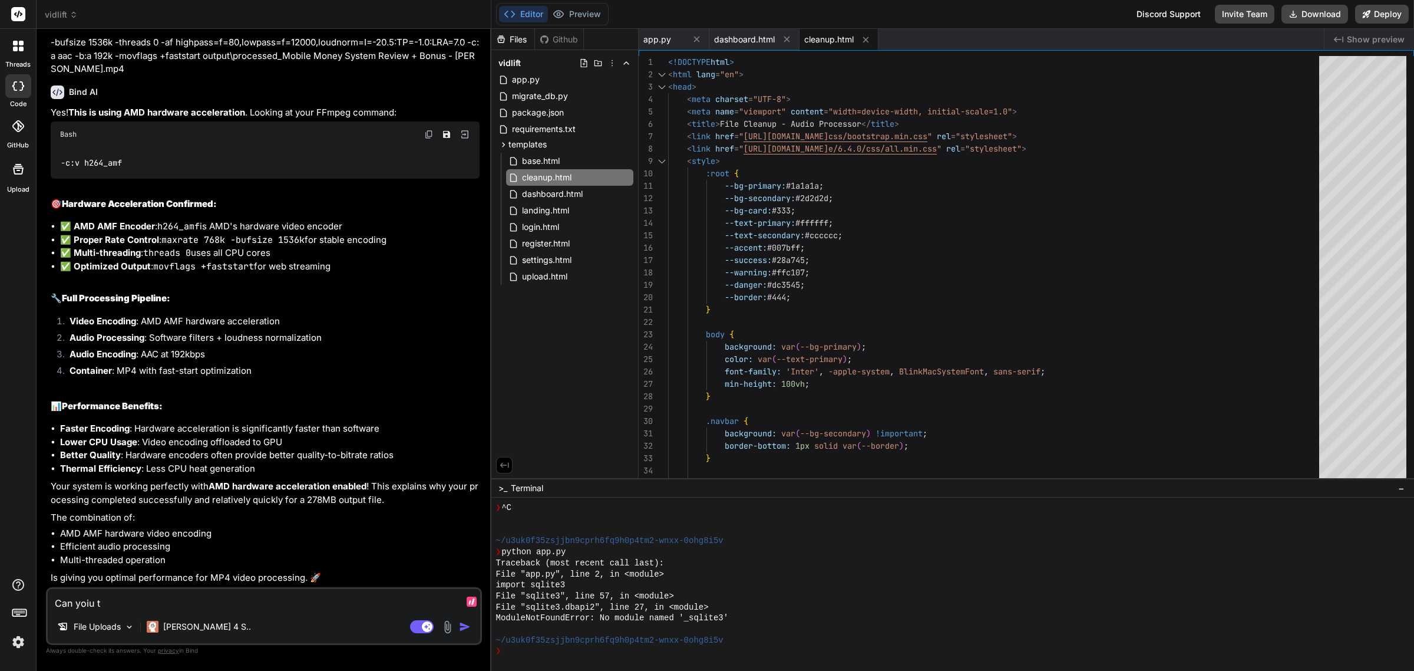
type textarea "Can yoiu ti"
type textarea "x"
type textarea "Can yoiu [PERSON_NAME]"
type textarea "x"
type textarea "Can yoiu time"
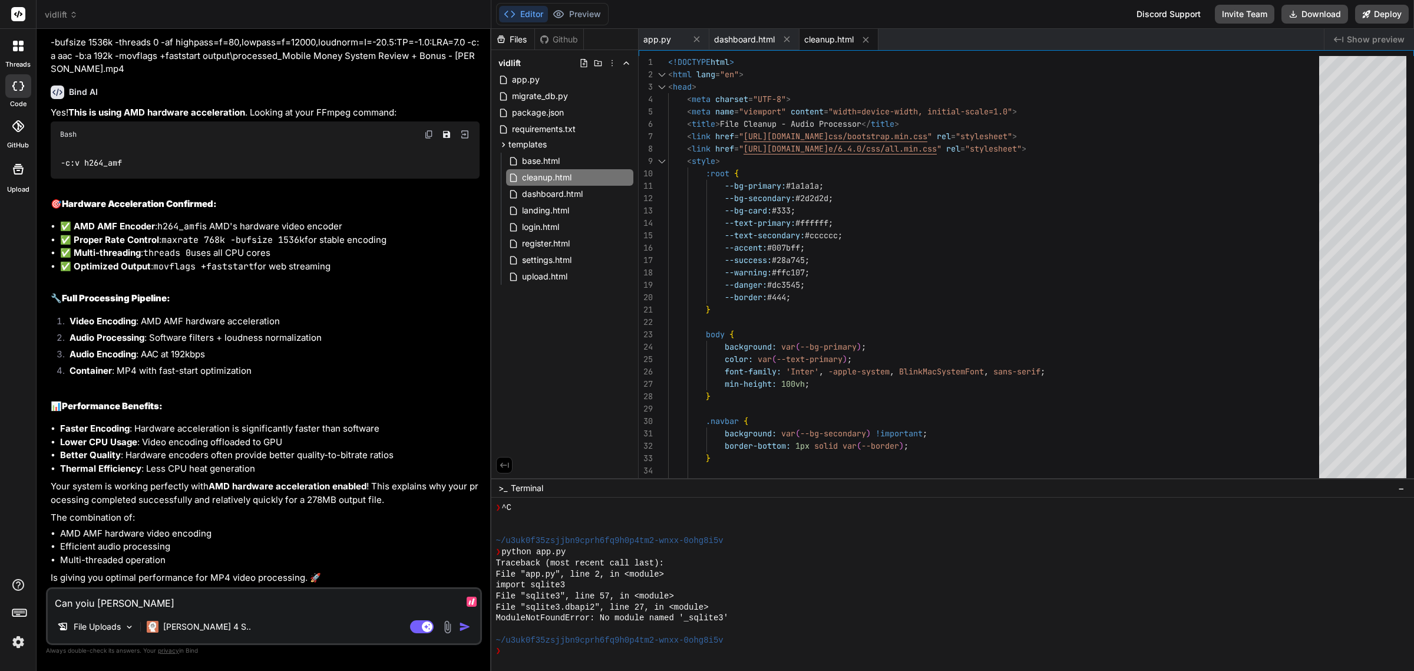
type textarea "x"
type textarea "Can yoiu [PERSON_NAME]"
type textarea "x"
type textarea "Can yoiu ti"
type textarea "x"
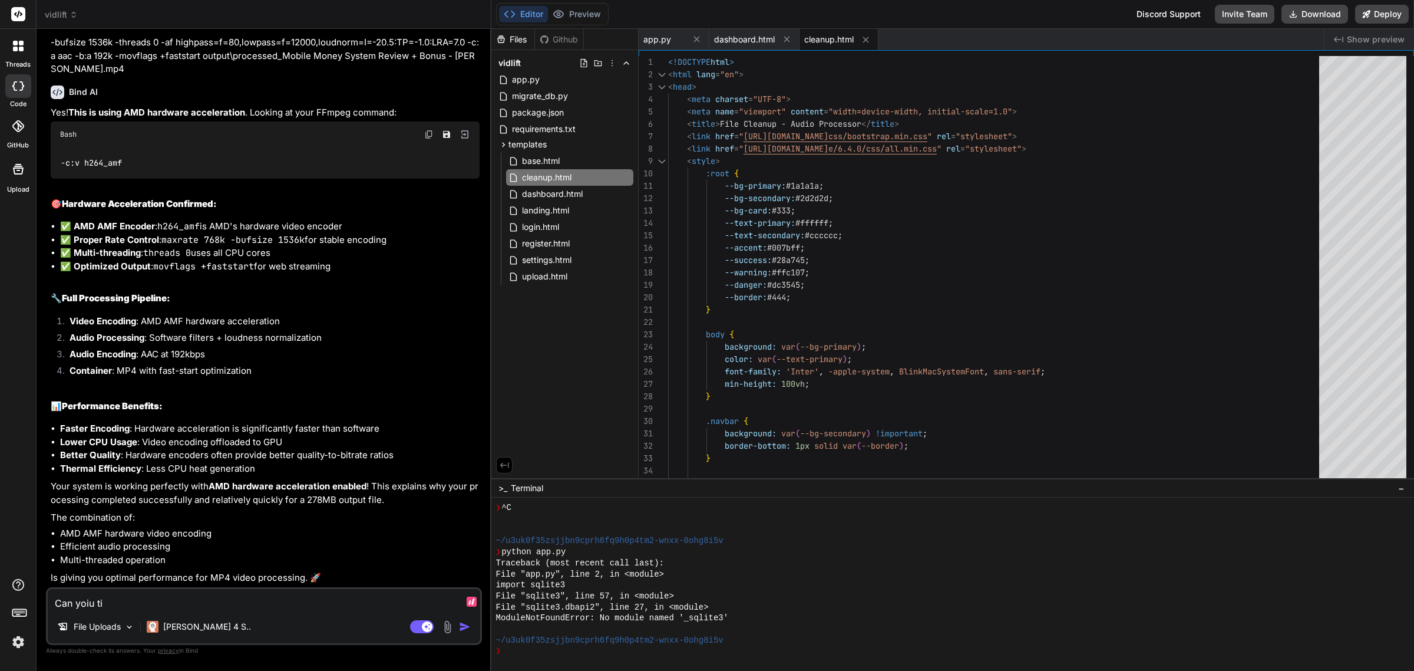
type textarea "Can yoiu t"
type textarea "x"
type textarea "Can yoiu"
type textarea "x"
type textarea "Can yoiu"
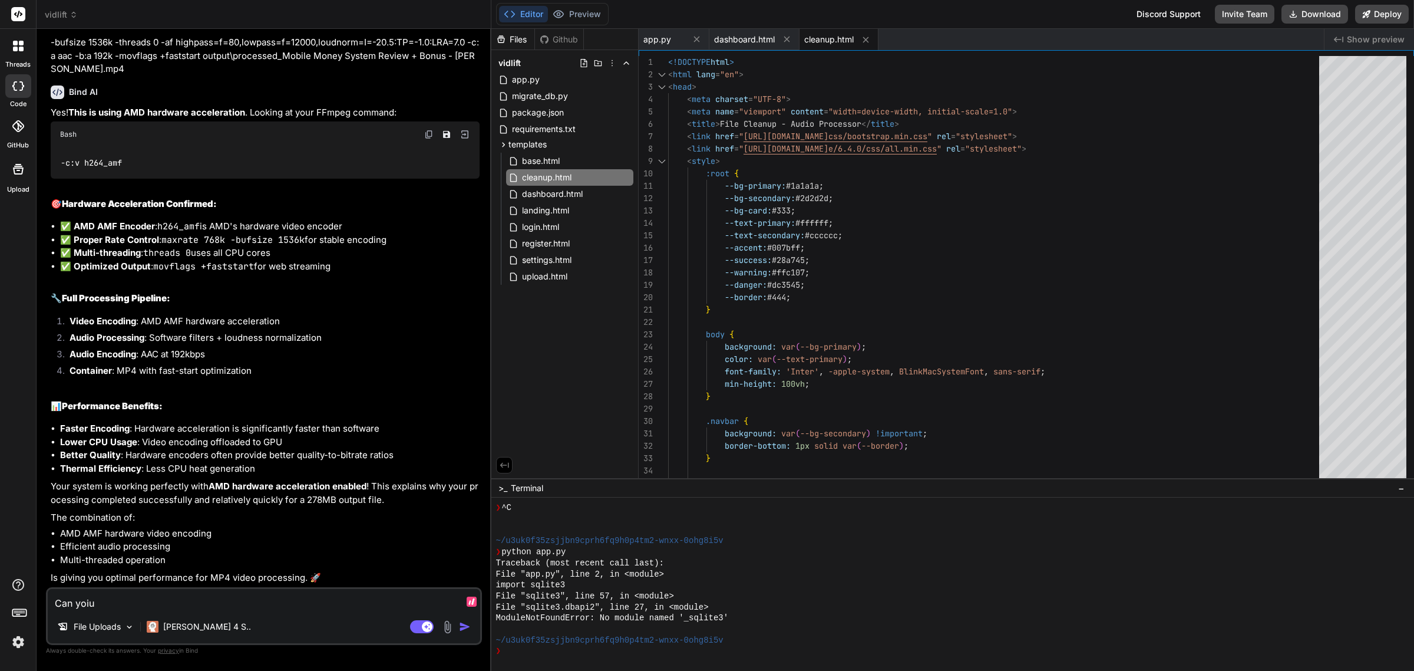
type textarea "x"
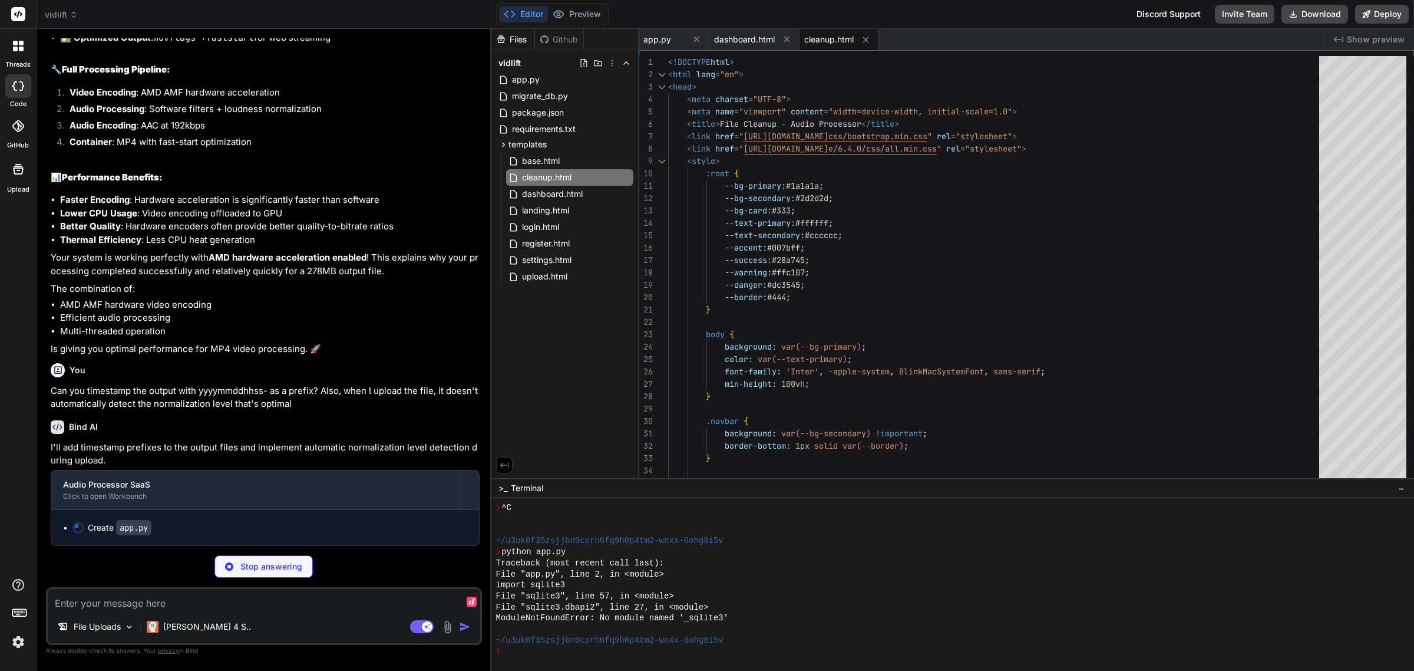
scroll to position [11348, 0]
click at [235, 608] on textarea at bounding box center [264, 599] width 433 height 21
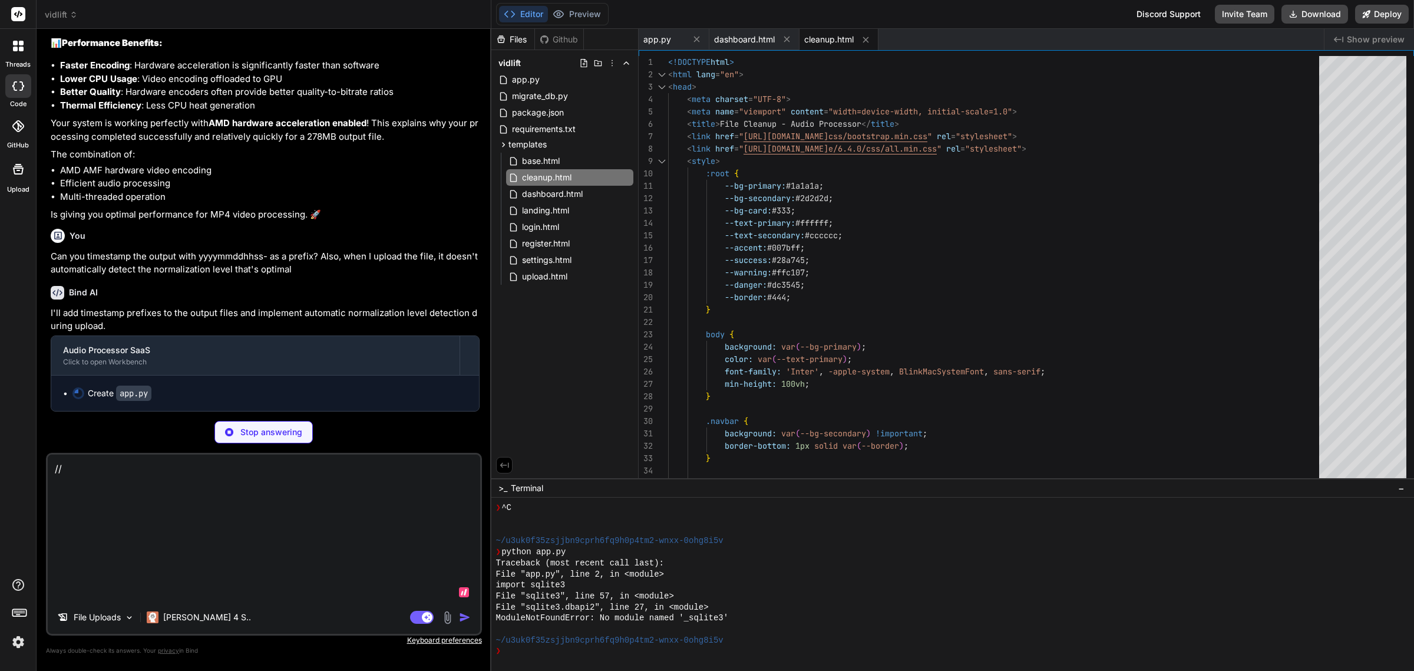
scroll to position [11482, 0]
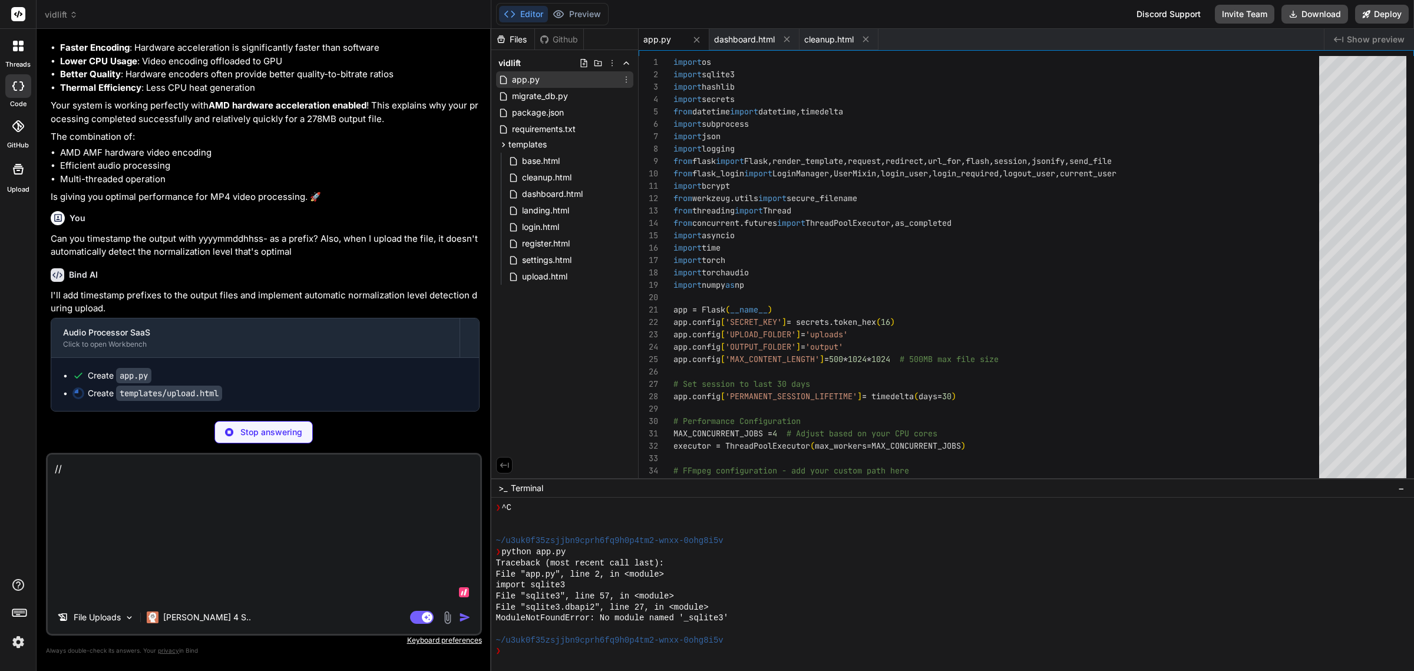
click at [533, 81] on span "app.py" at bounding box center [526, 79] width 30 height 14
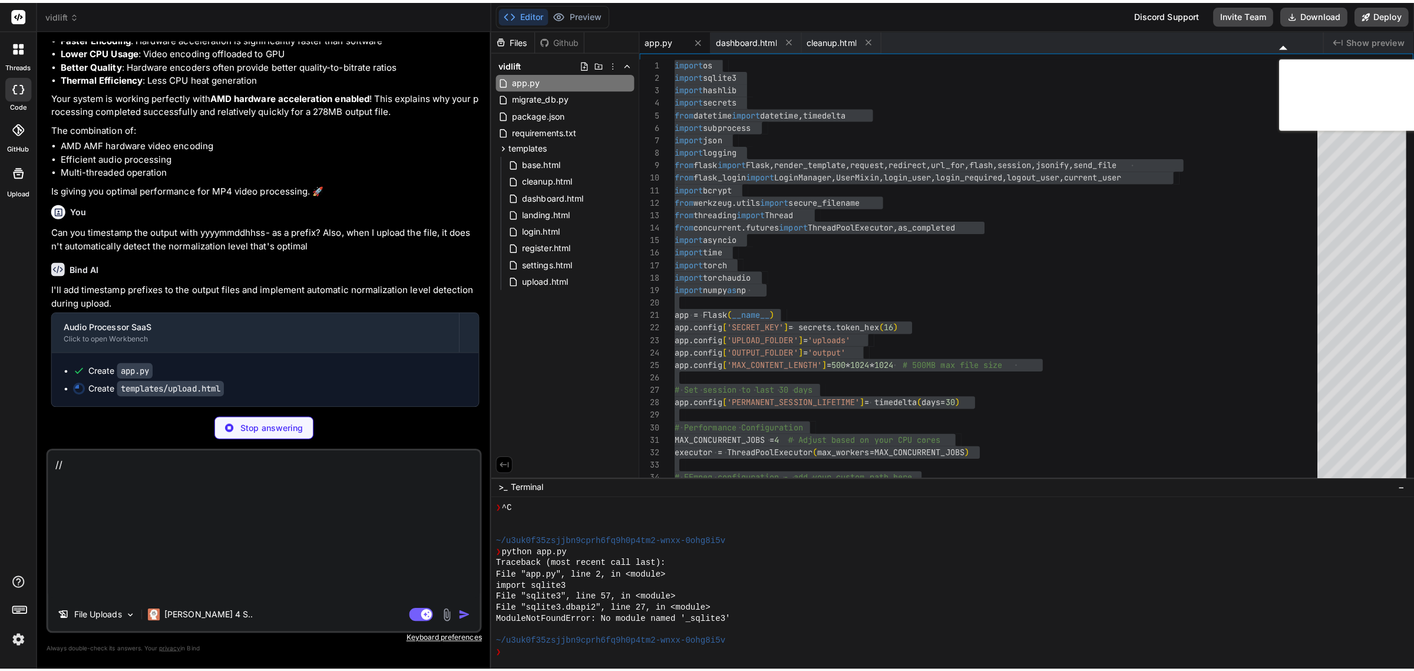
scroll to position [11539, 0]
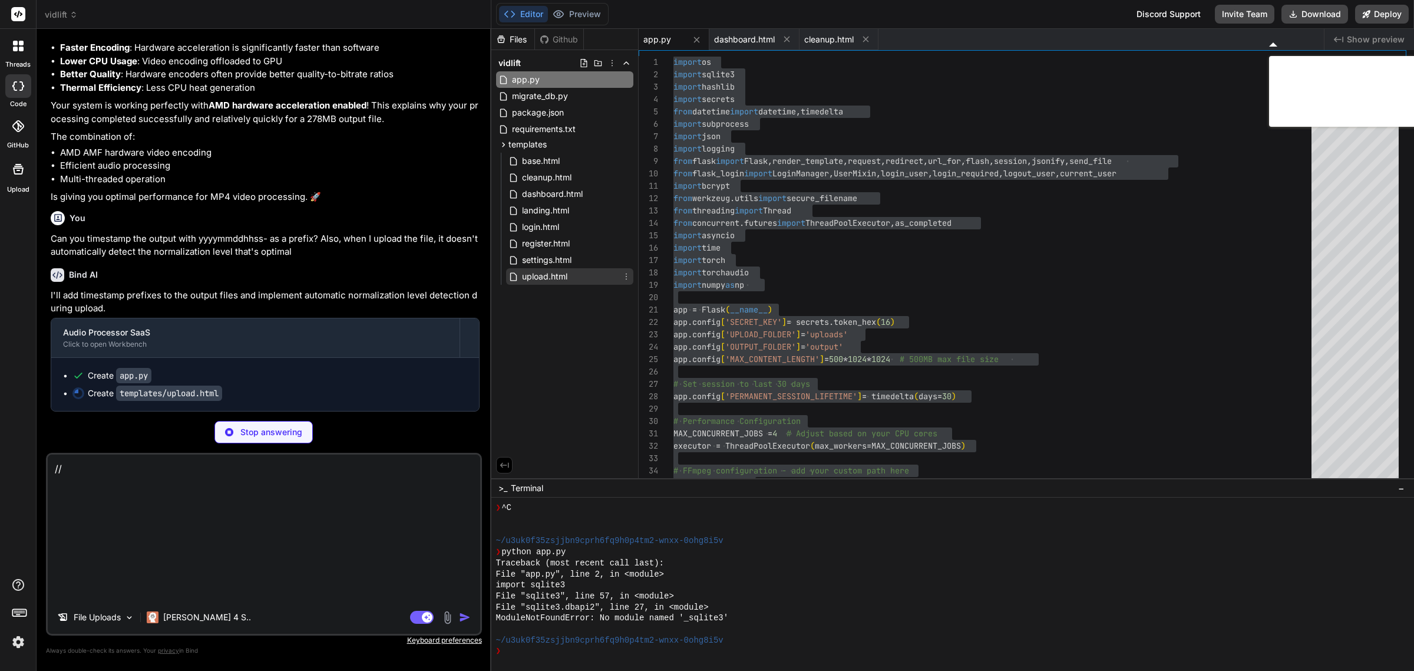
click at [548, 277] on span "upload.html" at bounding box center [545, 276] width 48 height 14
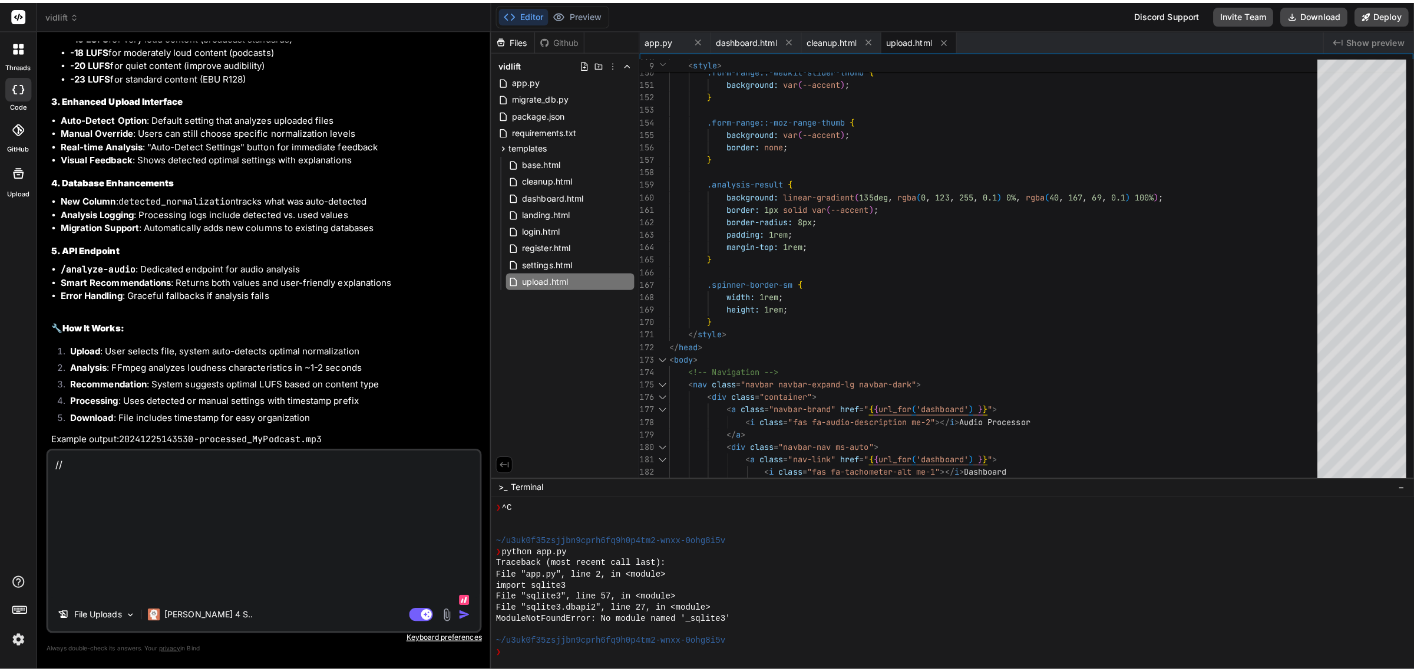
scroll to position [12066, 0]
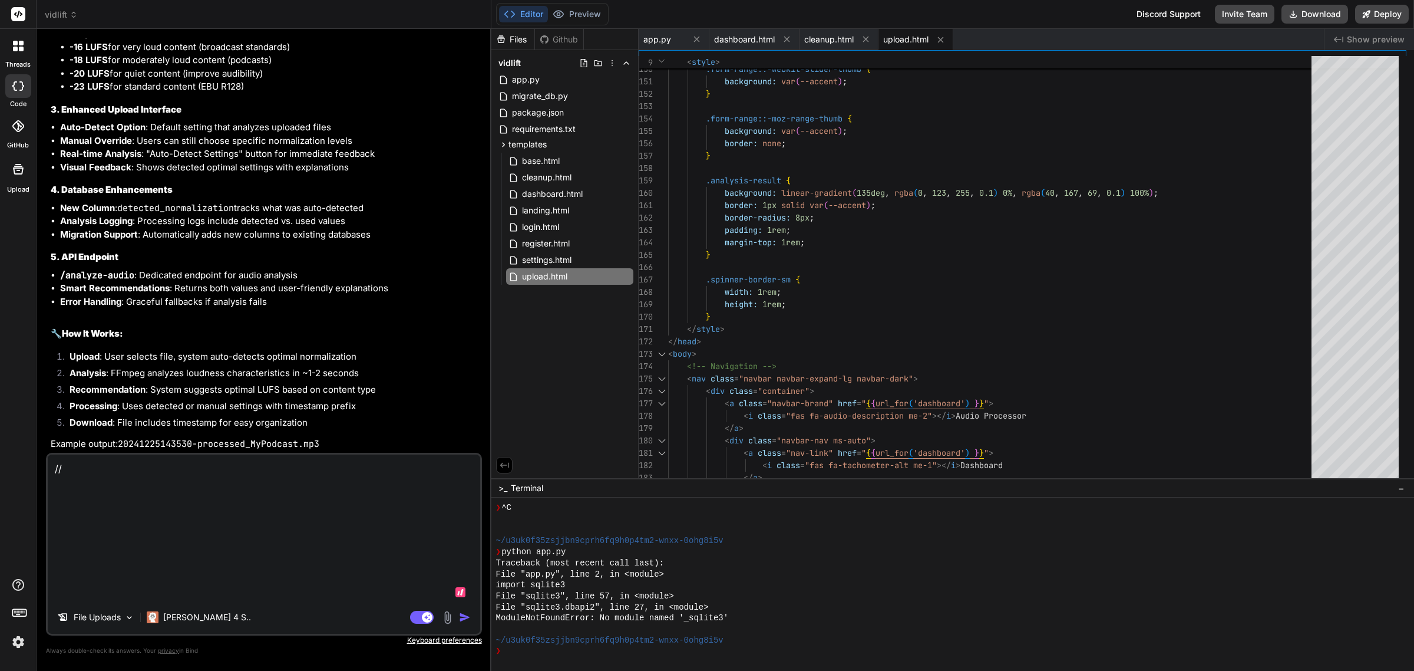
click at [223, 543] on textarea at bounding box center [264, 527] width 433 height 146
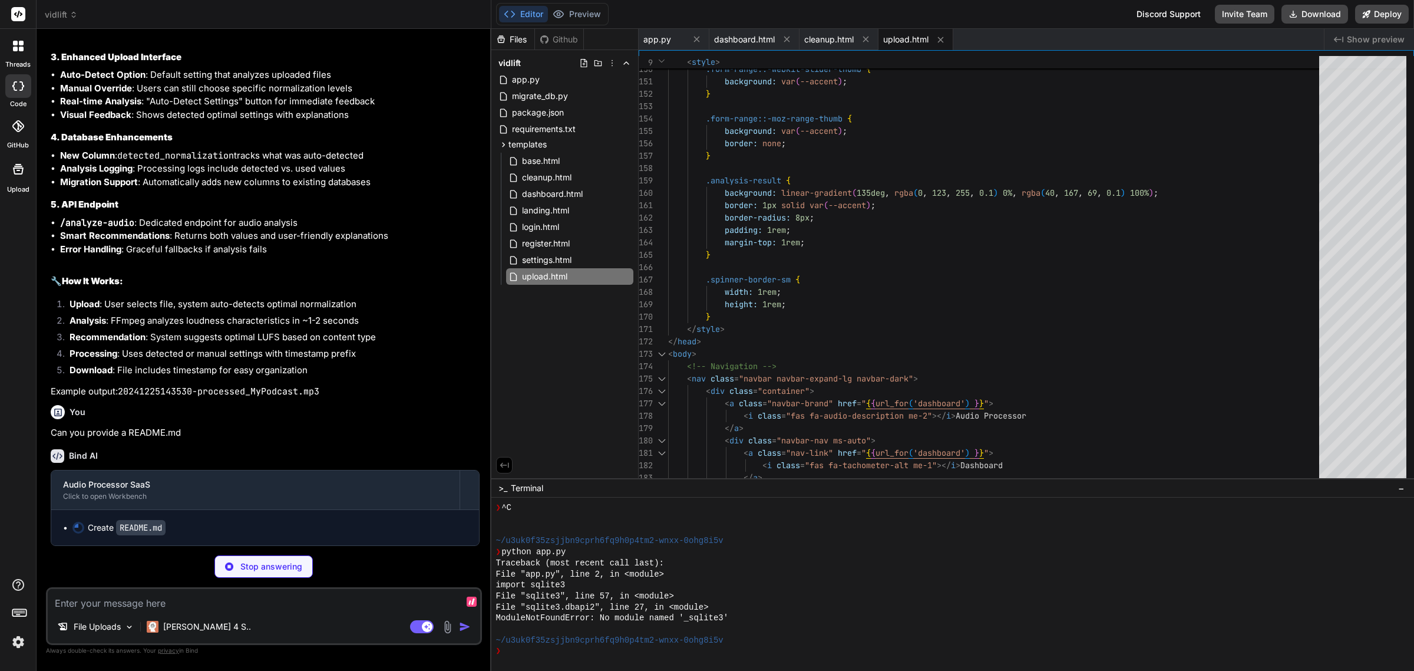
click at [277, 603] on textarea at bounding box center [264, 599] width 433 height 21
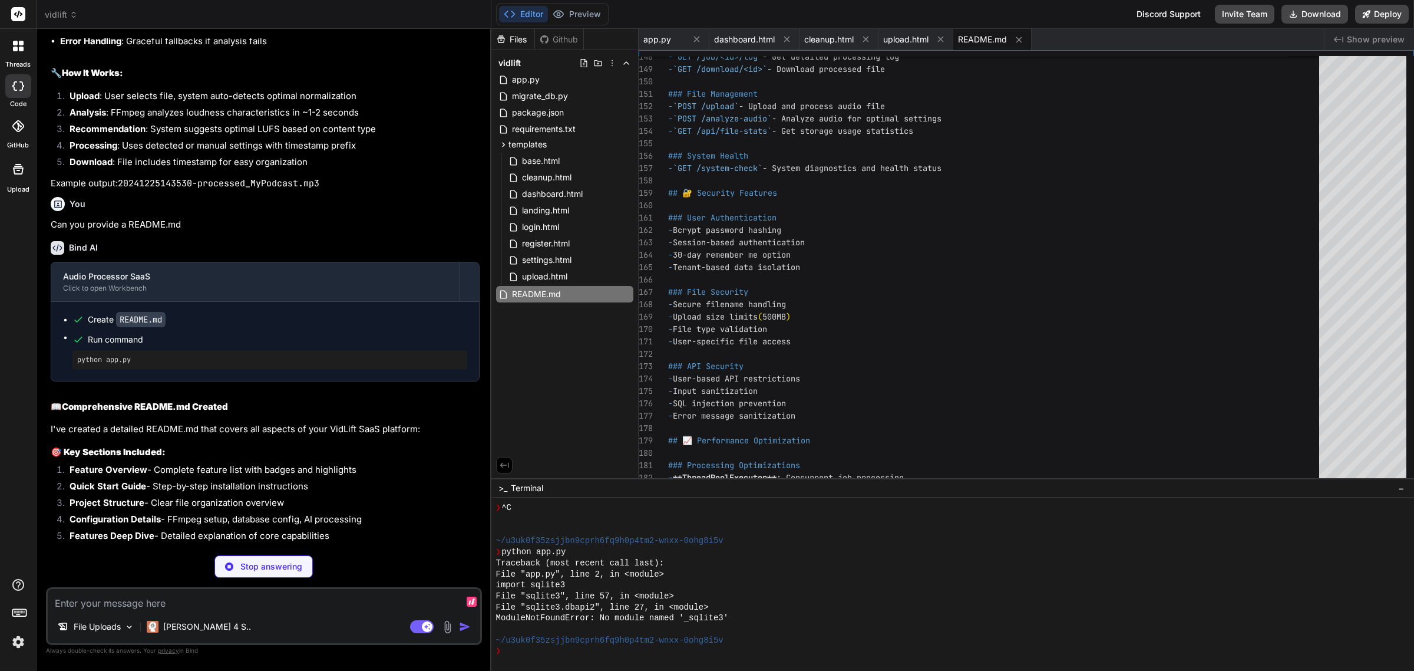
scroll to position [12494, 0]
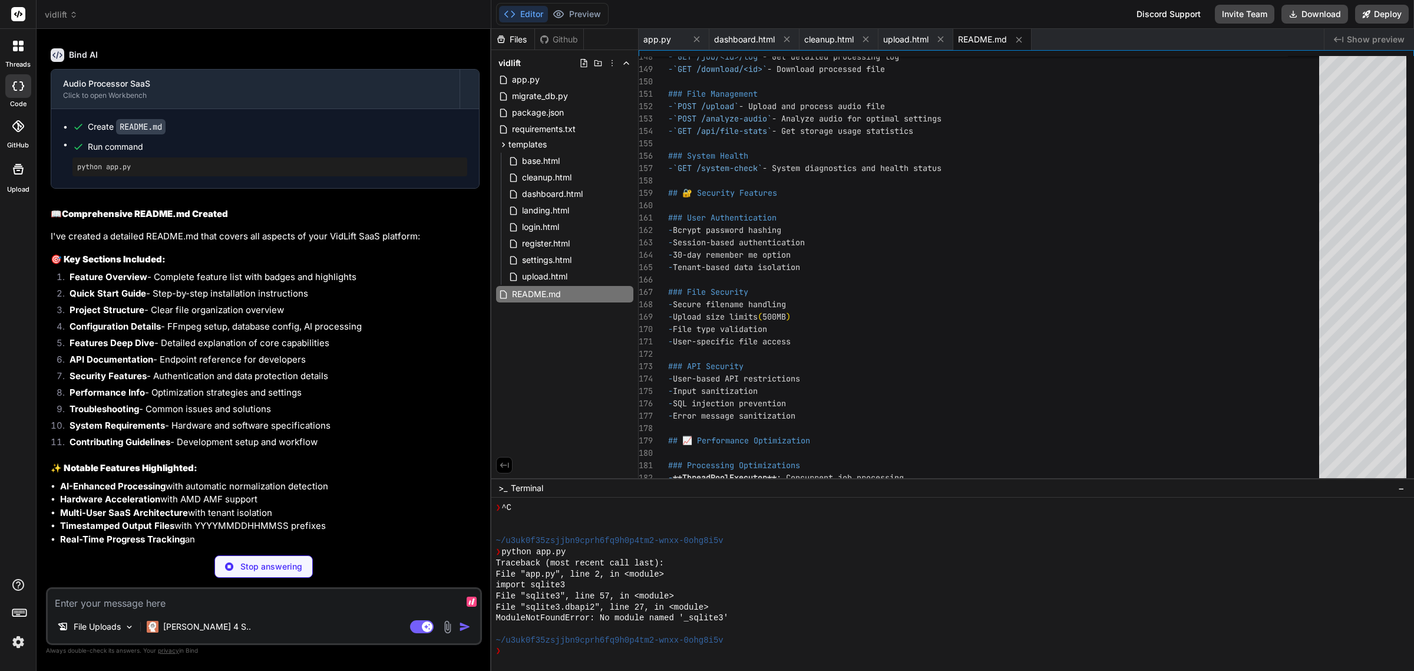
click at [225, 608] on textarea at bounding box center [264, 599] width 433 height 21
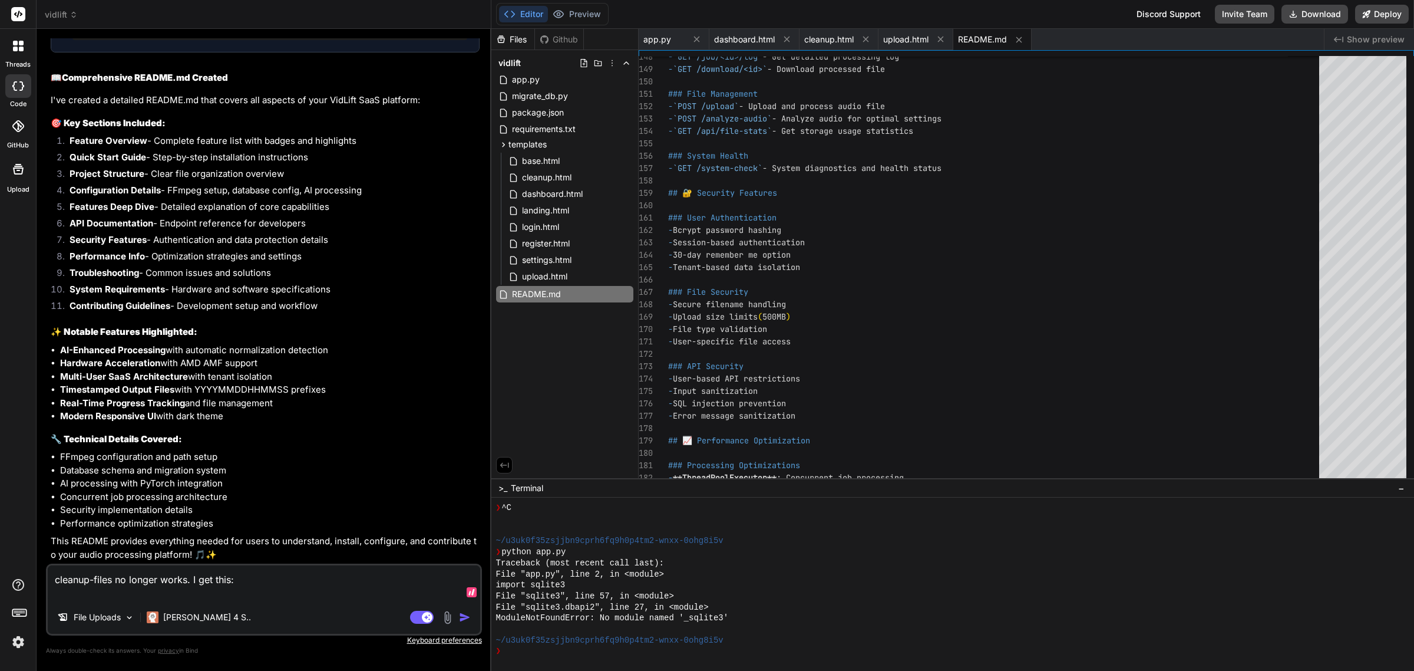
paste textarea "Lor ips d sita conse adipisci elitseddoei, temporincidid, utlaboreetdol, magnaa…"
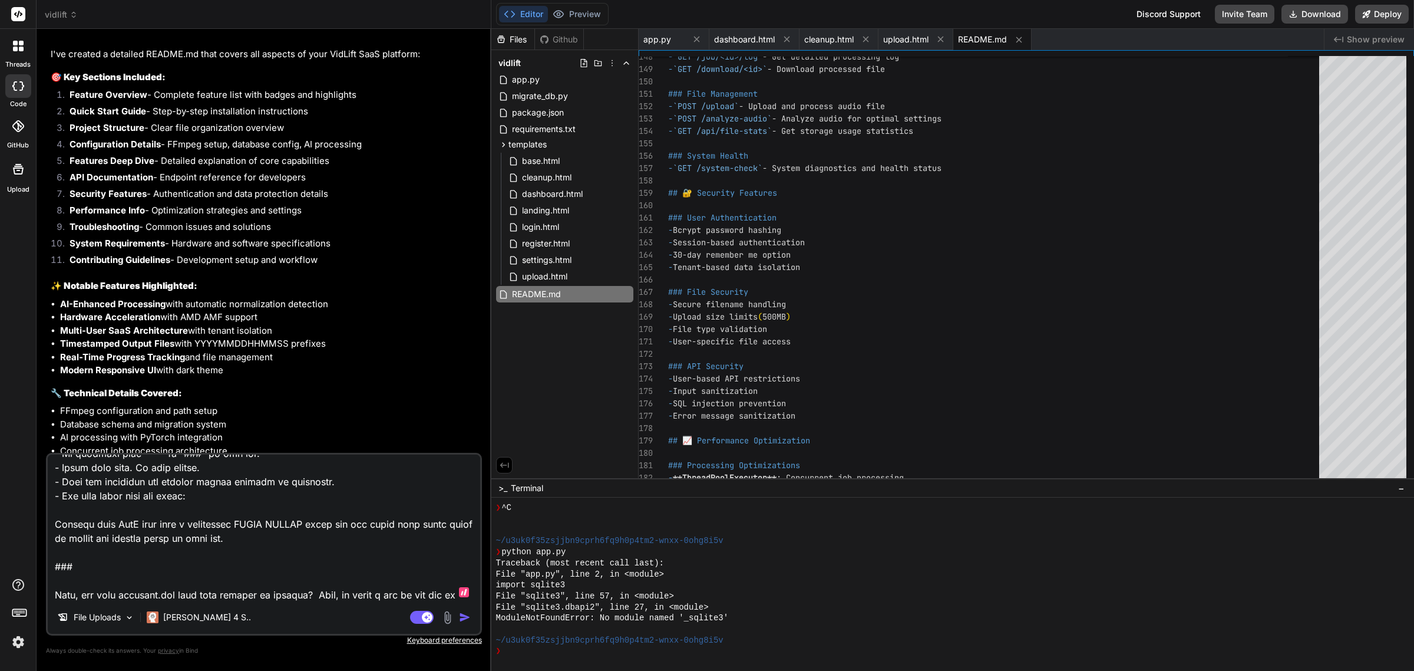
scroll to position [255, 0]
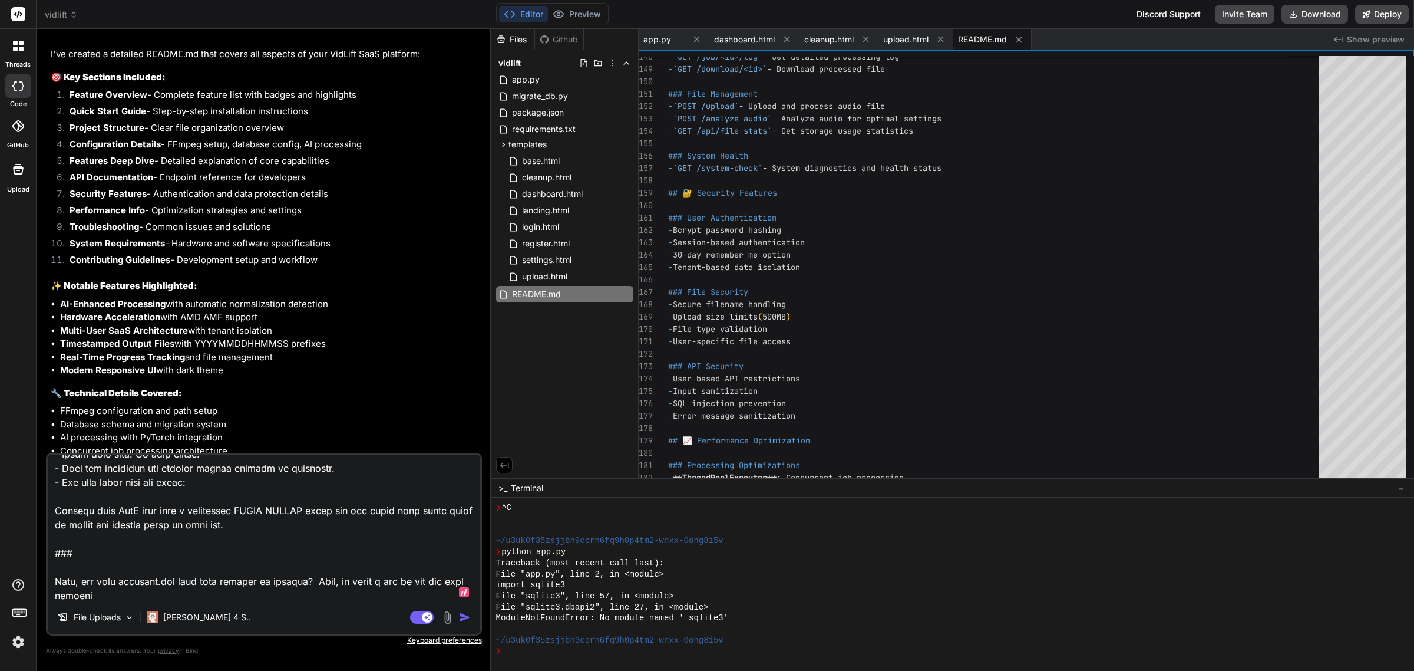
click at [239, 596] on textarea at bounding box center [264, 527] width 433 height 146
click at [176, 593] on textarea at bounding box center [264, 527] width 433 height 146
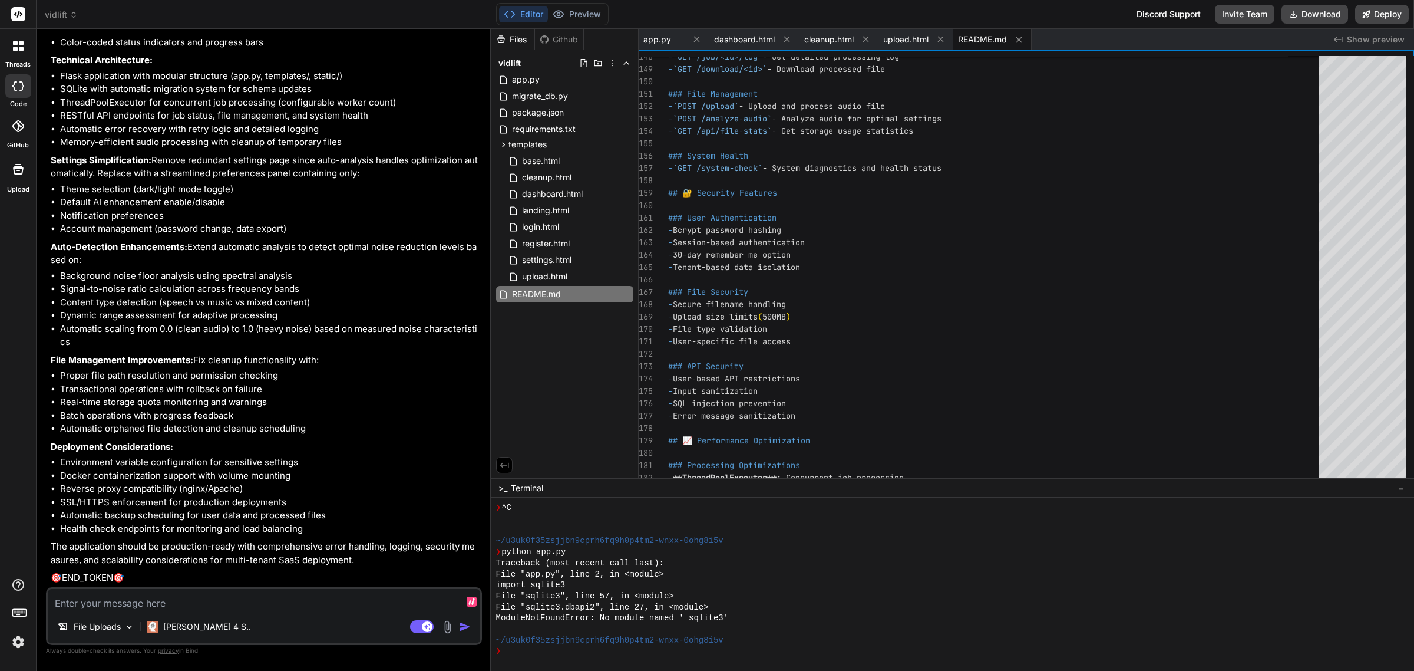
scroll to position [14072, 0]
click at [372, 398] on li "Real-time storage quota monitoring and warnings" at bounding box center [270, 402] width 420 height 14
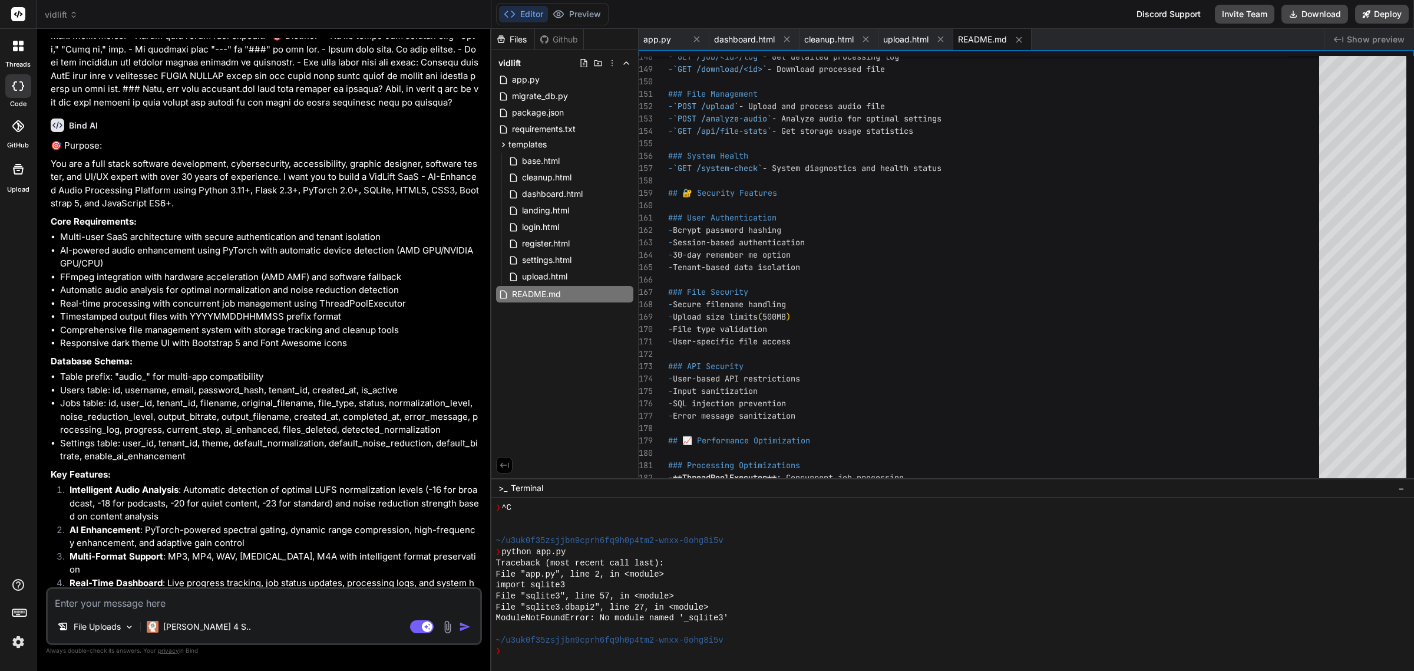
scroll to position [12967, 0]
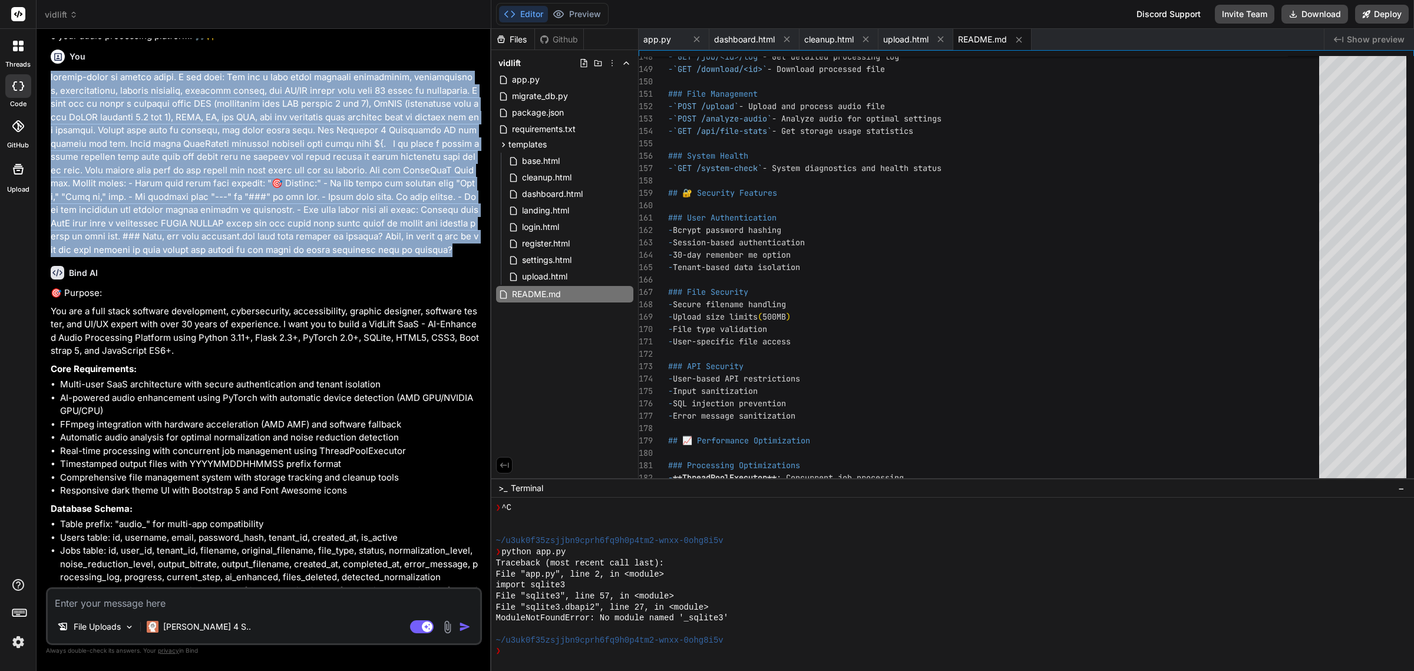
drag, startPoint x: 332, startPoint y: 458, endPoint x: 42, endPoint y: 286, distance: 337.4
click at [42, 286] on div "Bind AI Web Search Created with Pixso. Code Generator You Bind AI 🎯 Purpose: Cr…" at bounding box center [264, 349] width 455 height 641
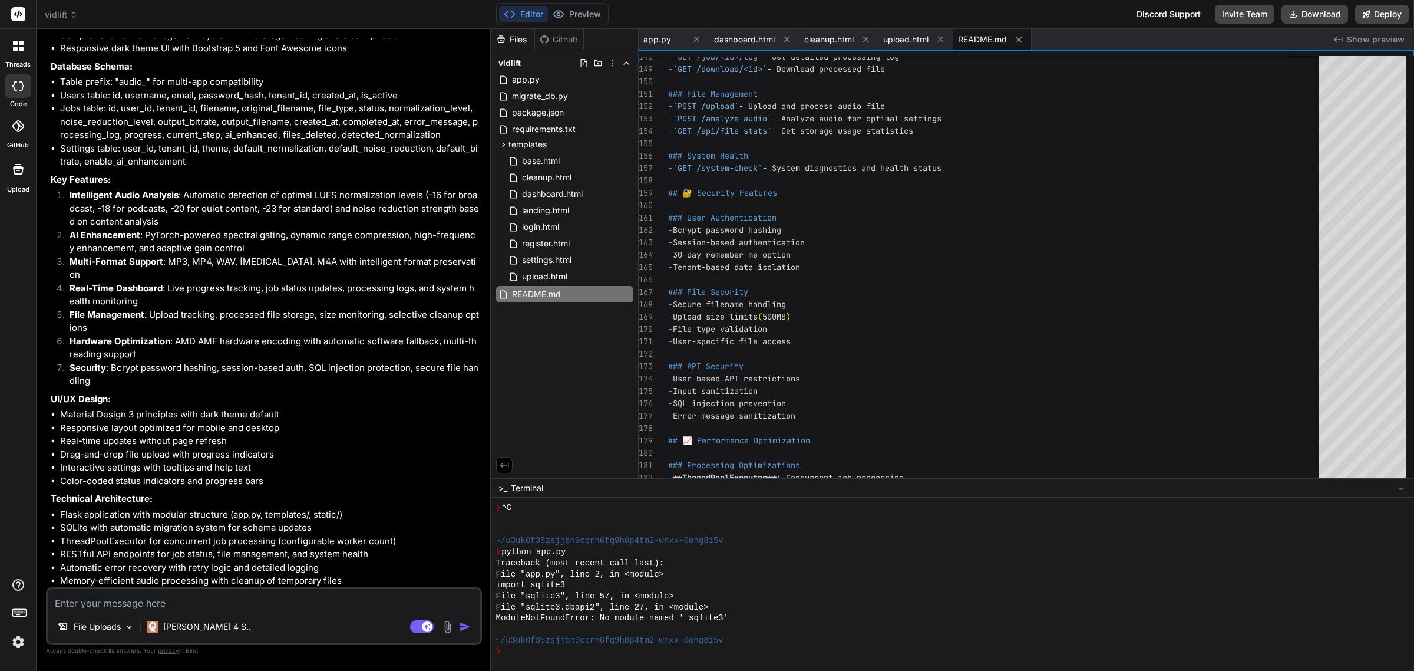
scroll to position [13188, 0]
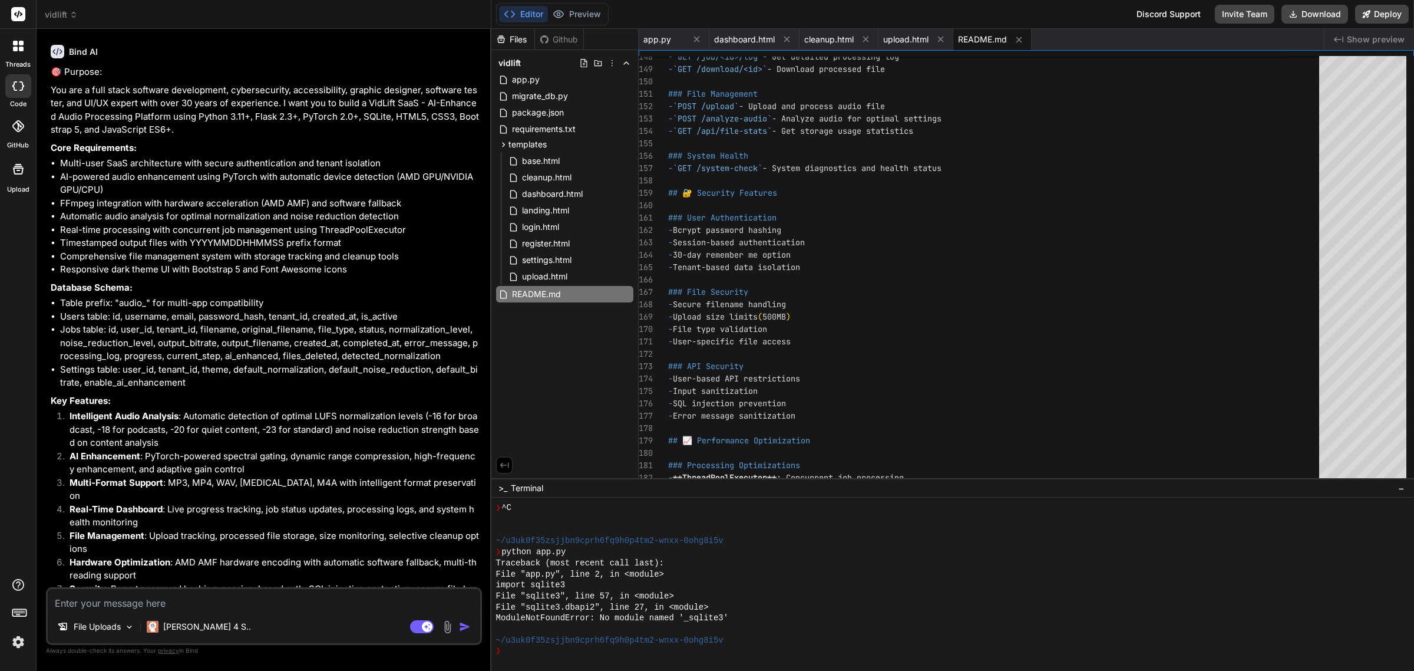
drag, startPoint x: 50, startPoint y: 65, endPoint x: 179, endPoint y: 72, distance: 128.7
copy p "cleanup-files no longer works."
click at [289, 599] on textarea at bounding box center [264, 599] width 433 height 21
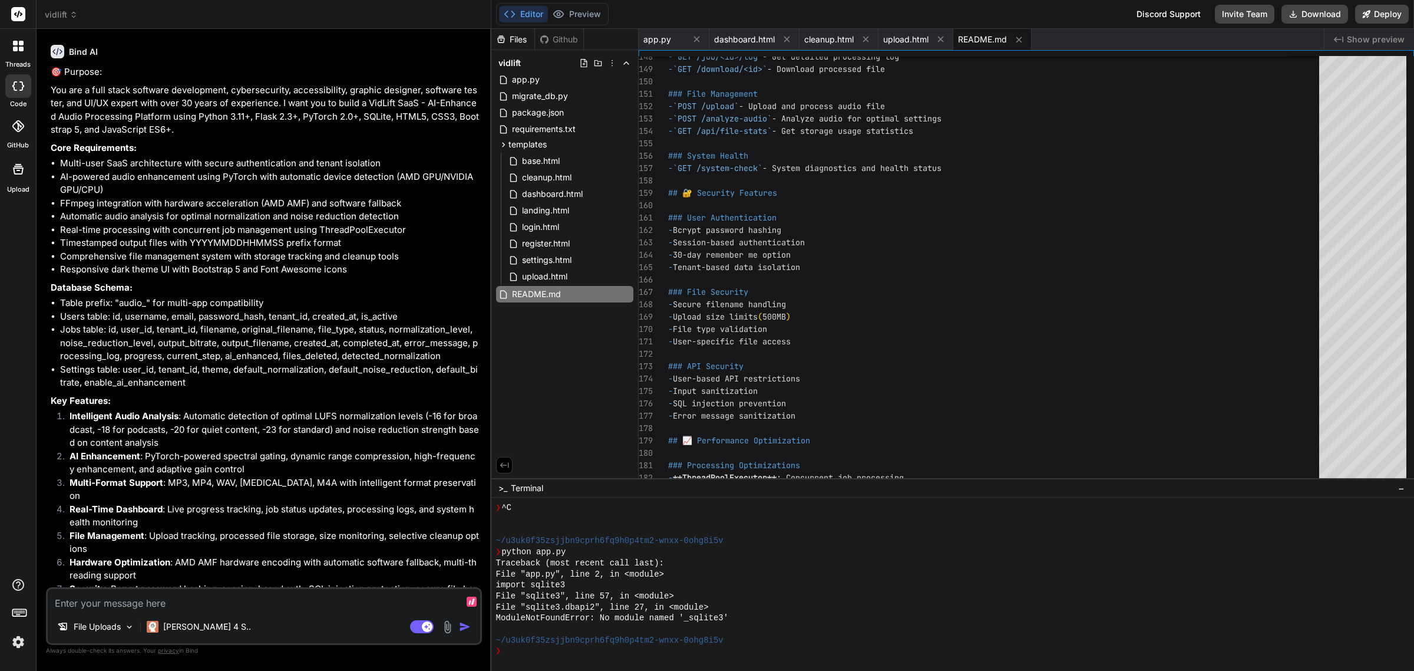
paste textarea "cleanup-files no longer works."
drag, startPoint x: 344, startPoint y: 243, endPoint x: 448, endPoint y: 209, distance: 109.6
copy p "lso, why have settings.php when auto analyze is offered? Also, is there a way t…"
click at [281, 604] on textarea "cleanup-files no longer works." at bounding box center [264, 599] width 433 height 21
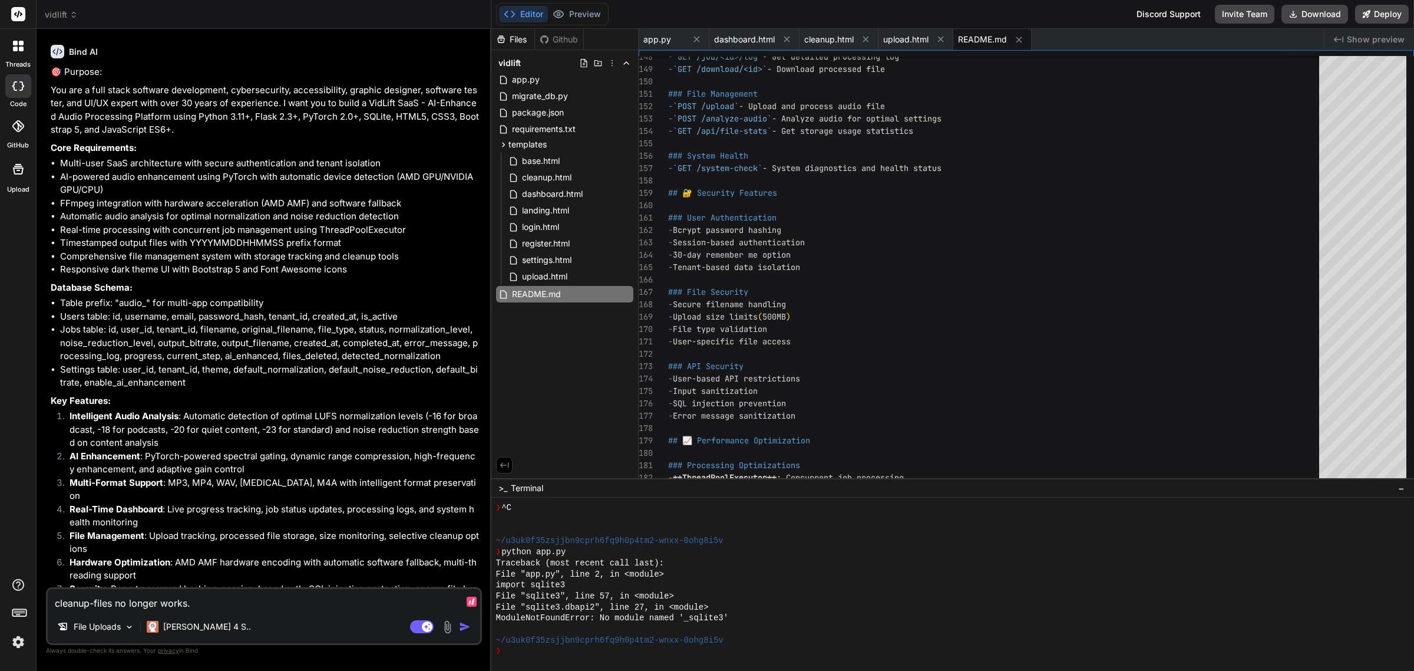
paste textarea "Also, why have settings.php when auto analyze is offered? Also, is there a way …"
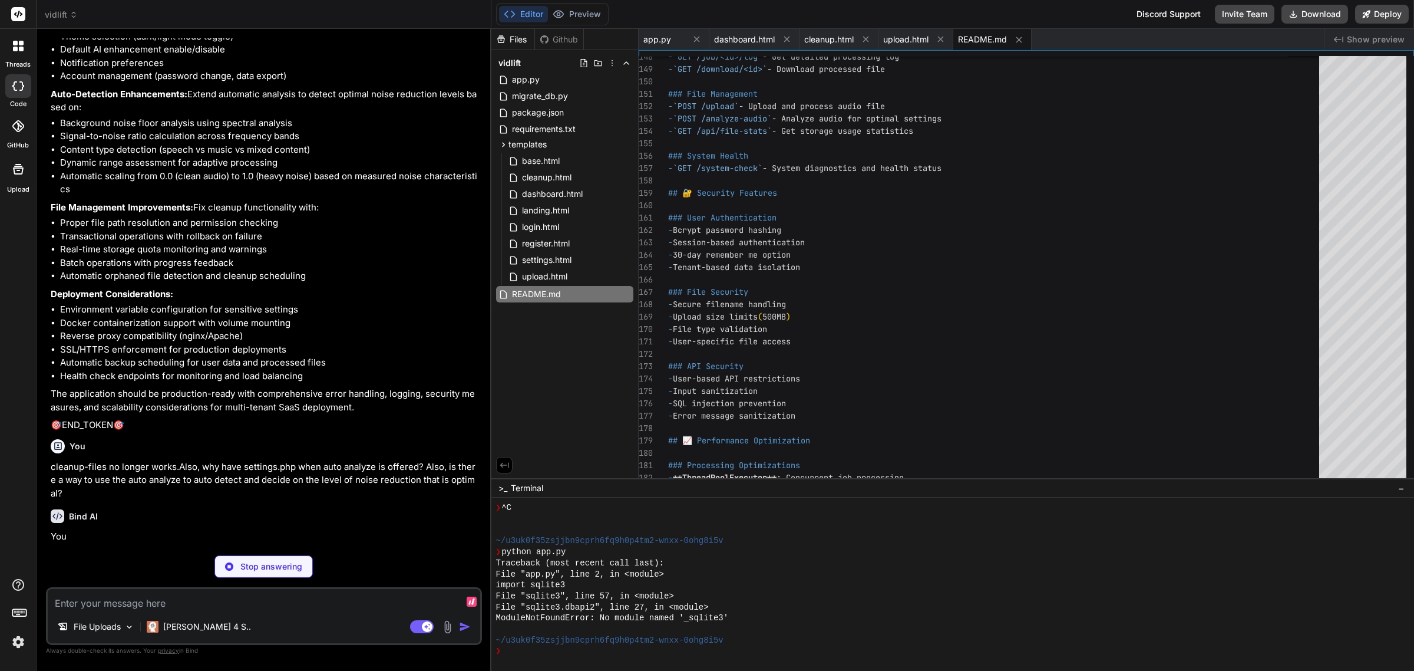
scroll to position [14207, 0]
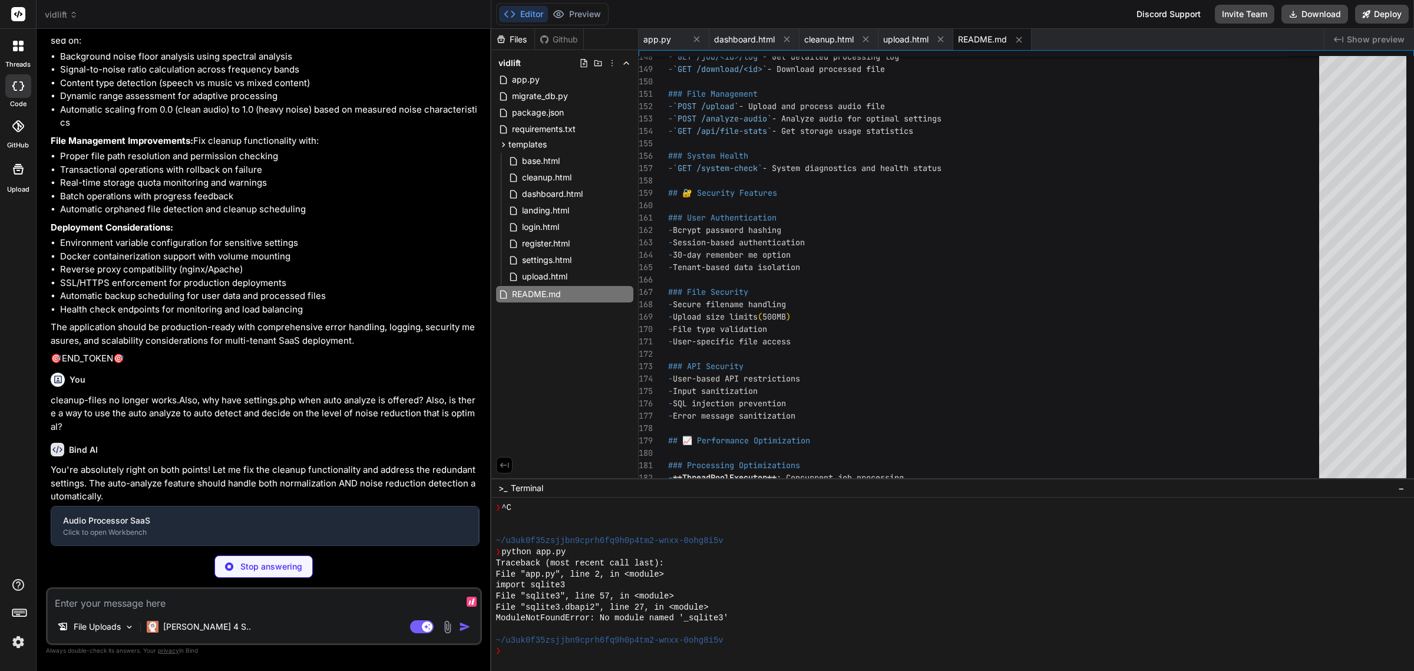
click at [138, 365] on p "🎯END_TOKEN🎯" at bounding box center [265, 359] width 429 height 14
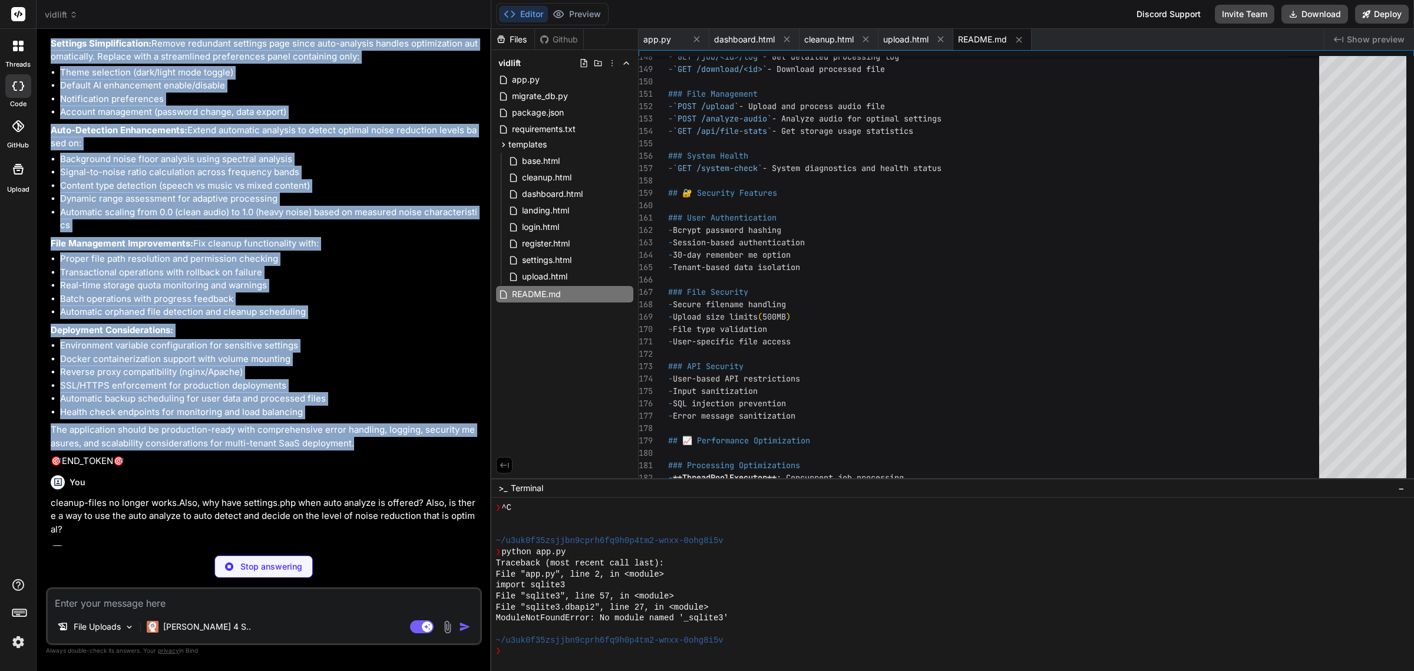
scroll to position [13927, 0]
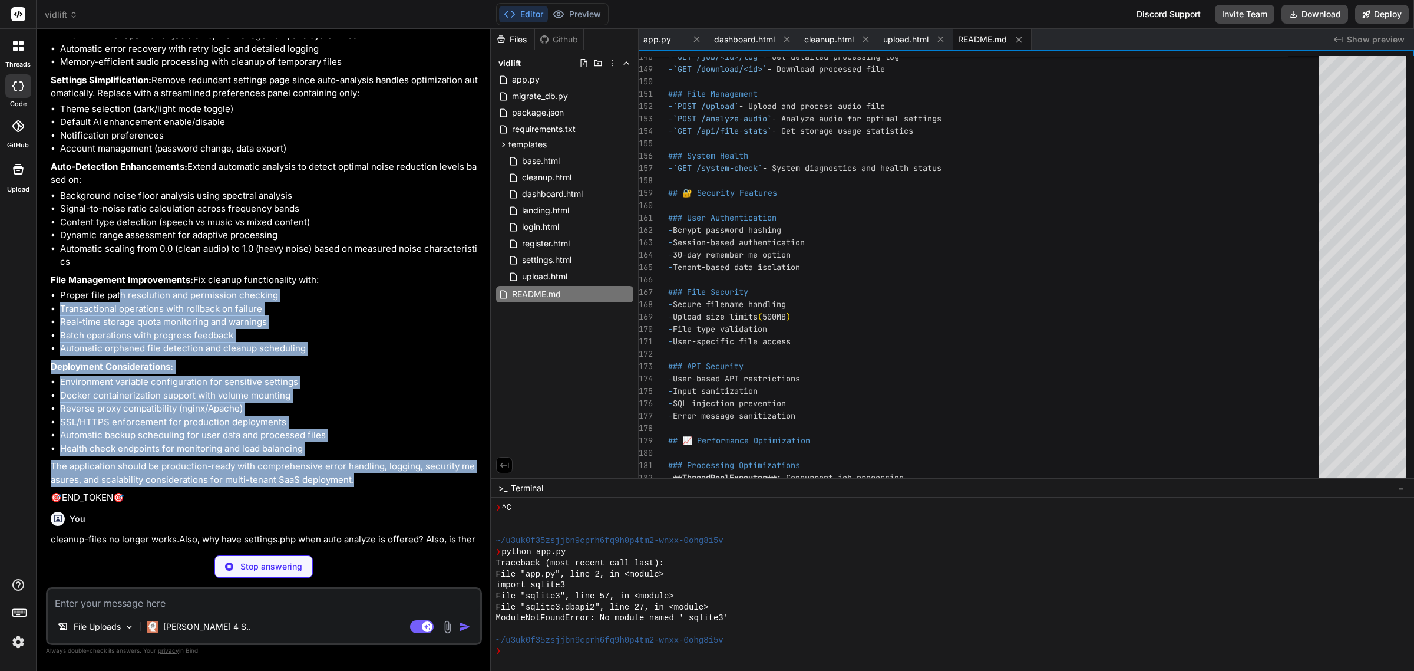
drag, startPoint x: 367, startPoint y: 428, endPoint x: 122, endPoint y: 517, distance: 260.8
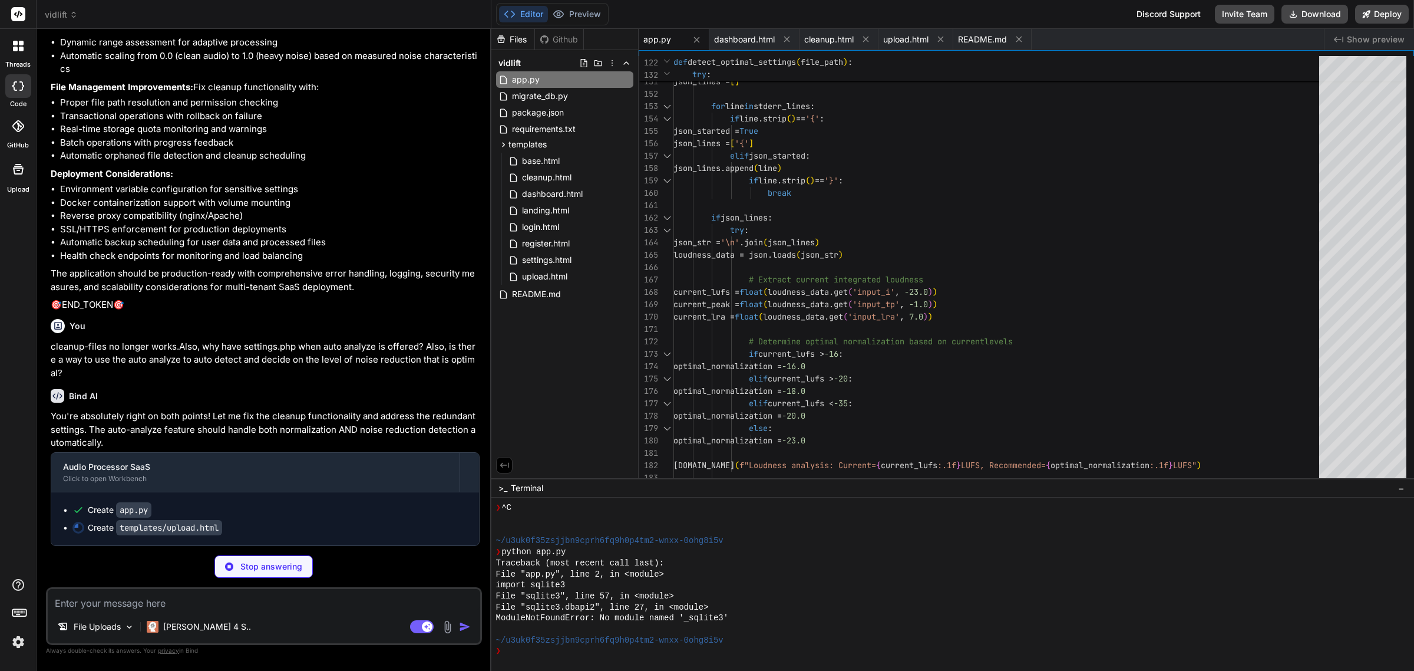
click at [658, 37] on span "app.py" at bounding box center [657, 40] width 28 height 12
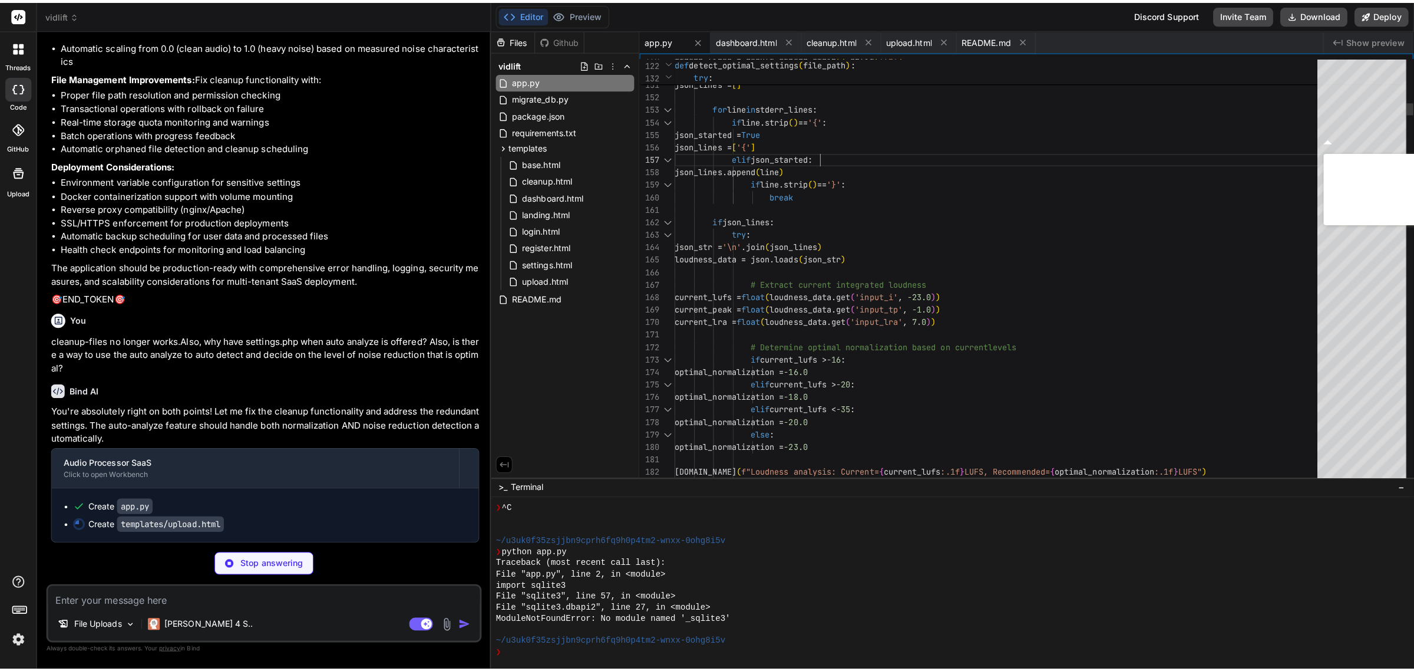
scroll to position [14353, 0]
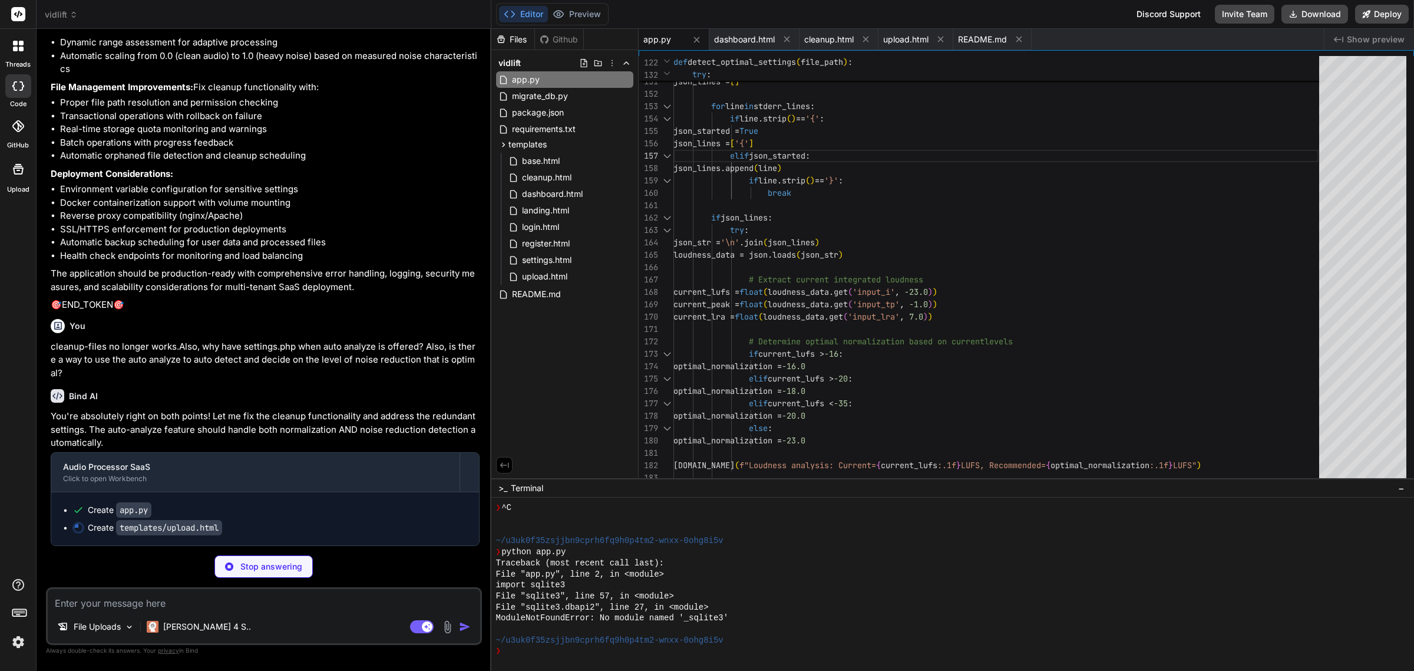
click at [652, 37] on span "app.py" at bounding box center [657, 40] width 28 height 12
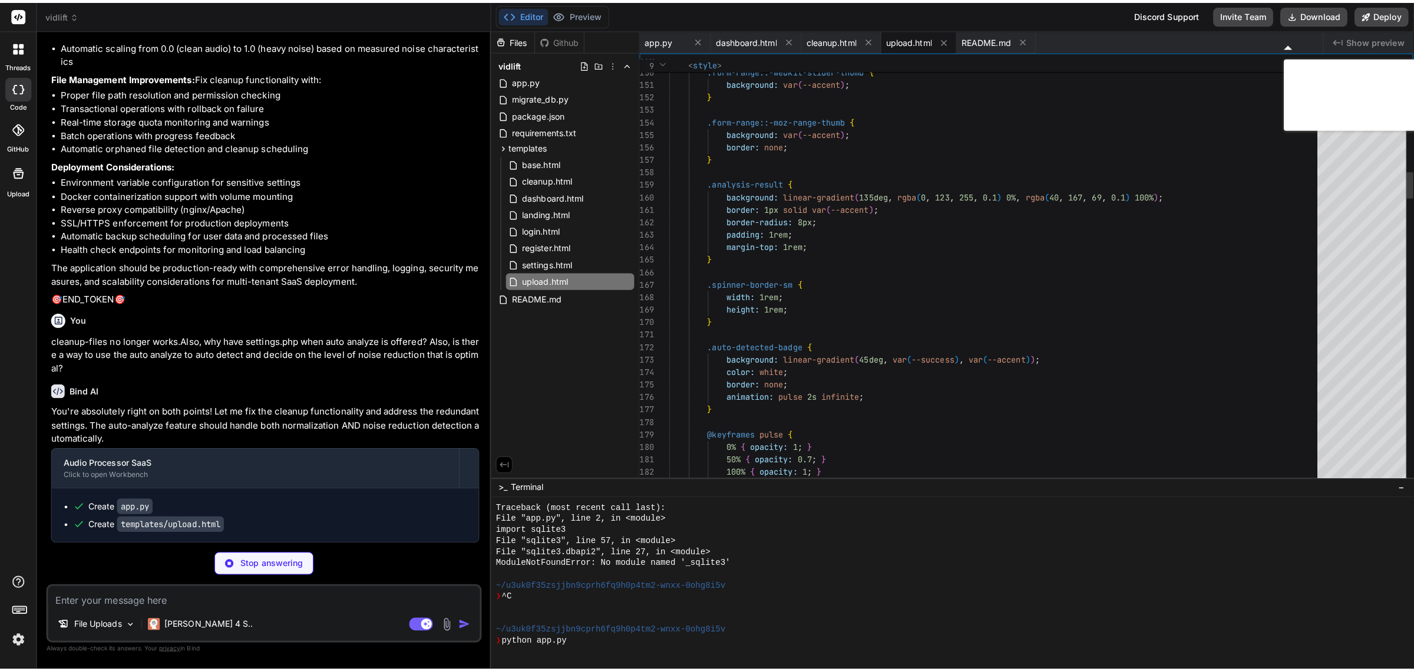
scroll to position [1237, 0]
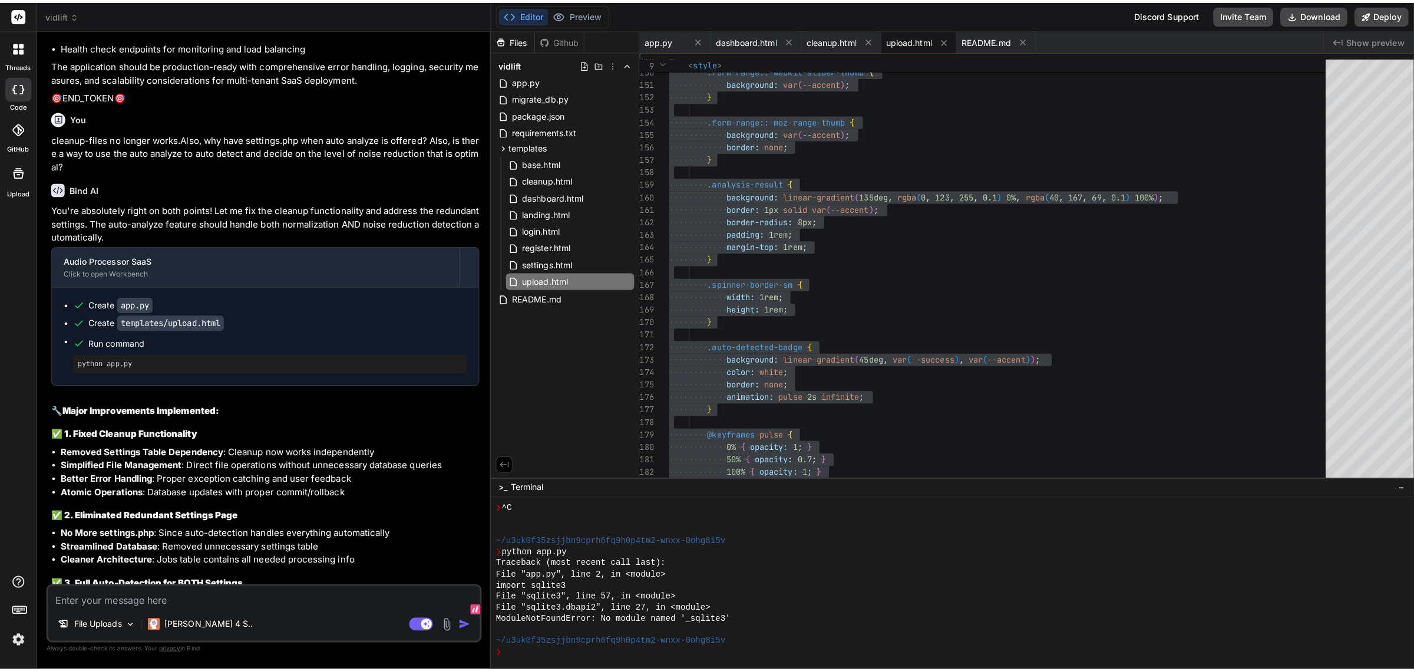
scroll to position [14344, 0]
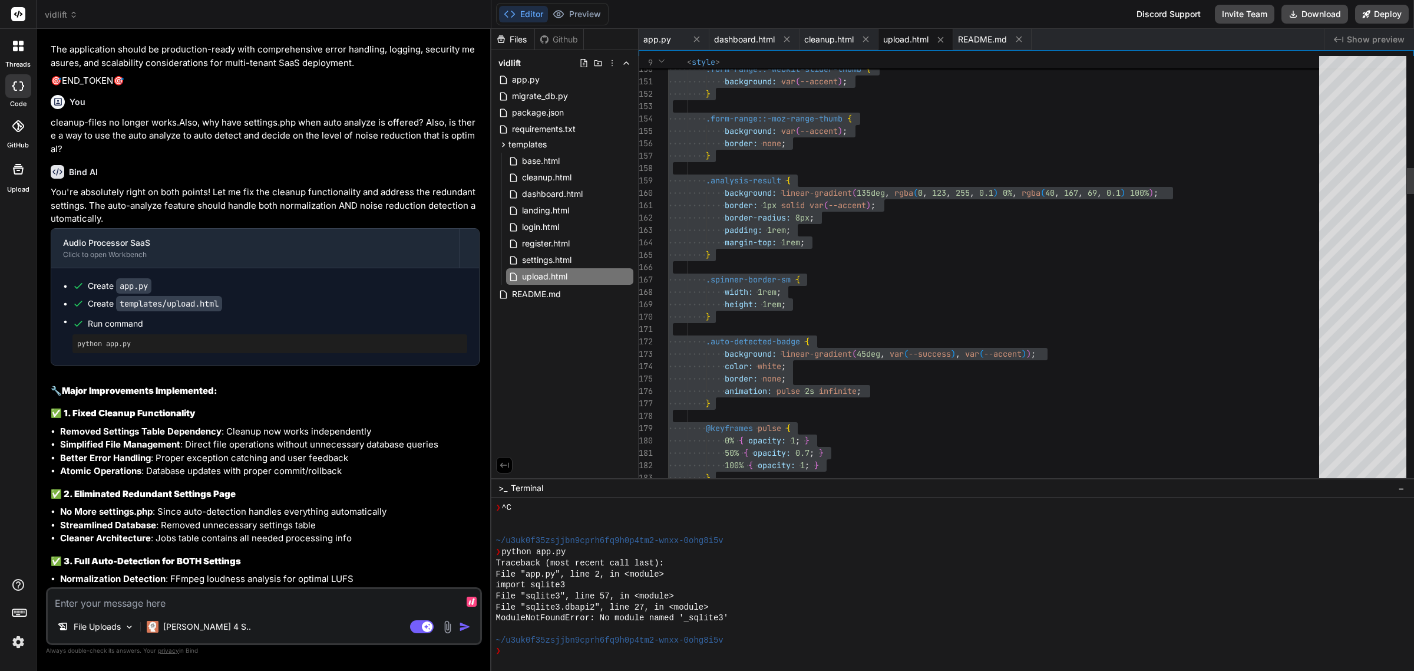
click at [351, 598] on textarea at bounding box center [264, 599] width 433 height 21
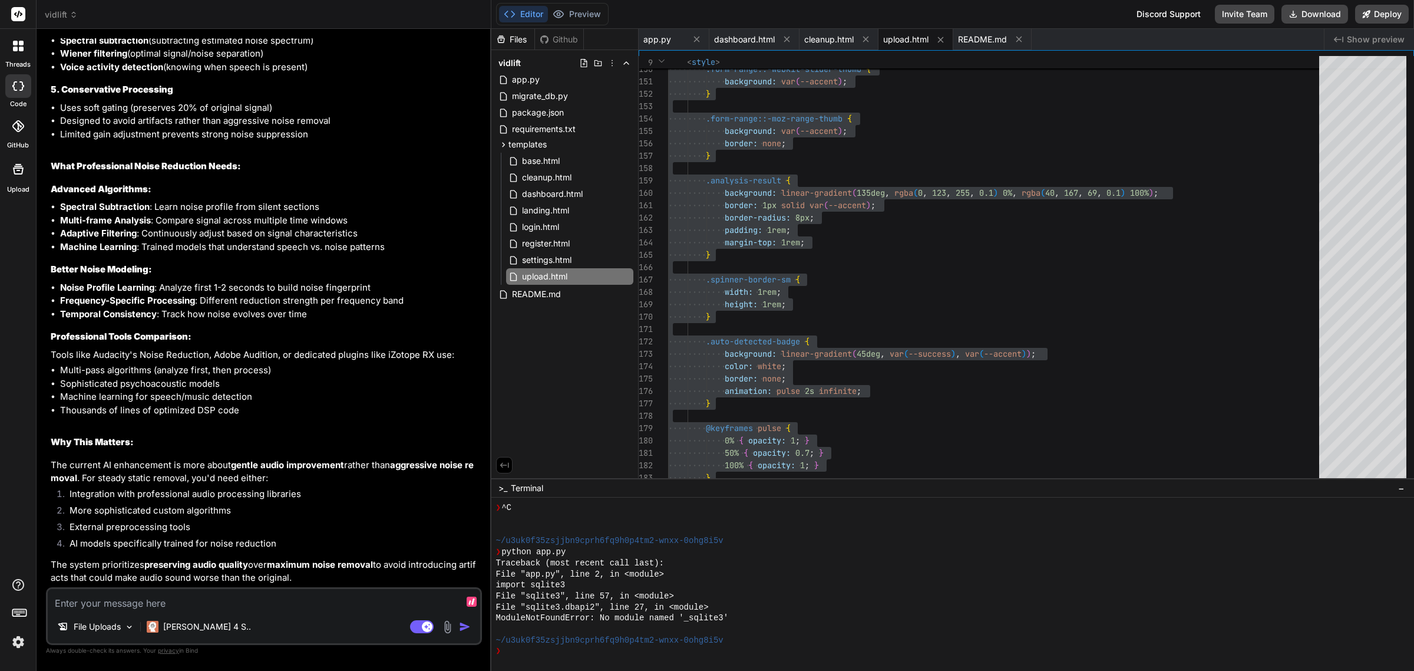
scroll to position [16035, 0]
click at [345, 504] on li "More sophisticated custom algorithms" at bounding box center [270, 512] width 420 height 16
click at [333, 596] on textarea at bounding box center [264, 599] width 433 height 21
click at [292, 608] on textarea at bounding box center [264, 599] width 433 height 21
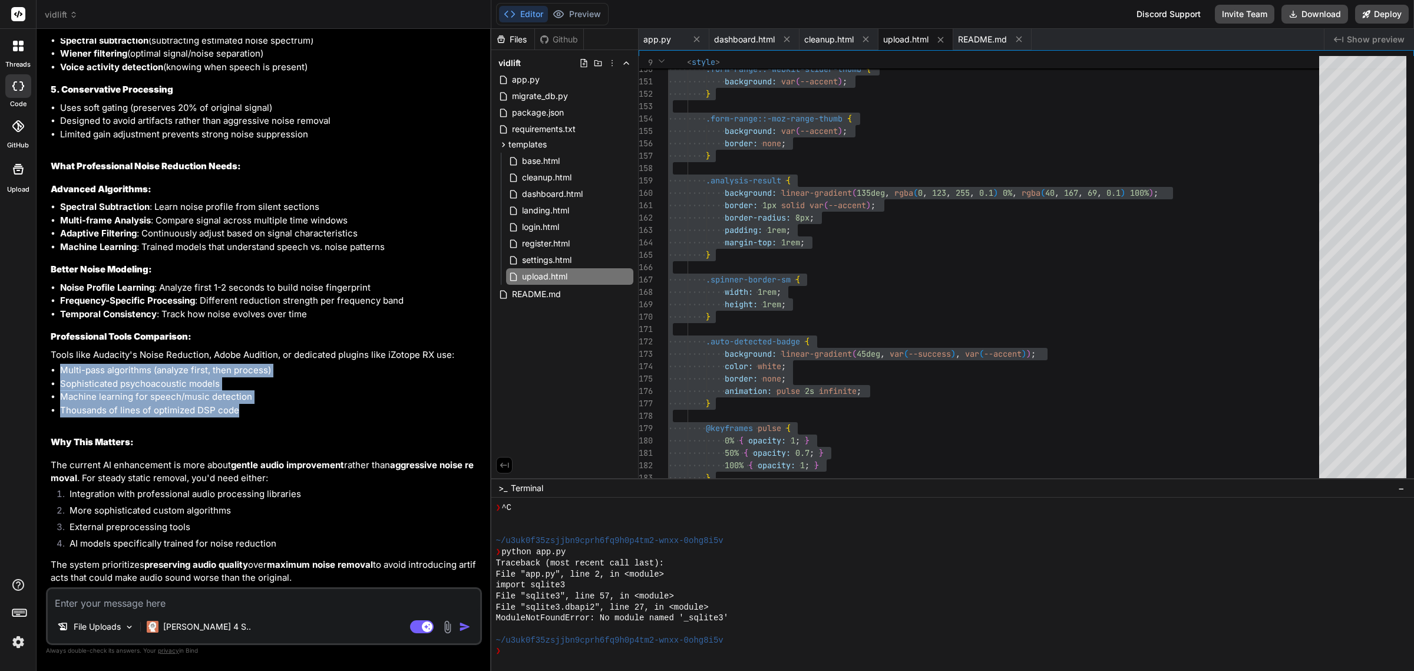
drag, startPoint x: 259, startPoint y: 410, endPoint x: 49, endPoint y: 370, distance: 214.2
click at [49, 370] on div "You Bind AI 🎯 Purpose: Create a comprehensive Audio Processor SaaS application …" at bounding box center [265, 312] width 434 height 549
copy ul "Multi-pass algorithms (analyze first, then process) Sophisticated psychoacousti…"
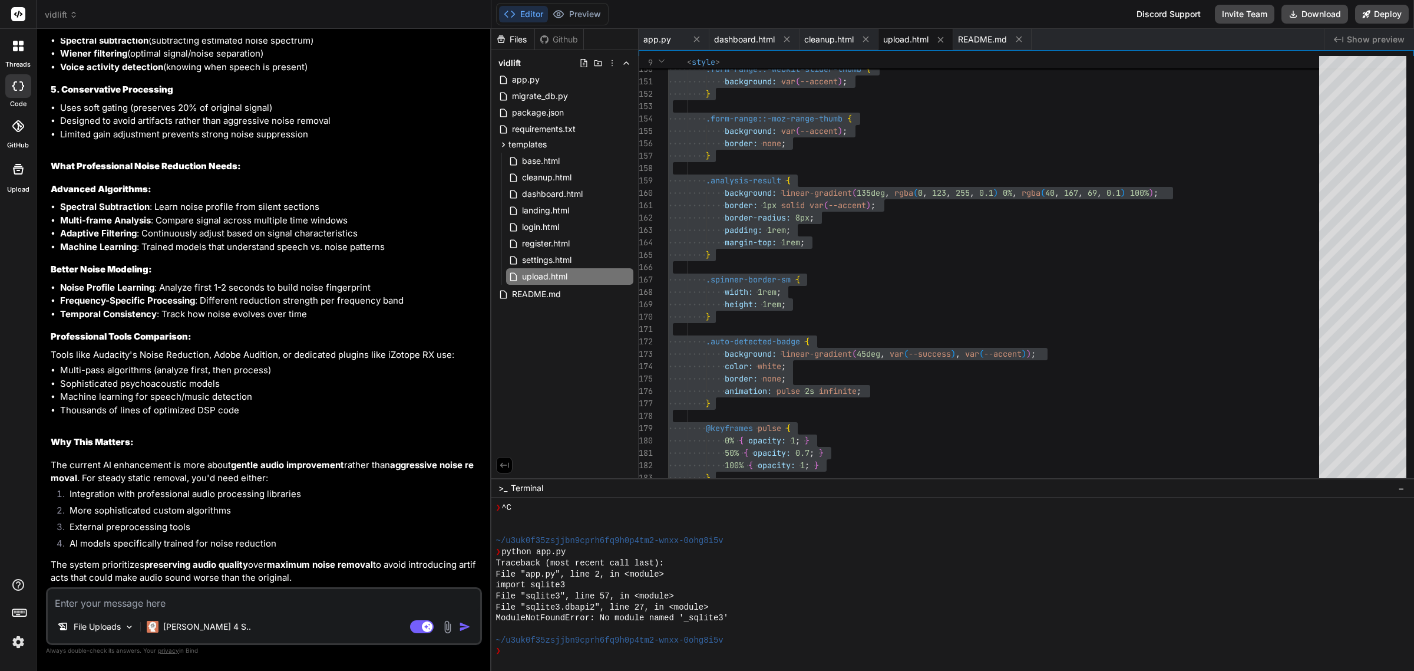
click at [296, 314] on li "Temporal Consistency : Track how noise evolves over time" at bounding box center [270, 315] width 420 height 14
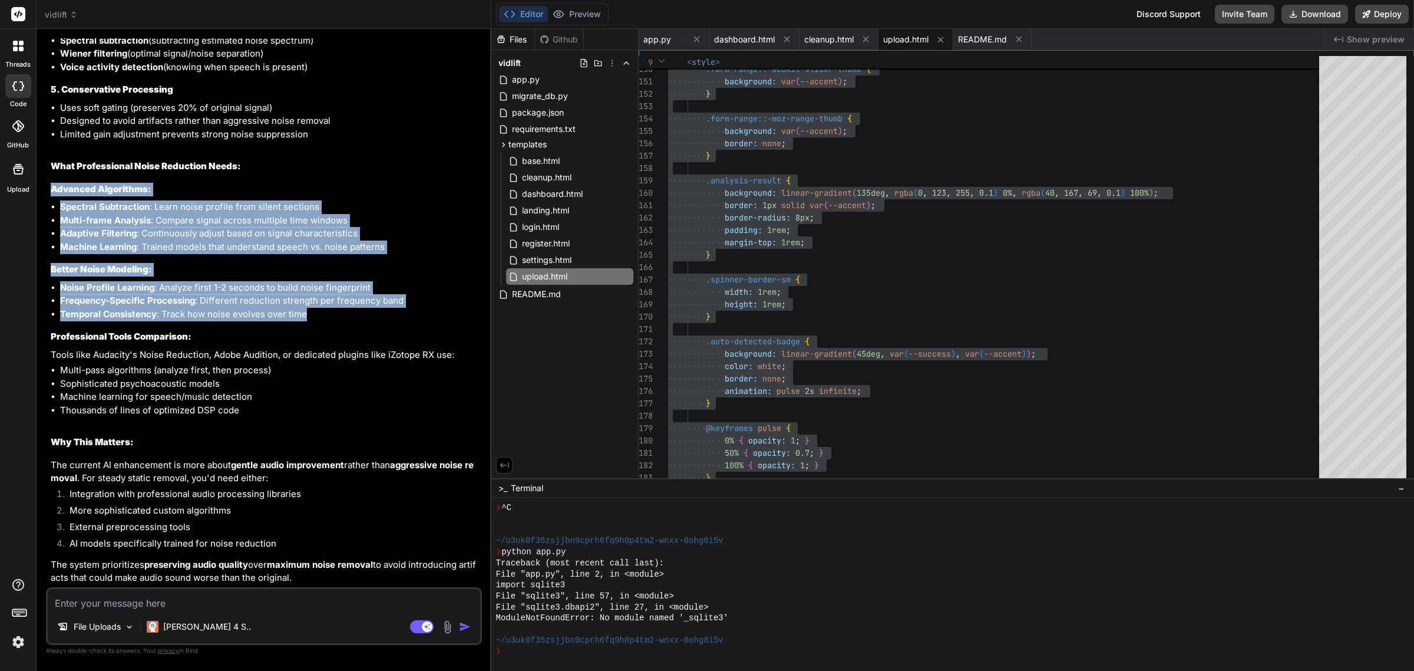
drag, startPoint x: 325, startPoint y: 319, endPoint x: 49, endPoint y: 190, distance: 304.5
click at [49, 190] on div "You Bind AI 🎯 Purpose: Create a comprehensive Audio Processor SaaS application …" at bounding box center [265, 312] width 434 height 549
copy div "Advanced Algorithms: Spectral Subtraction : Learn noise profile from silent sec…"
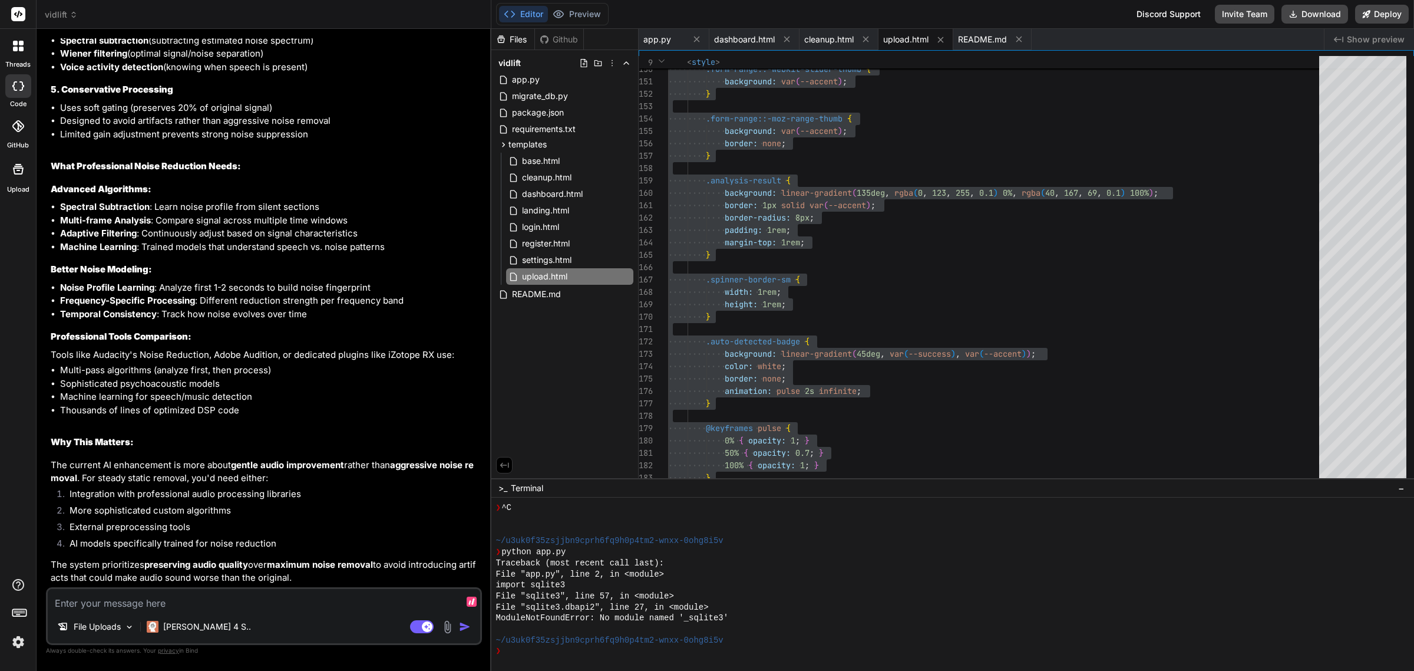
click at [158, 590] on textarea at bounding box center [264, 599] width 433 height 21
paste textarea "Advanced Algorithms: Spectral Subtraction: Learn noise profile from silent sect…"
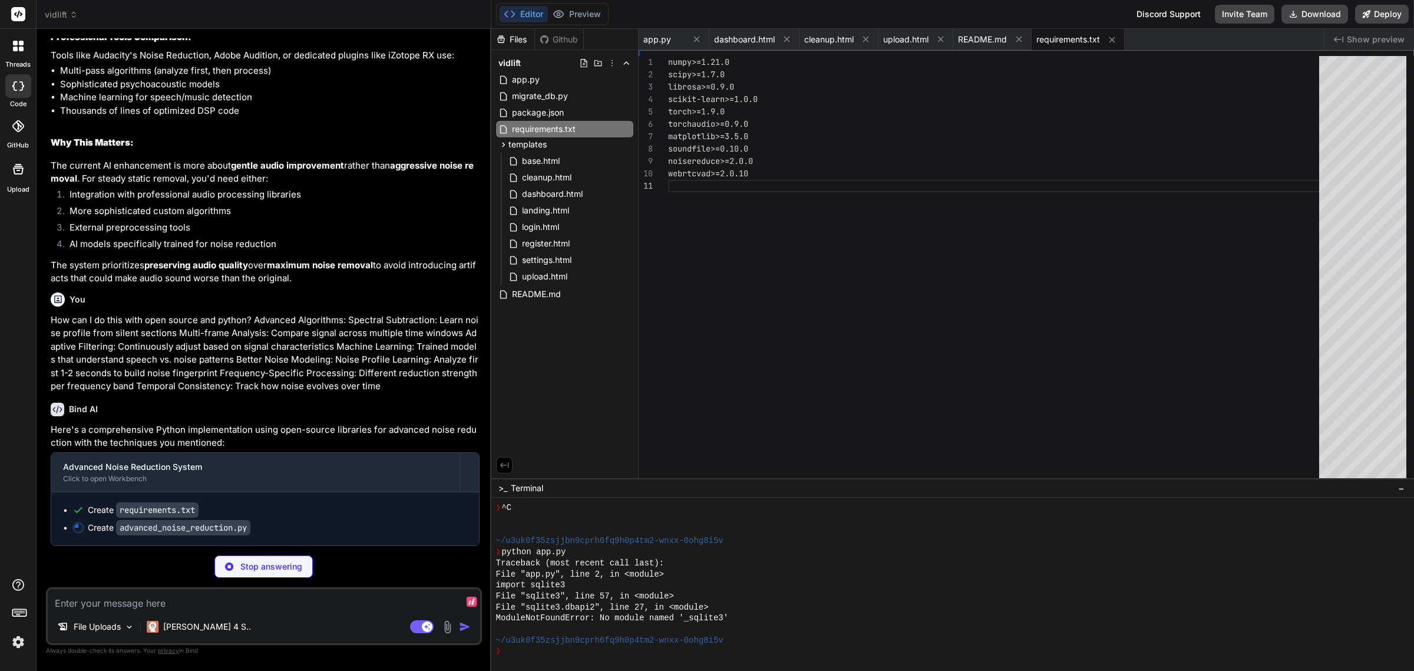
scroll to position [16334, 0]
click at [230, 601] on textarea at bounding box center [264, 599] width 433 height 21
paste textarea "[URL][TECHNICAL_ID]"
paste textarea "BuildError werkzeug.routing.exceptions.BuildError: Could not build url for endp…"
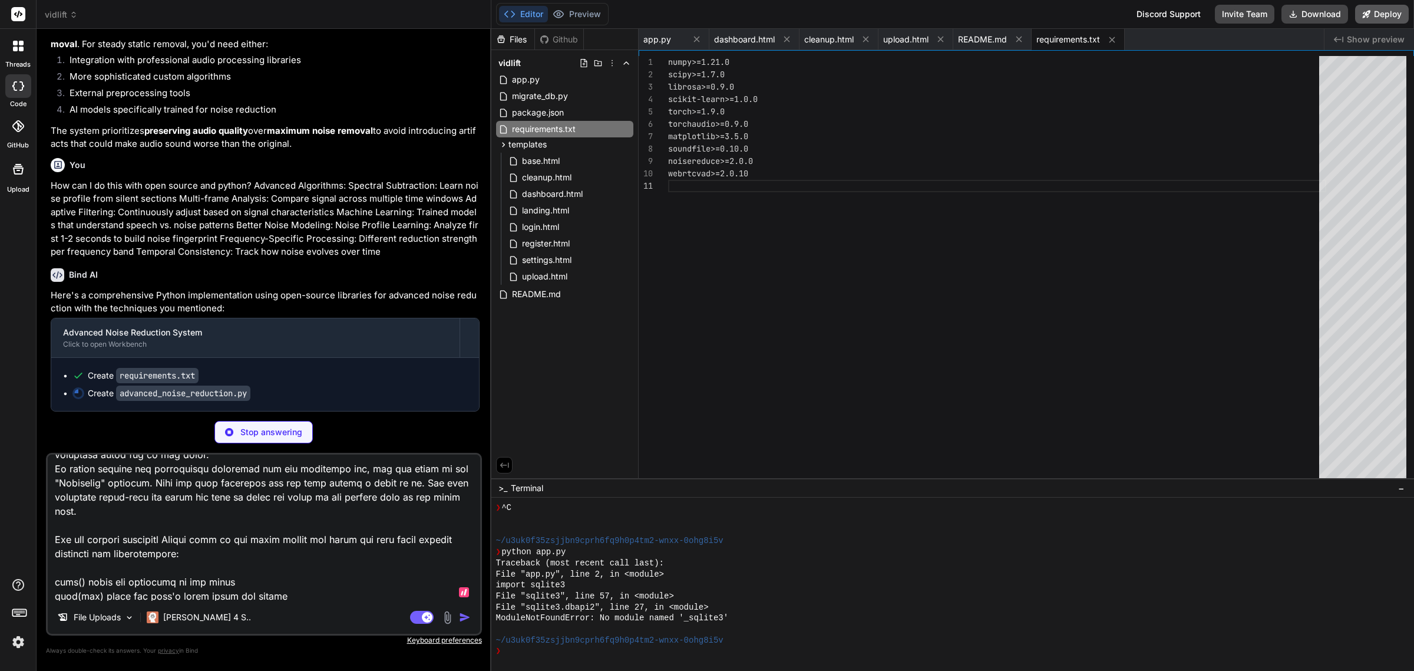
scroll to position [1217, 0]
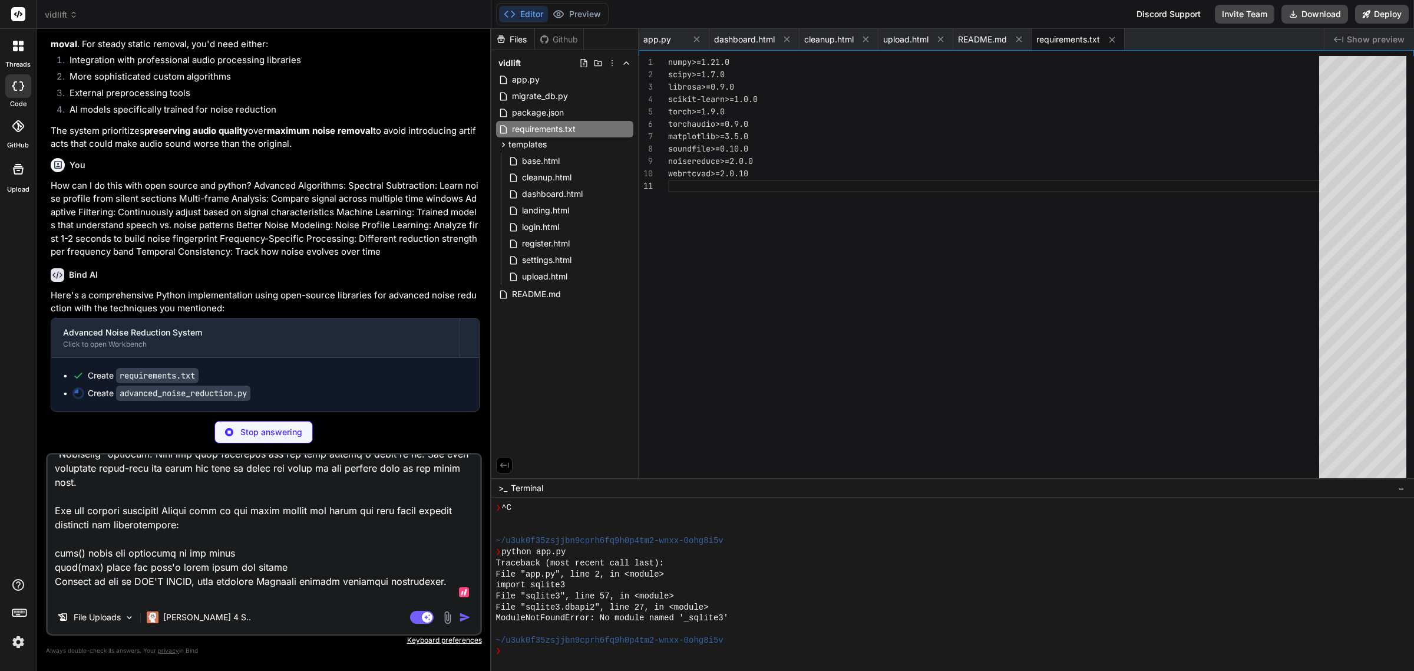
click at [228, 590] on textarea at bounding box center [264, 527] width 433 height 146
paste textarea "[URL][TECHNICAL_ID]"
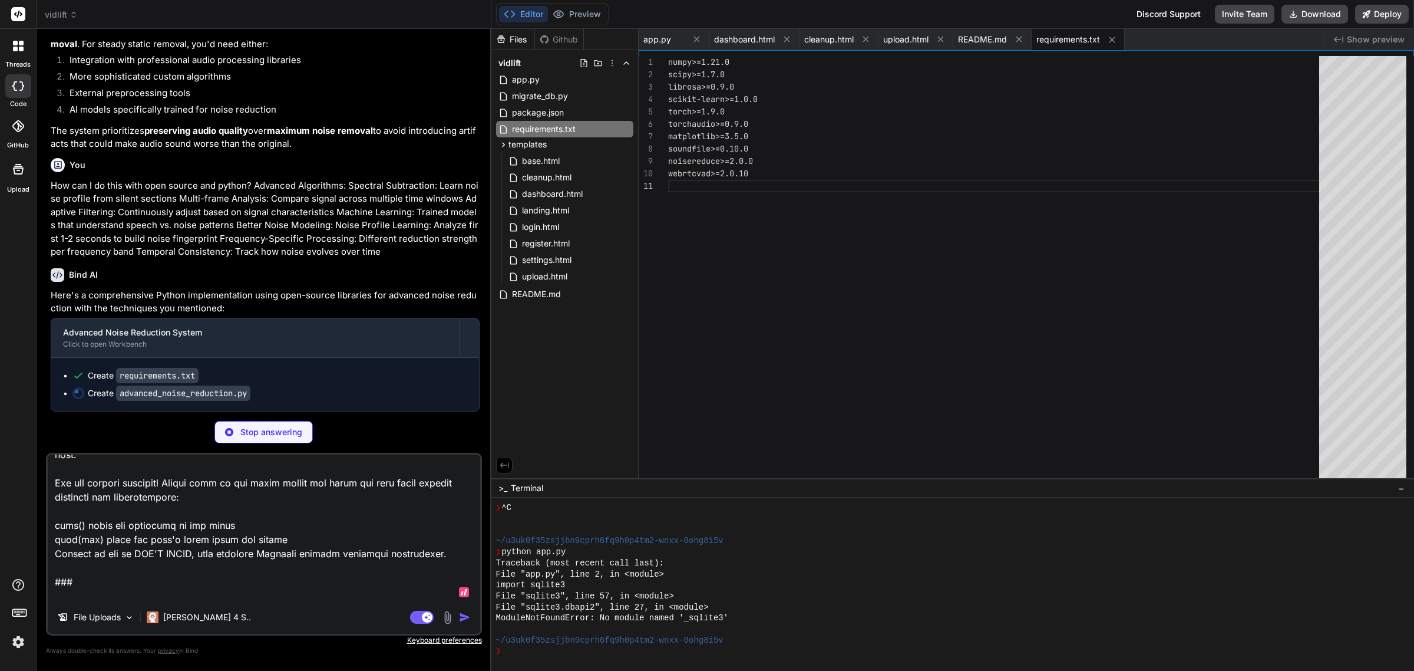
scroll to position [1273, 0]
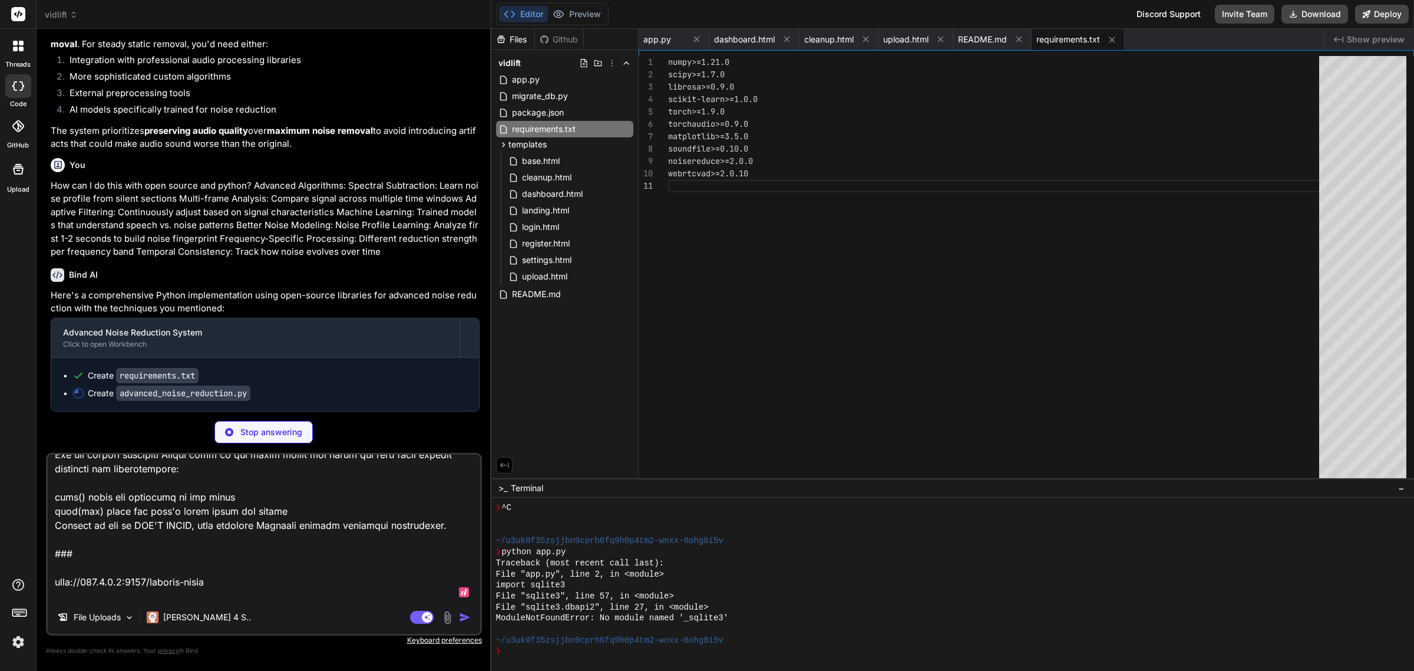
click at [245, 563] on textarea at bounding box center [264, 527] width 433 height 146
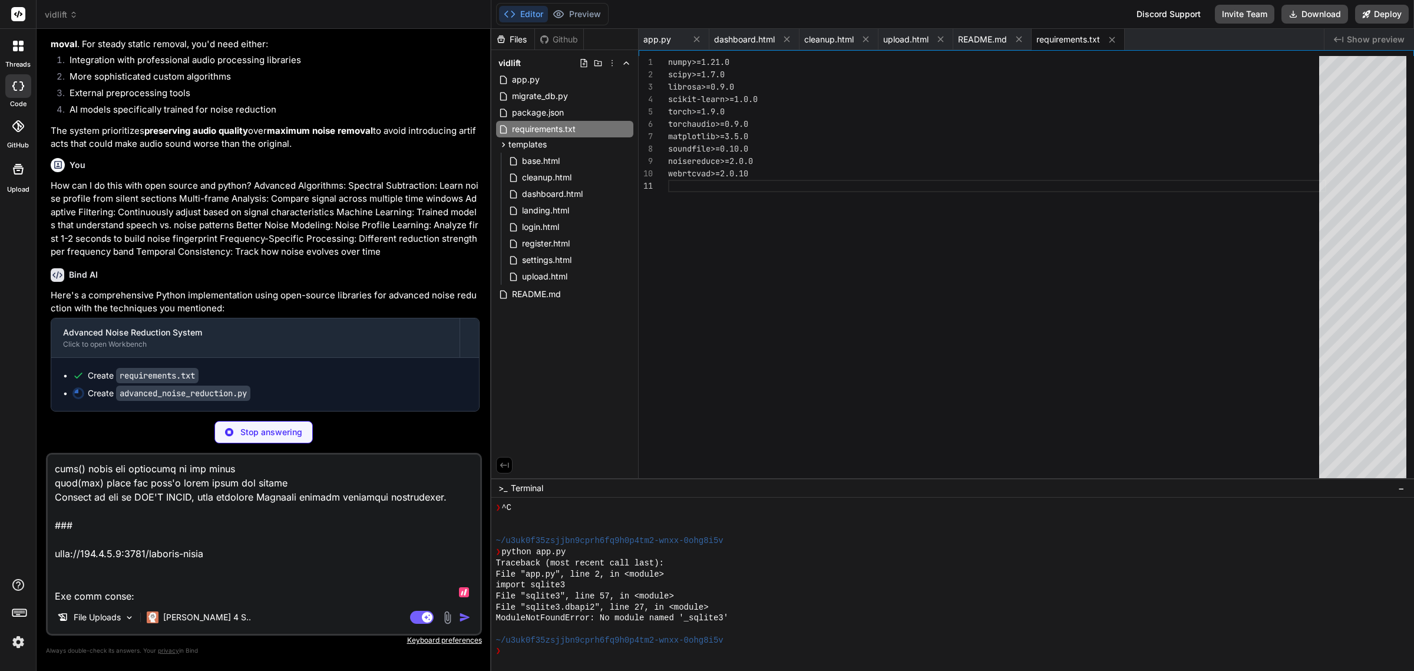
paste textarea "BuildError werkzeug.routing.exceptions.BuildError: Could not build url for endp…"
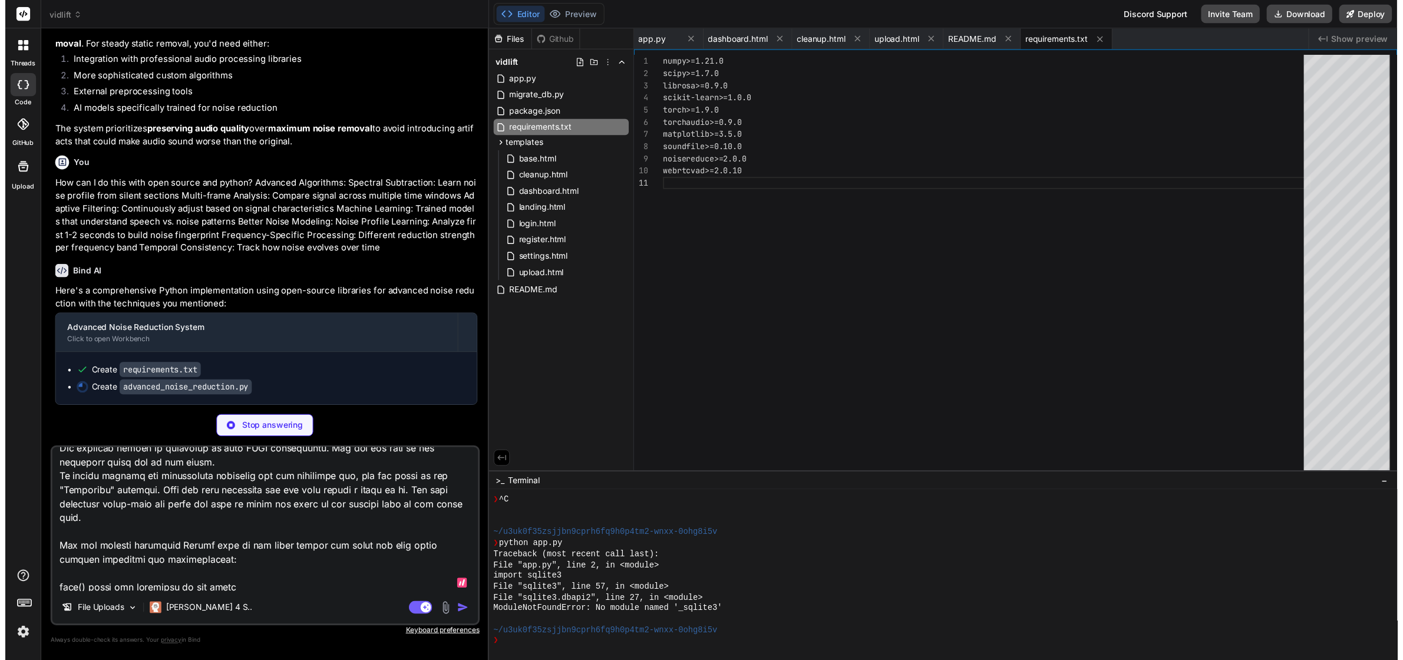
scroll to position [0, 0]
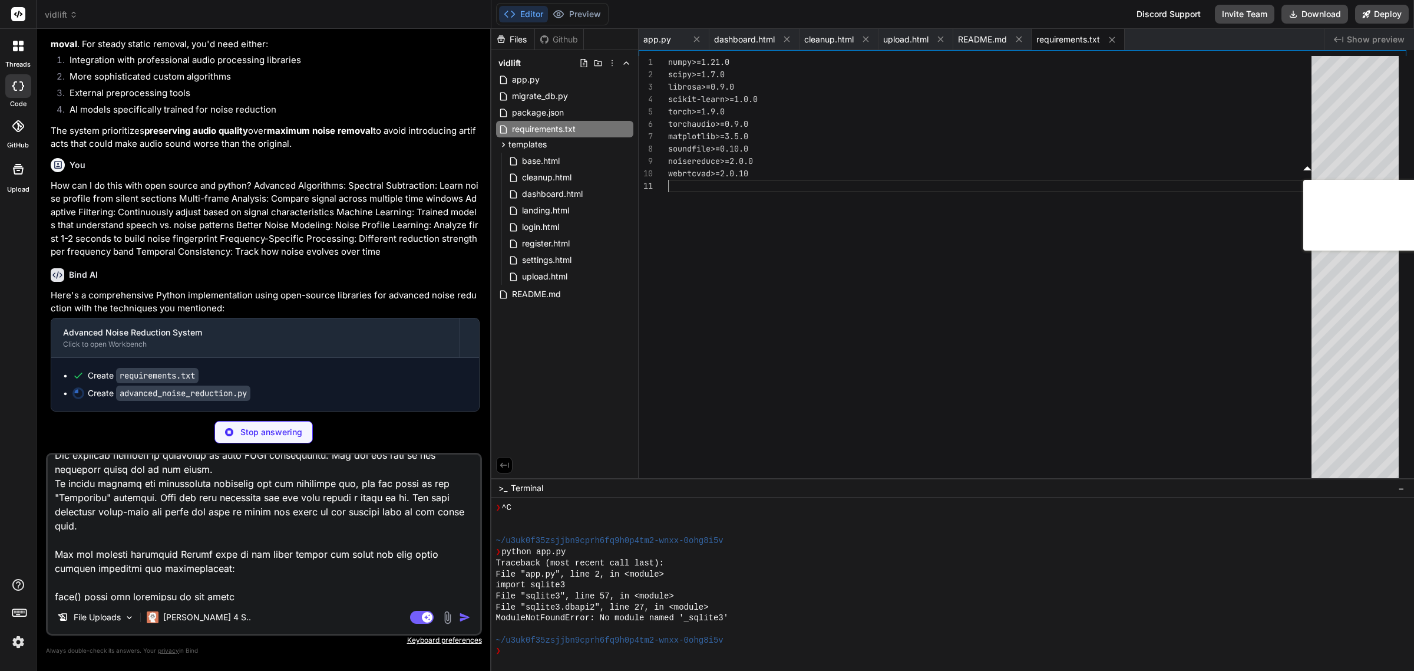
click at [732, 250] on div "numpy>=1.21.0 scipy>=1.7.0 librosa>=0.9.0 scikit-learn>=1.0.0 torch>=1.9.0 torc…" at bounding box center [993, 270] width 651 height 428
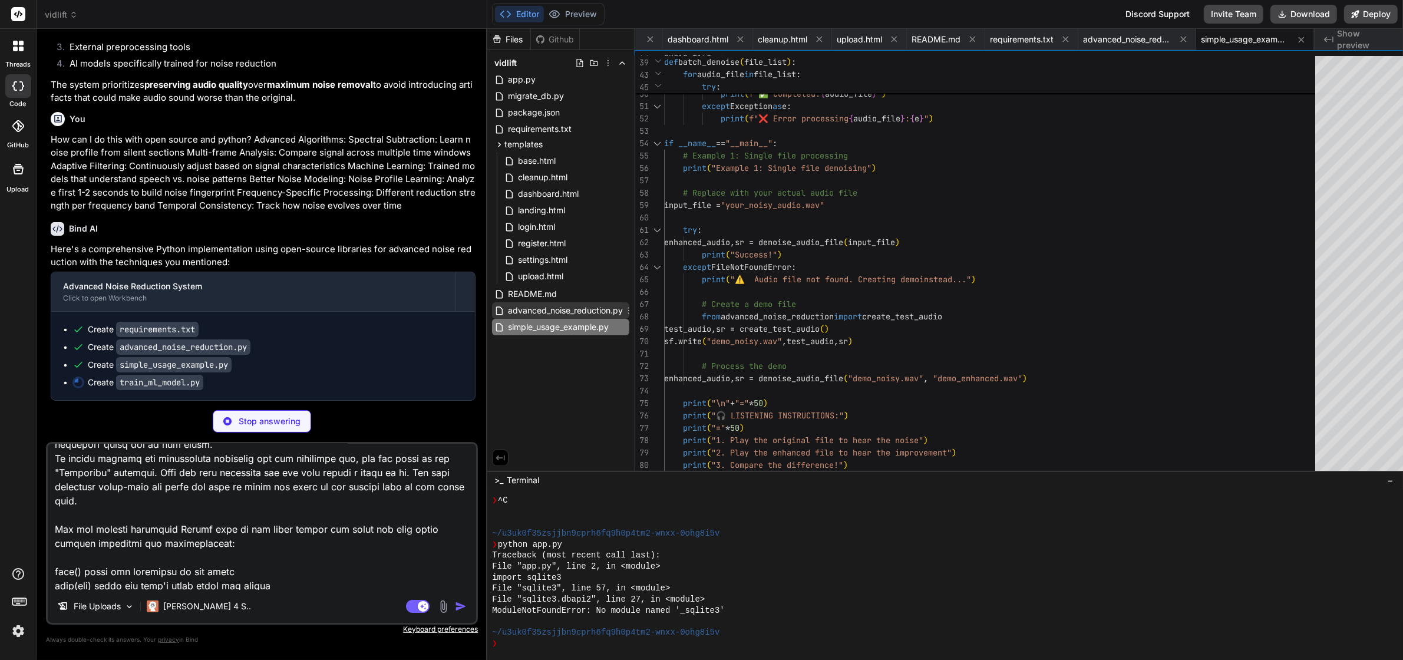
scroll to position [2375, 0]
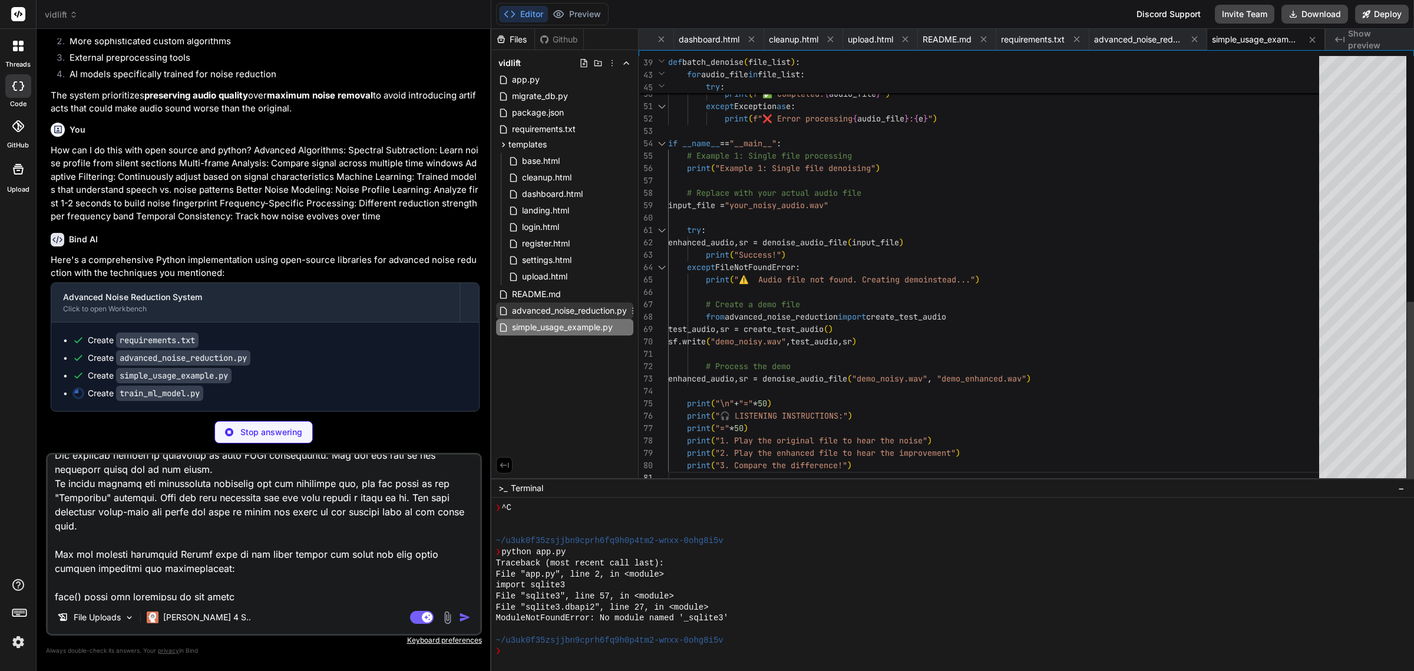
click at [557, 311] on span "advanced_noise_reduction.py" at bounding box center [569, 310] width 117 height 14
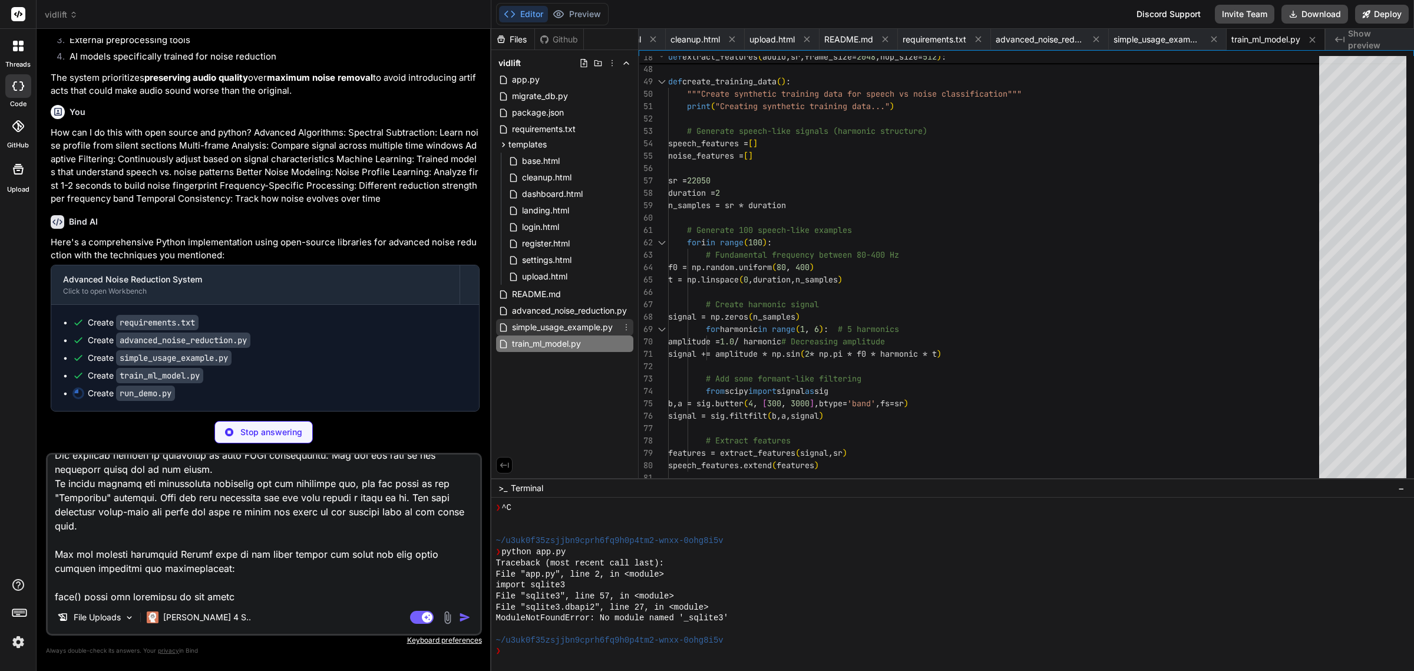
click at [566, 325] on span "simple_usage_example.py" at bounding box center [562, 327] width 103 height 14
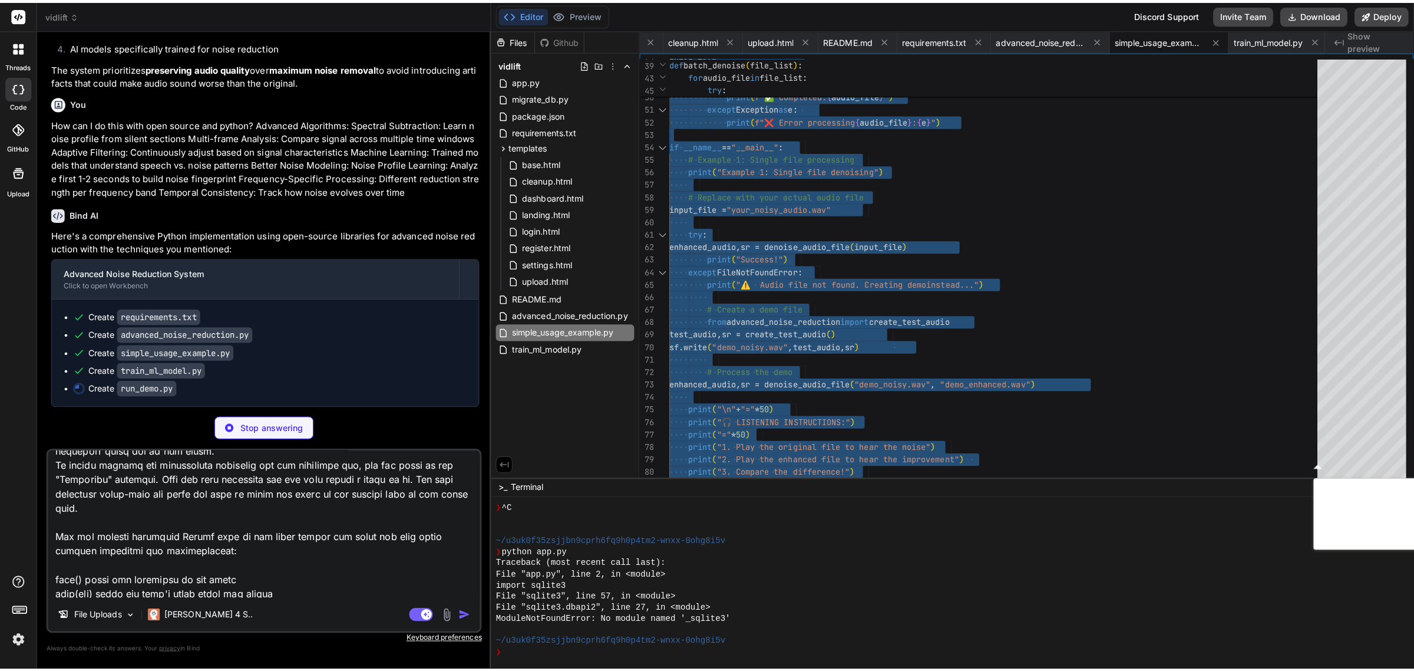
scroll to position [16574, 0]
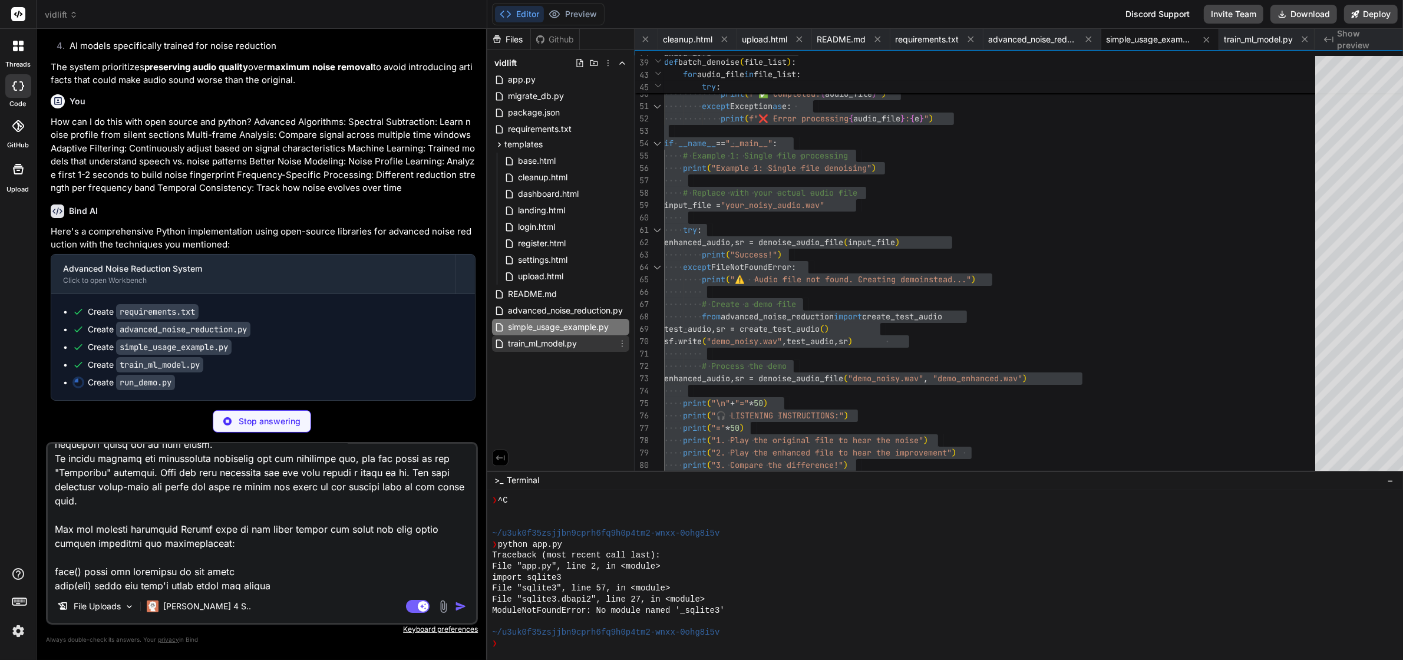
click at [546, 338] on span "train_ml_model.py" at bounding box center [542, 343] width 71 height 14
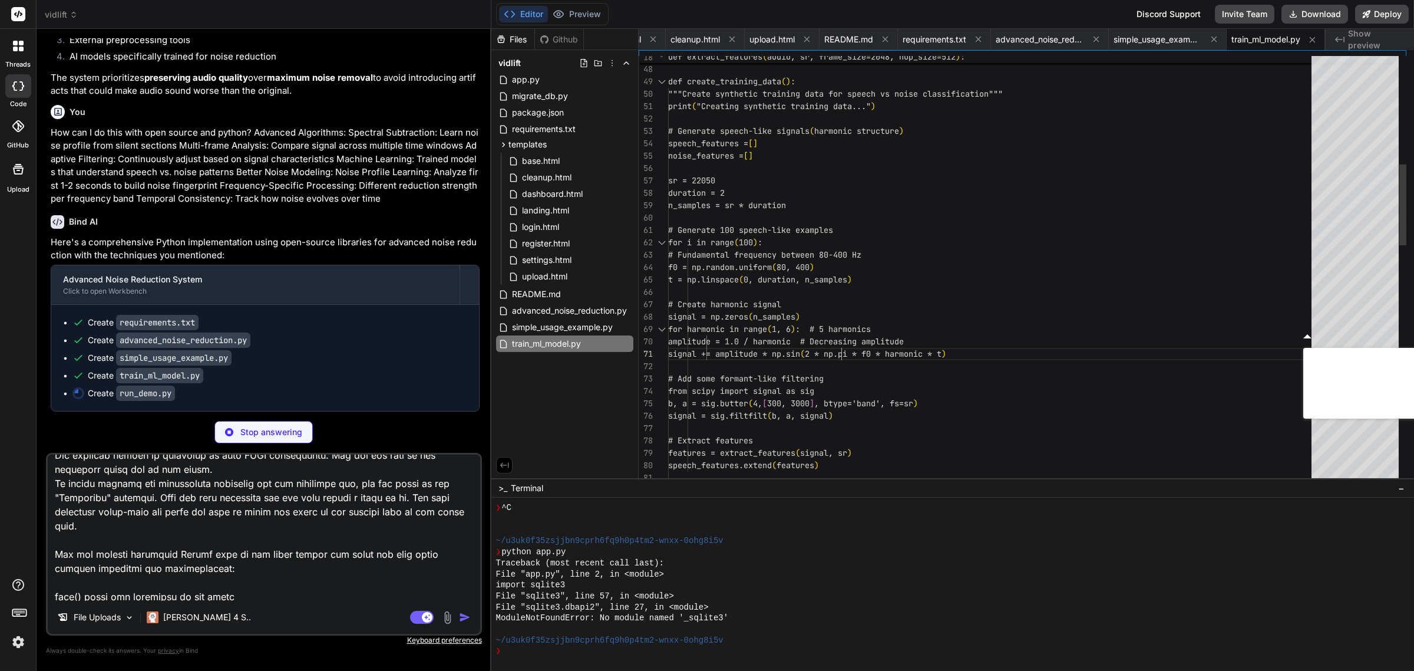
scroll to position [2389, 0]
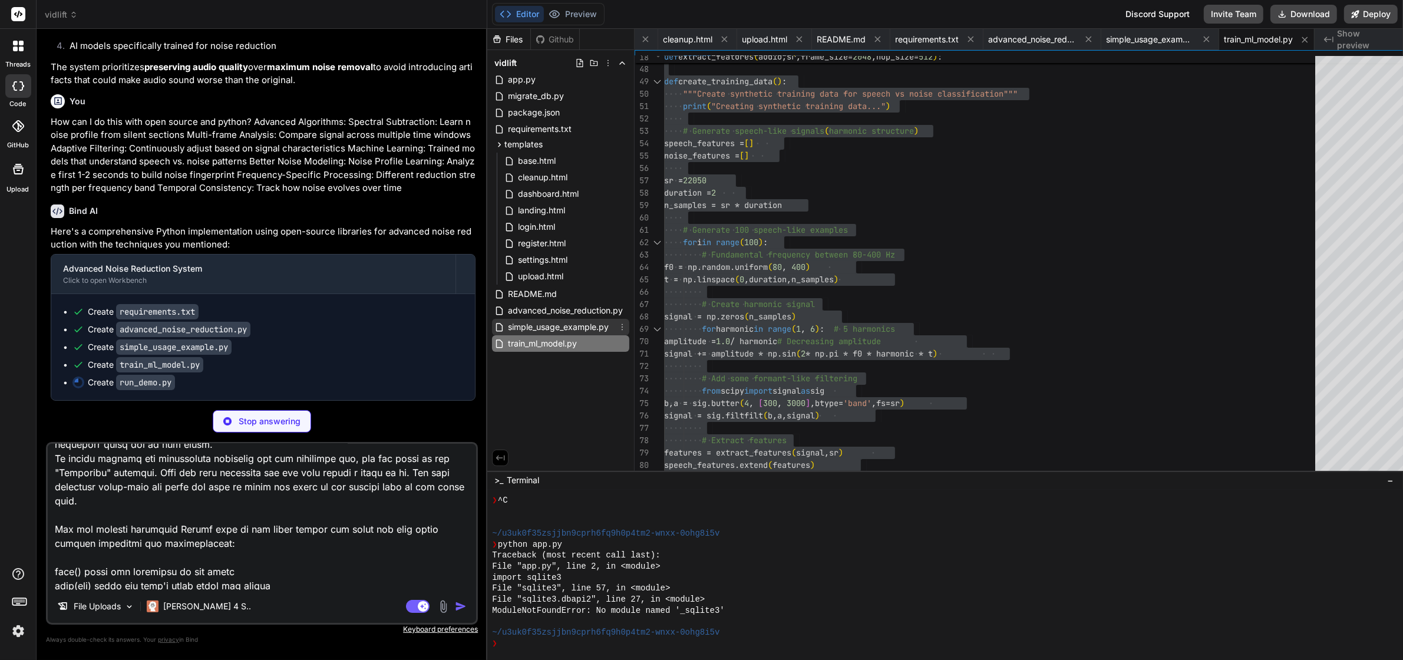
click at [582, 327] on span "simple_usage_example.py" at bounding box center [558, 327] width 103 height 14
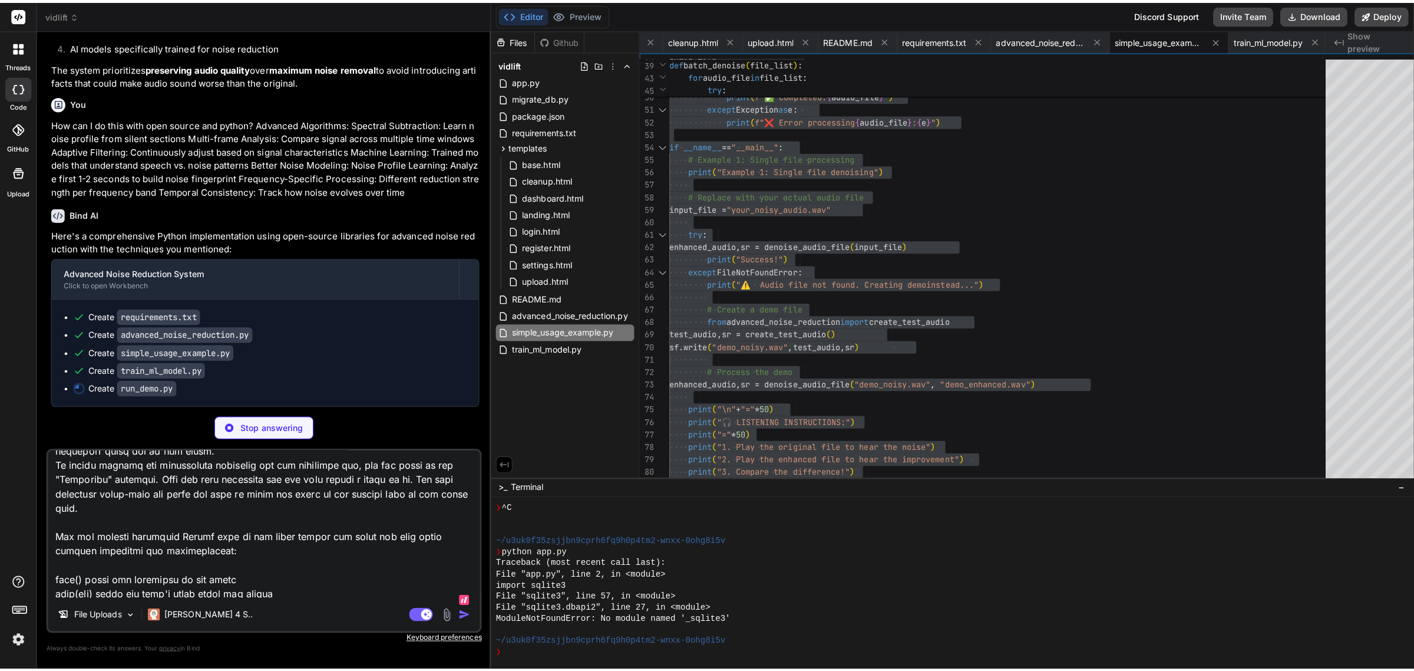
scroll to position [0, 0]
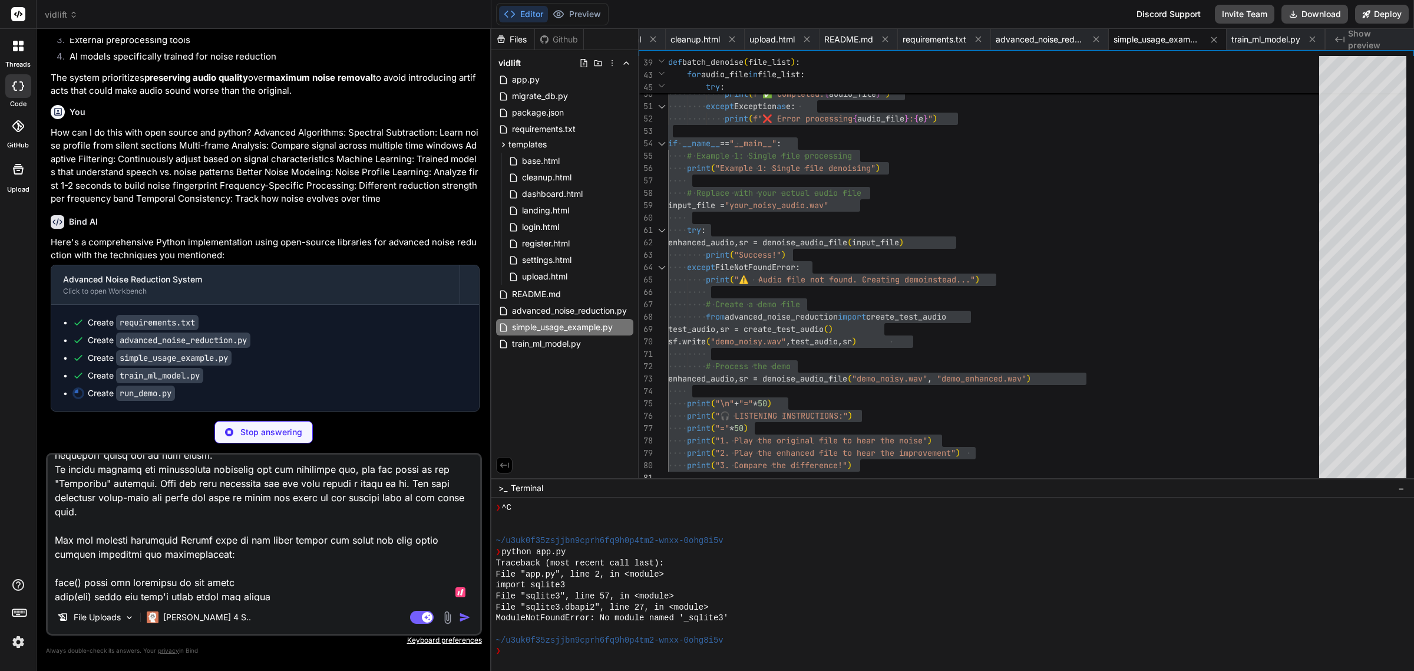
click at [321, 564] on textarea at bounding box center [264, 527] width 433 height 146
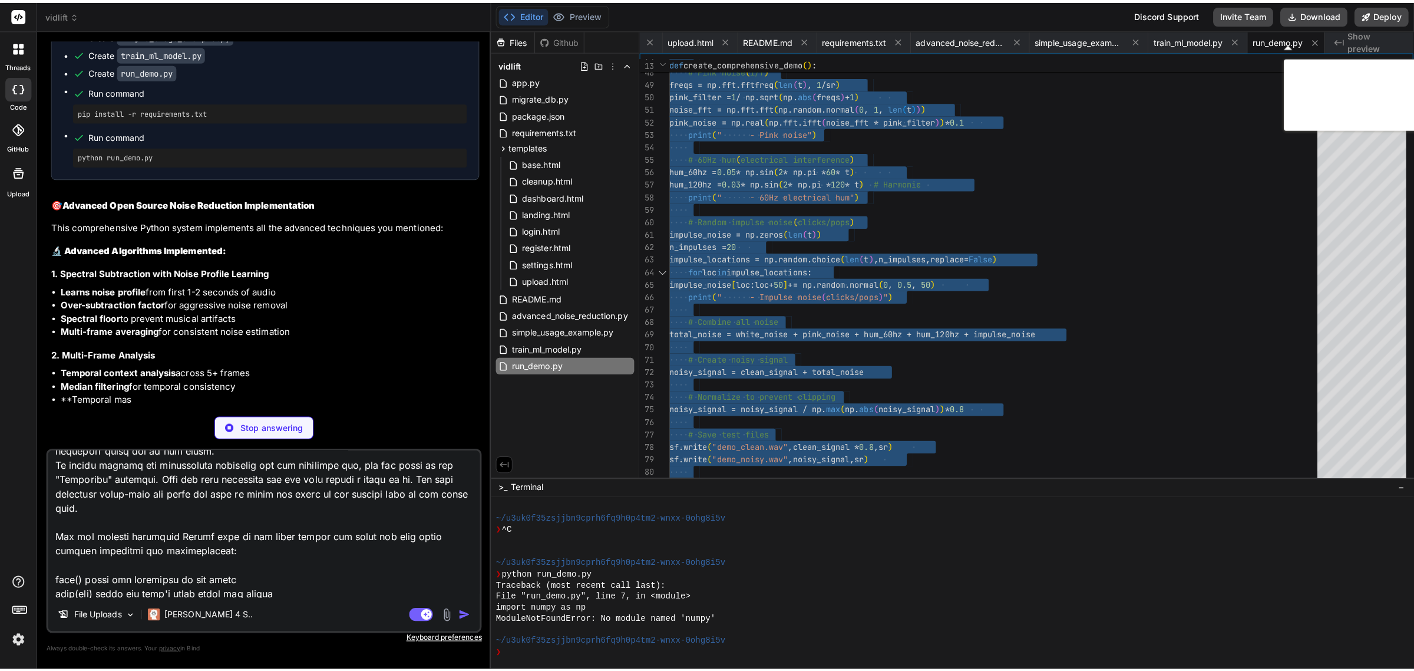
scroll to position [2405, 0]
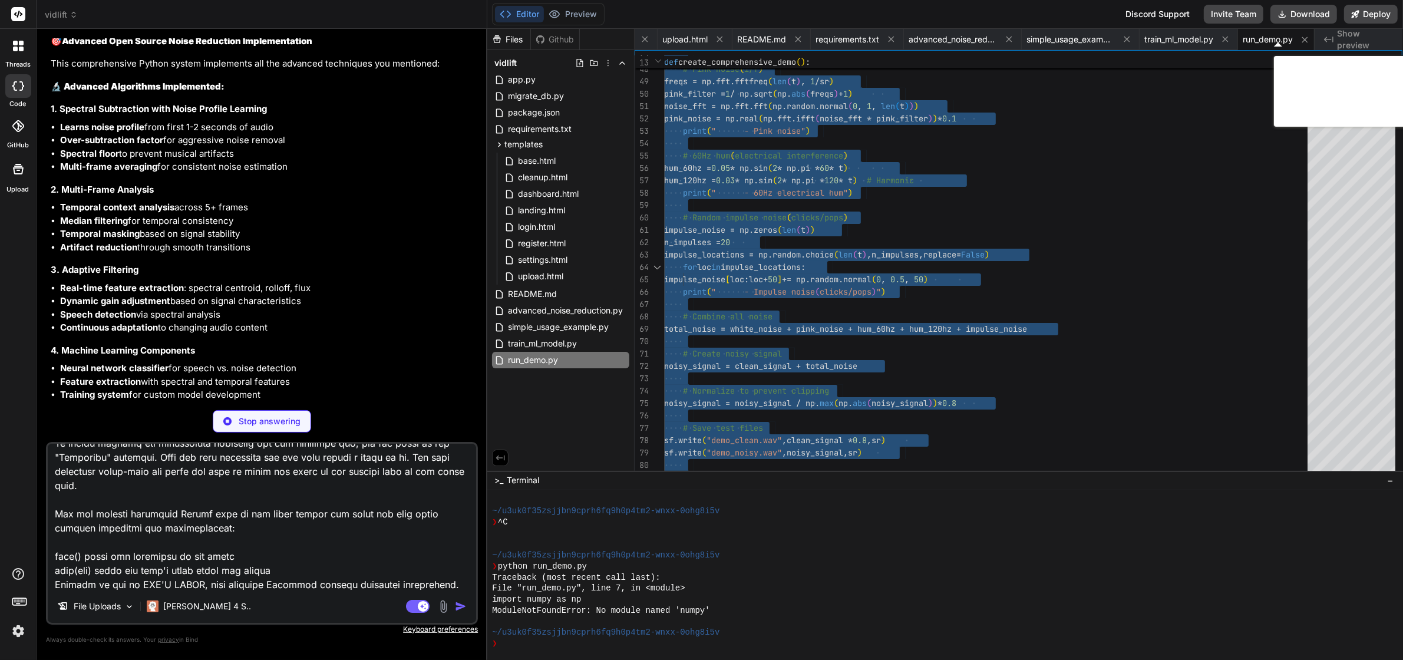
click at [391, 546] on textarea at bounding box center [262, 517] width 428 height 146
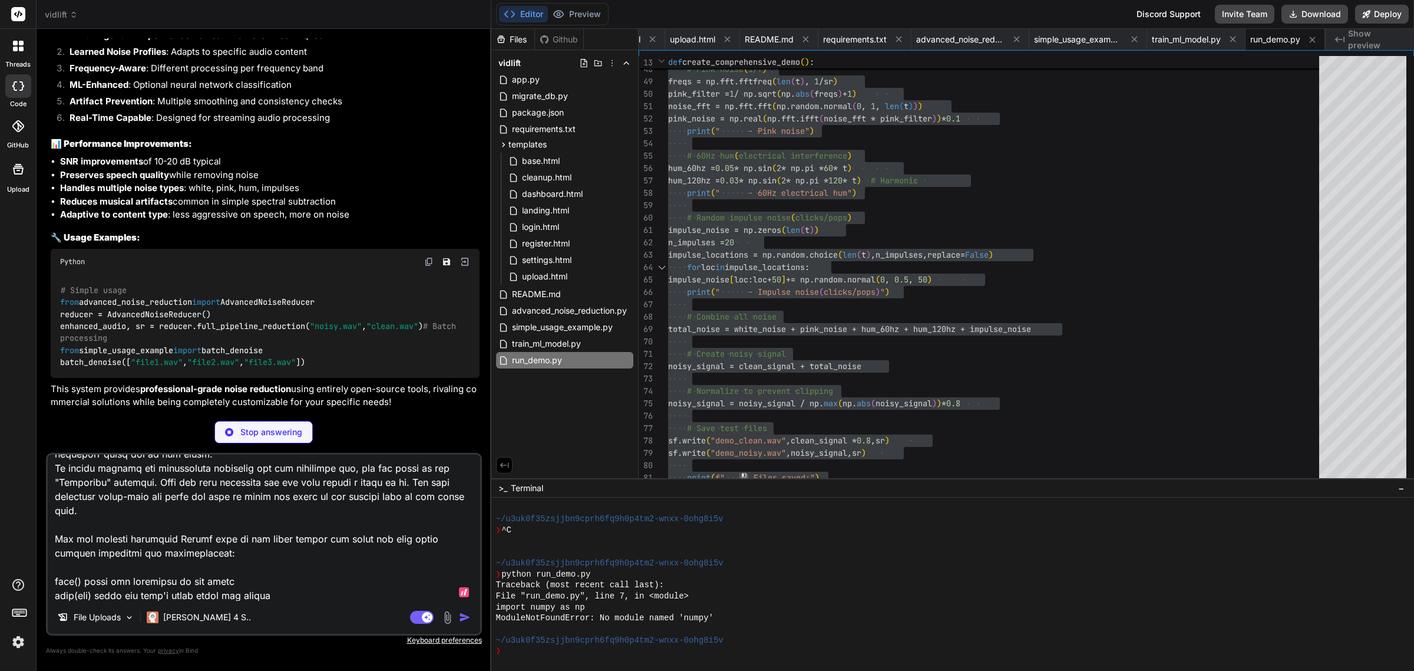
scroll to position [17652, 0]
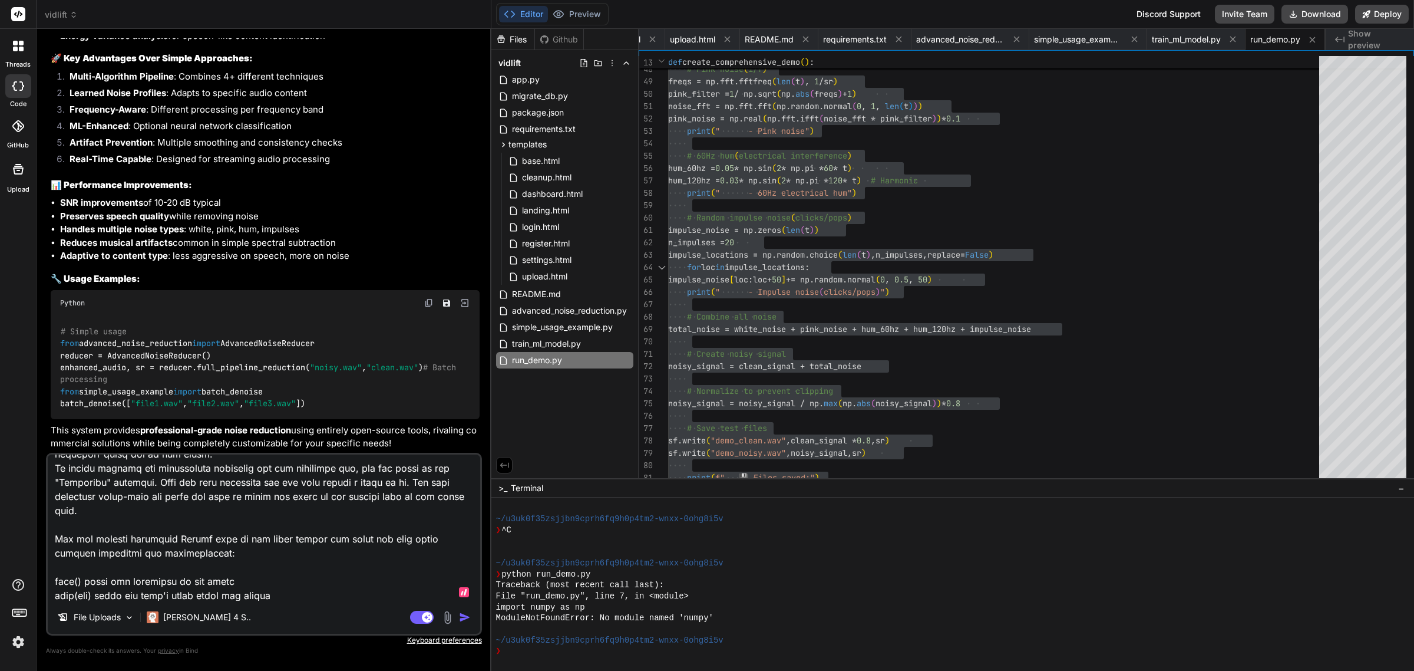
click at [445, 575] on textarea at bounding box center [264, 527] width 433 height 146
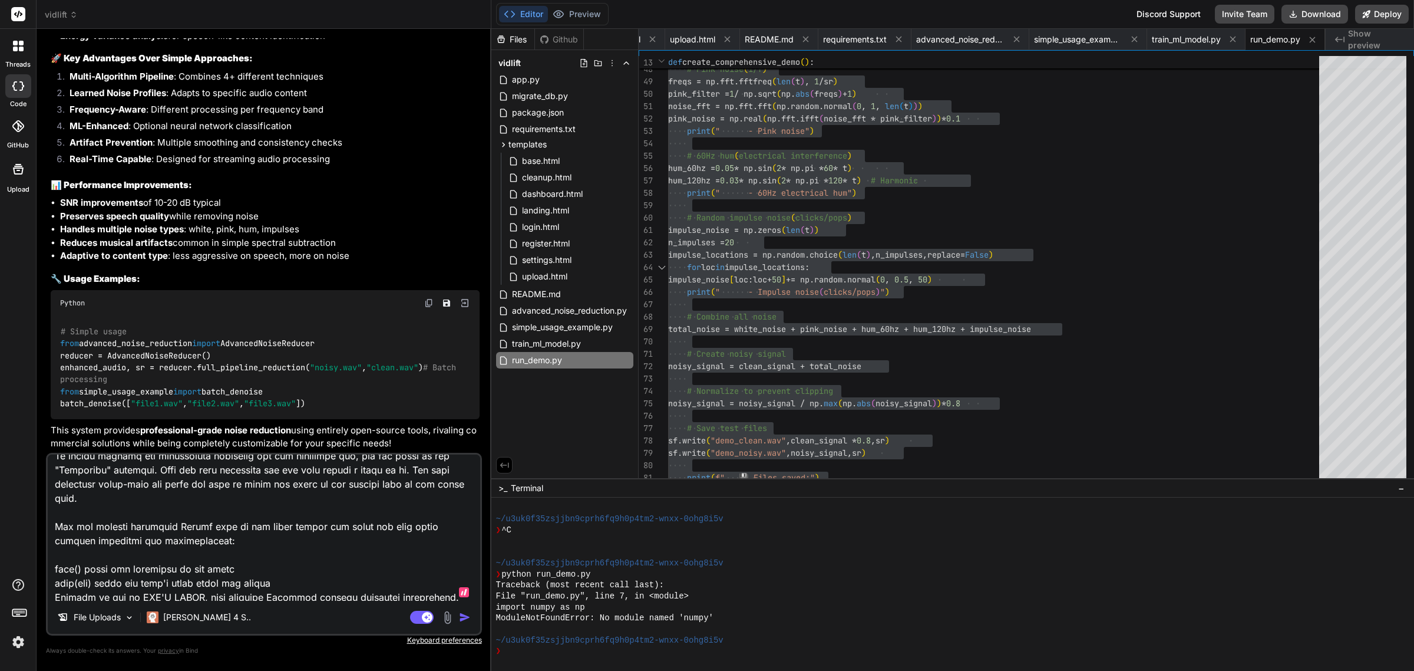
scroll to position [2432, 0]
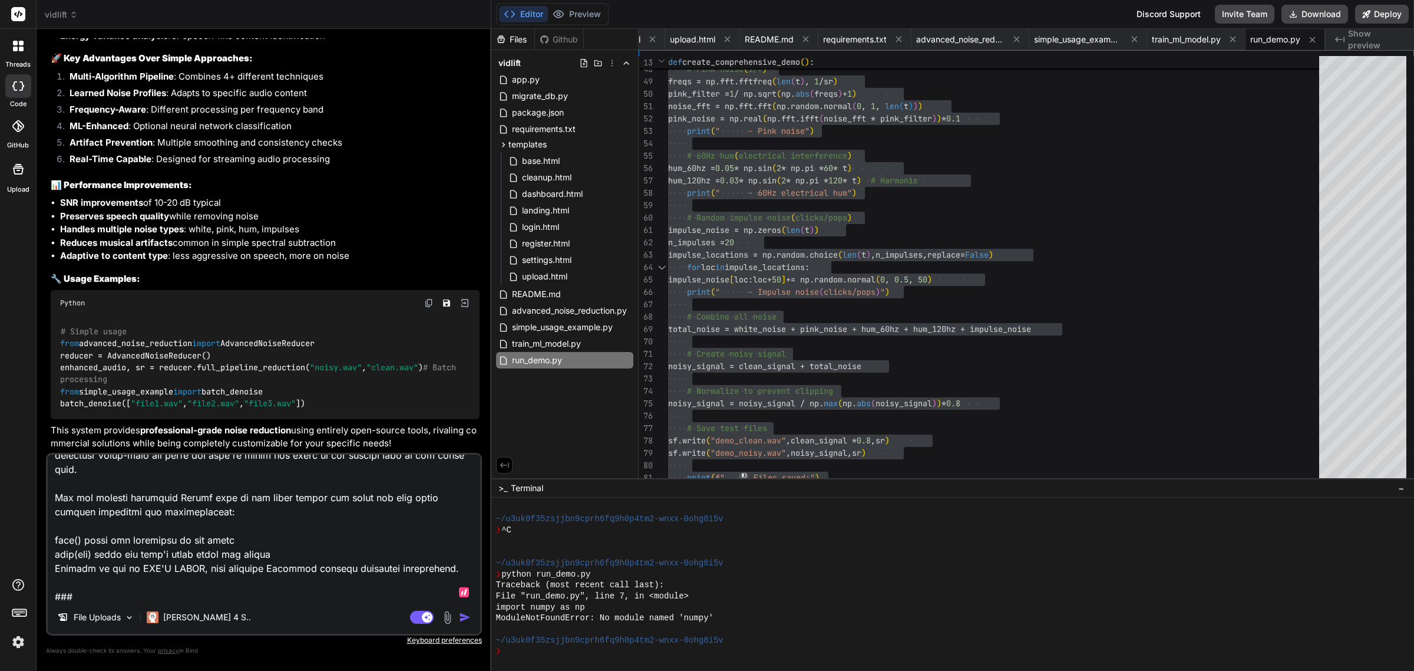
click at [151, 593] on textarea at bounding box center [264, 527] width 433 height 146
click at [210, 596] on textarea at bounding box center [264, 527] width 433 height 146
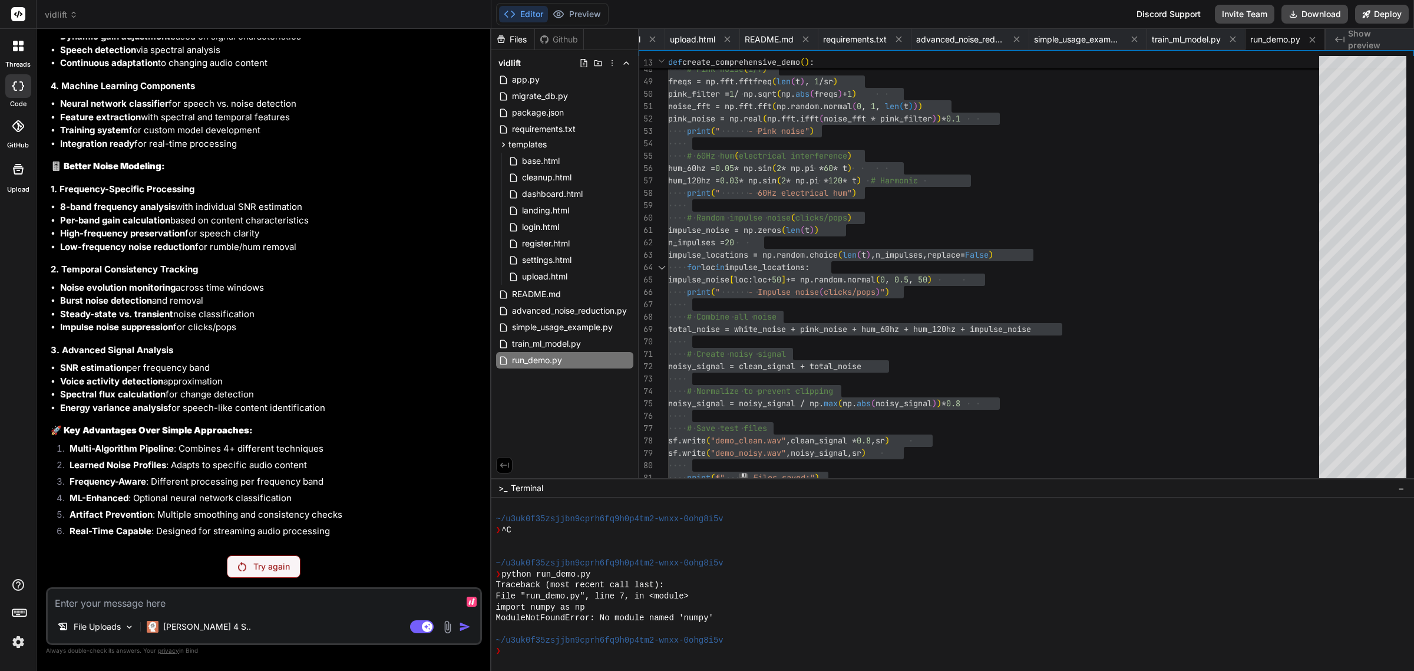
scroll to position [18383, 0]
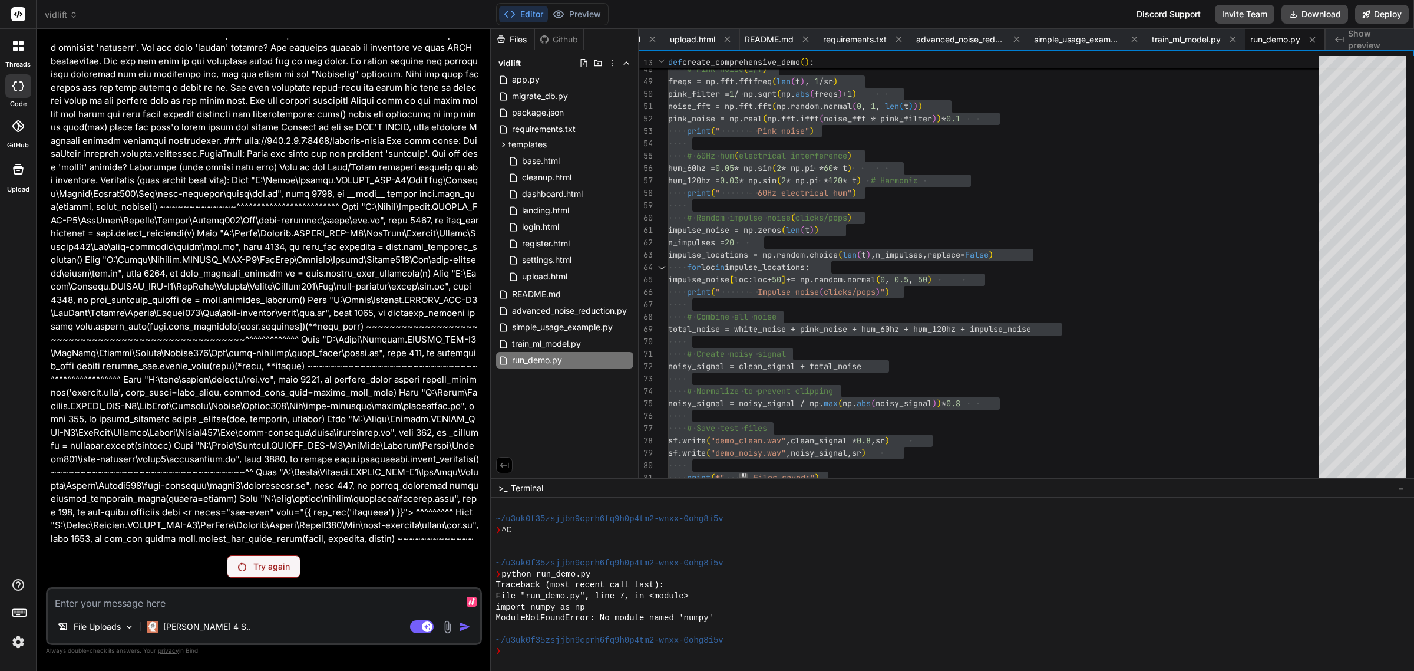
click at [262, 569] on p "Try again" at bounding box center [271, 566] width 37 height 12
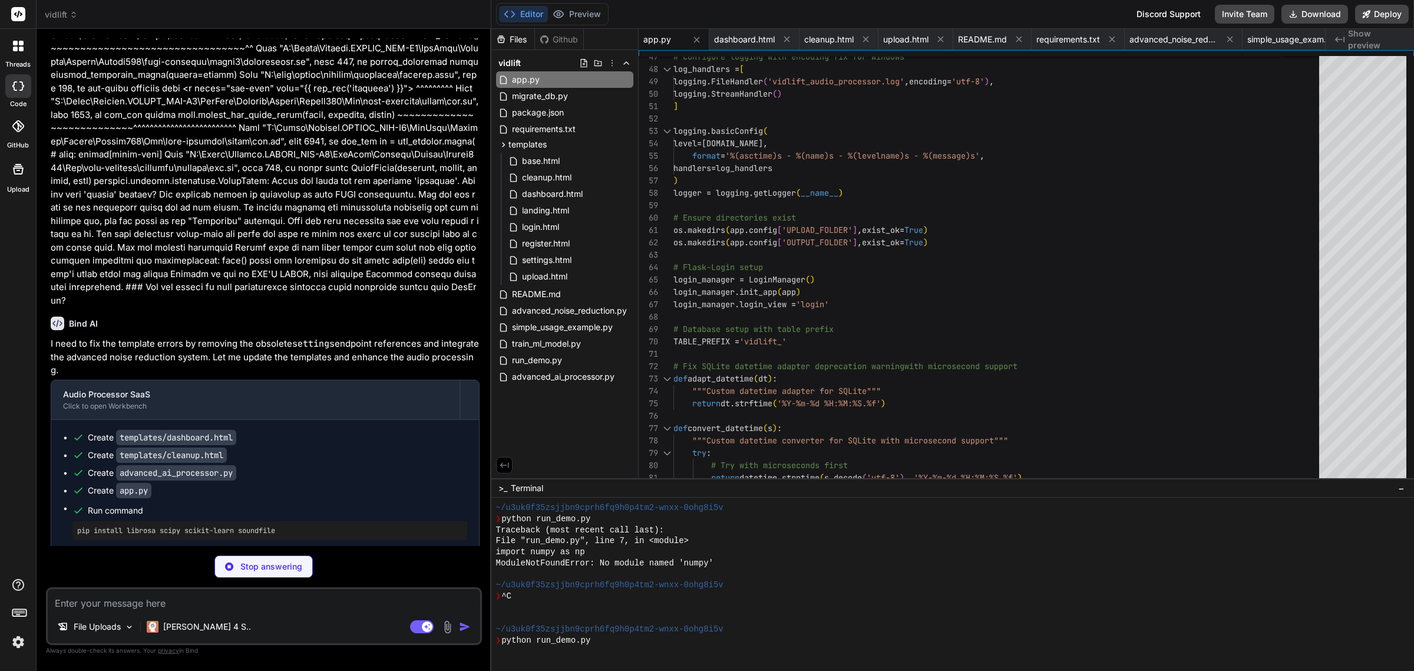
scroll to position [1690, 0]
